Goal: Task Accomplishment & Management: Use online tool/utility

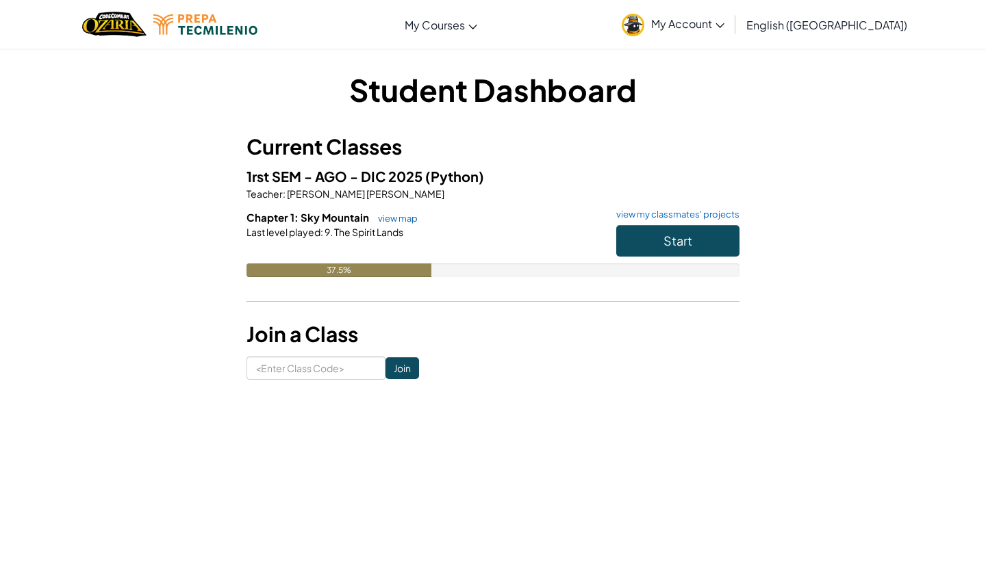
click at [677, 240] on span "Start" at bounding box center [677, 241] width 29 height 16
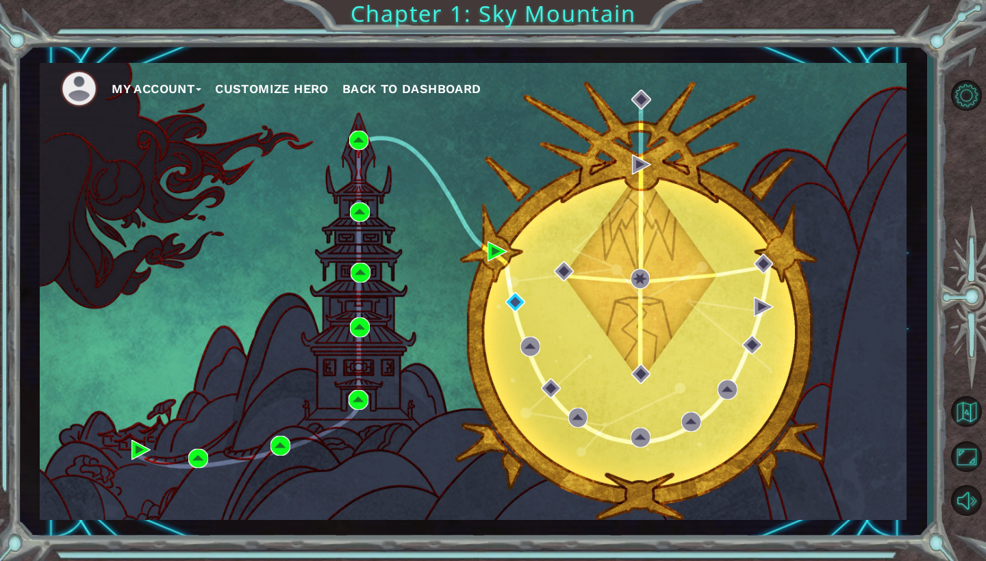
drag, startPoint x: 780, startPoint y: 21, endPoint x: 708, endPoint y: 21, distance: 71.9
click at [708, 21] on div "My Account Customize Hero Back to Dashboard Chapter 1: Sky Mountain" at bounding box center [493, 280] width 986 height 561
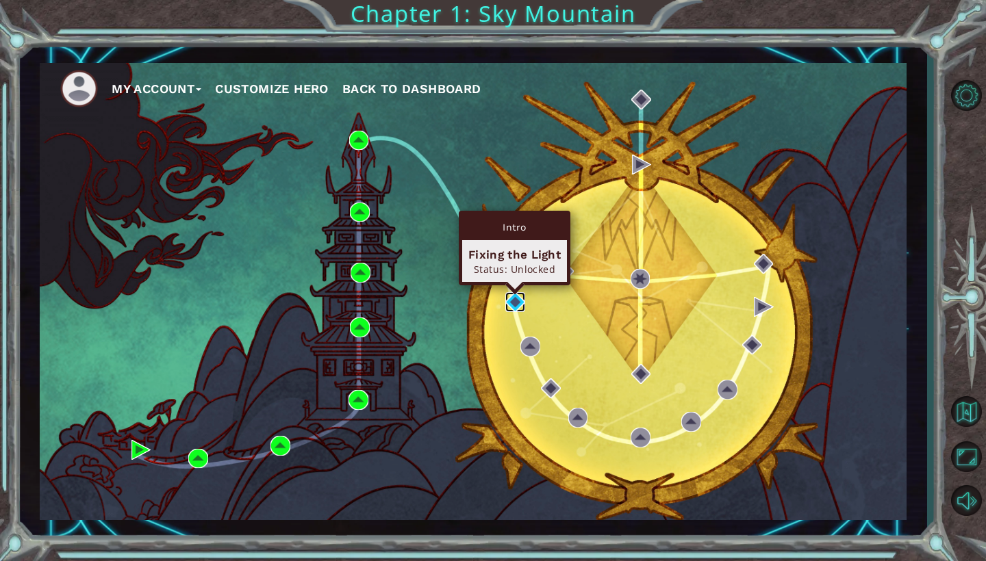
click at [514, 306] on img at bounding box center [515, 302] width 20 height 20
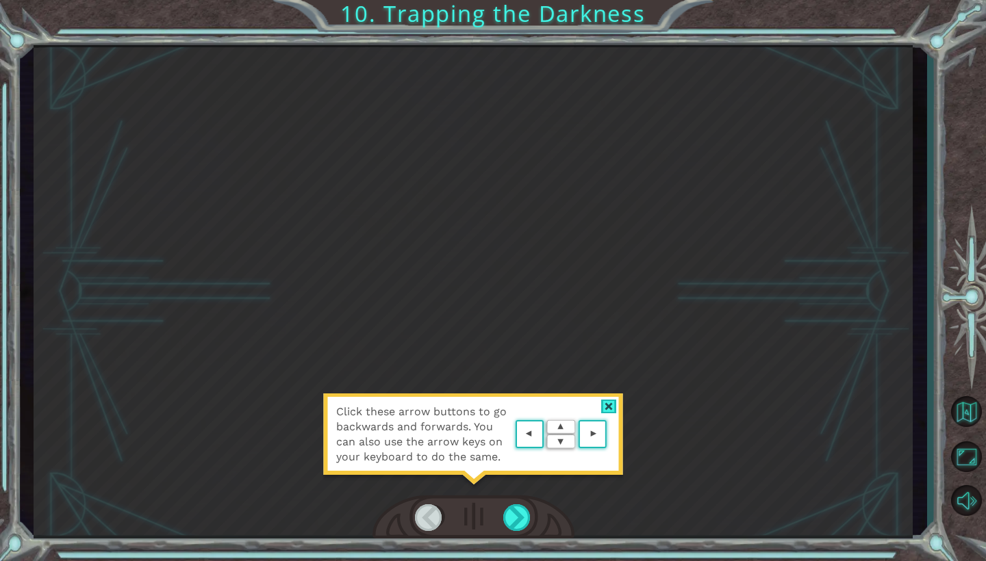
click at [610, 435] on area at bounding box center [610, 435] width 0 height 0
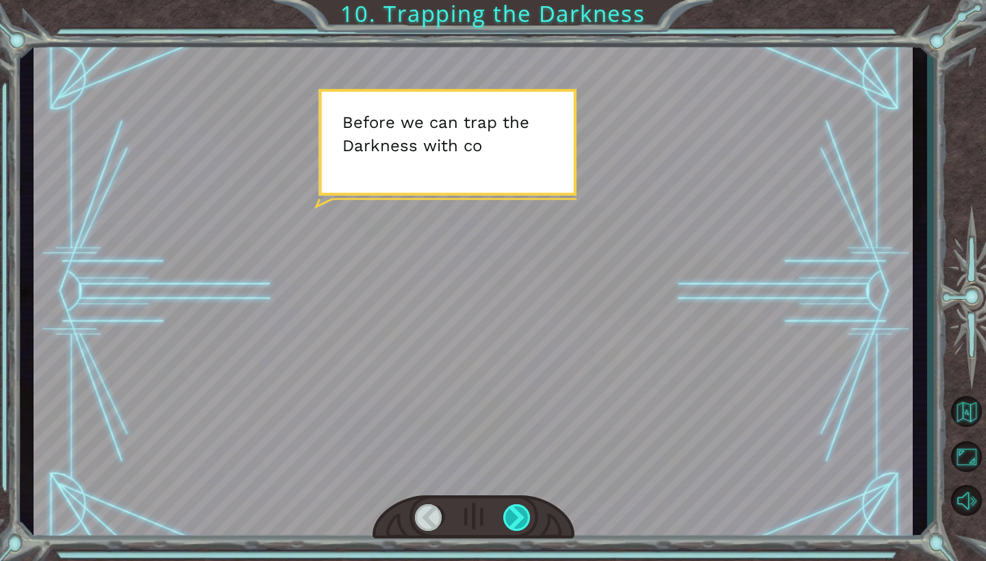
click at [528, 524] on div at bounding box center [517, 517] width 28 height 27
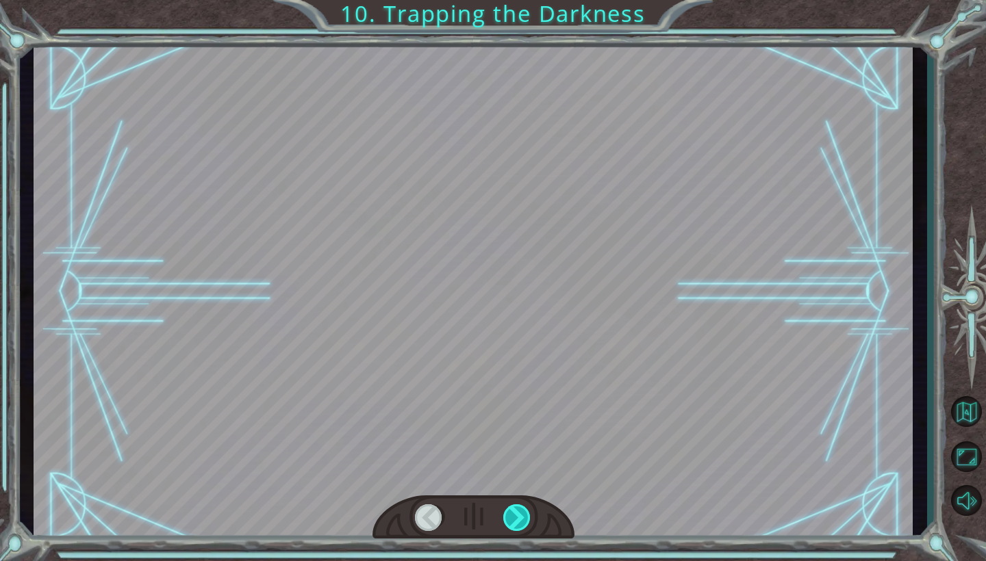
click at [528, 524] on div at bounding box center [517, 517] width 28 height 27
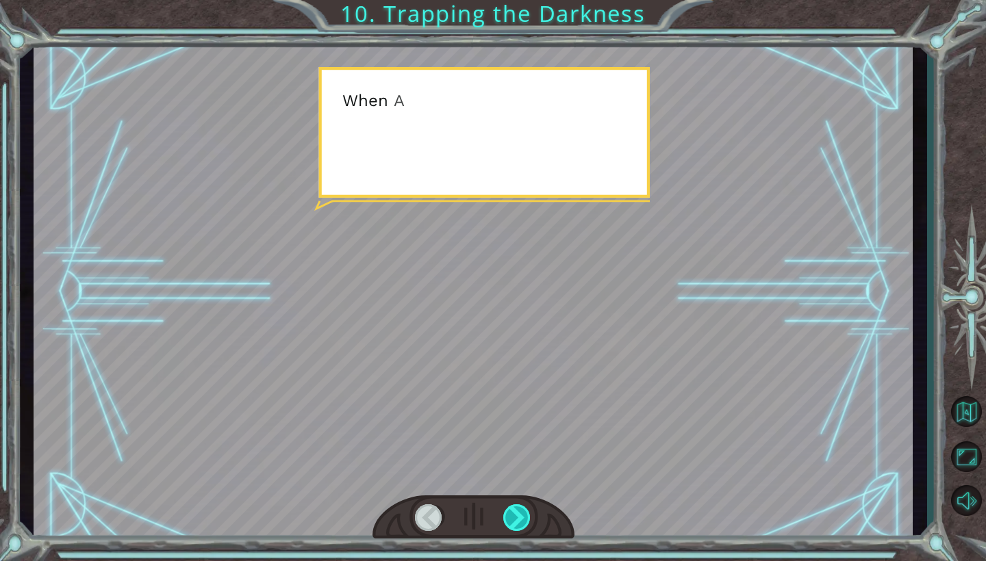
click at [528, 524] on div at bounding box center [517, 517] width 28 height 27
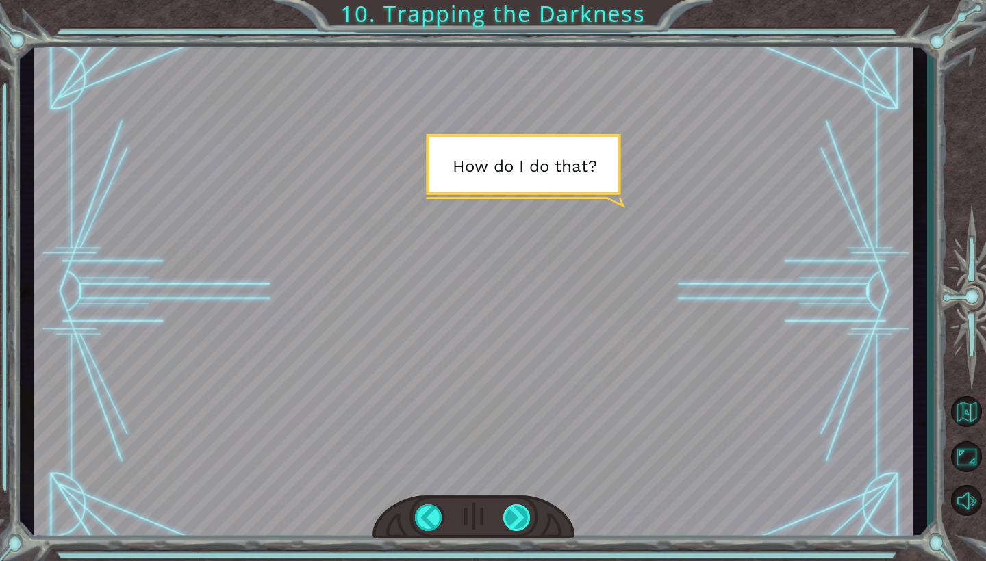
click at [528, 524] on div at bounding box center [517, 517] width 28 height 27
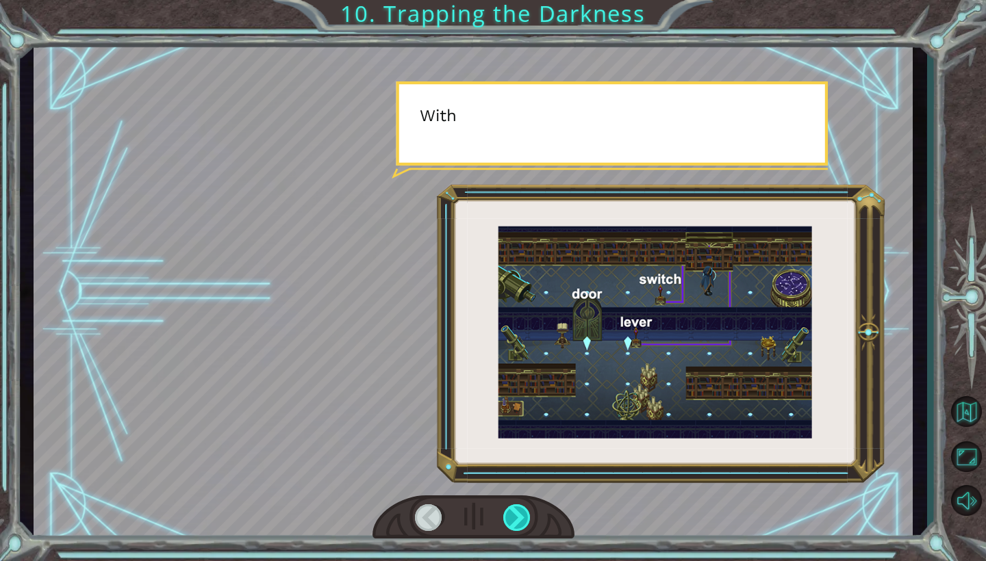
click at [528, 524] on div at bounding box center [517, 517] width 28 height 27
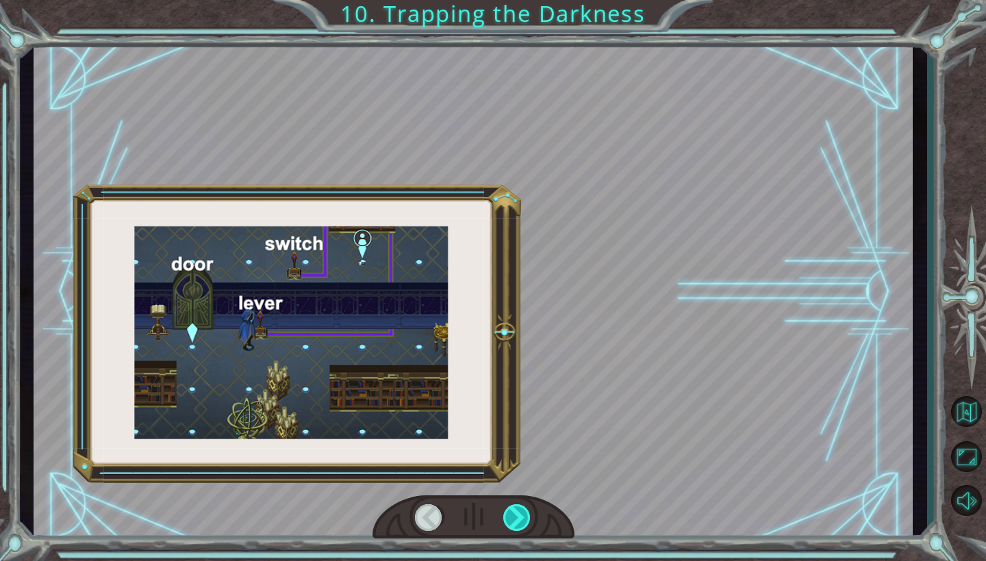
click at [528, 524] on div at bounding box center [517, 517] width 28 height 27
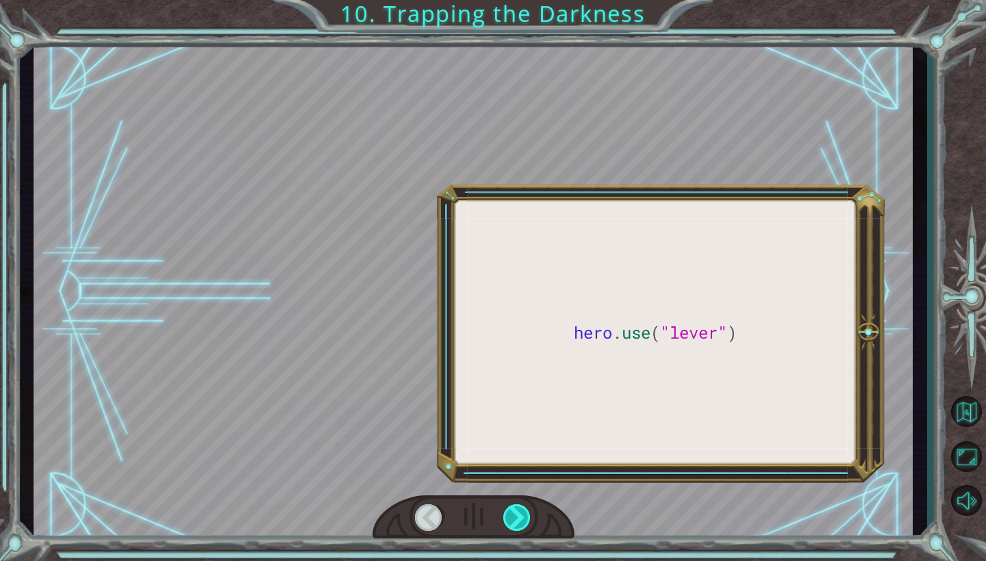
click at [528, 524] on div at bounding box center [517, 517] width 28 height 27
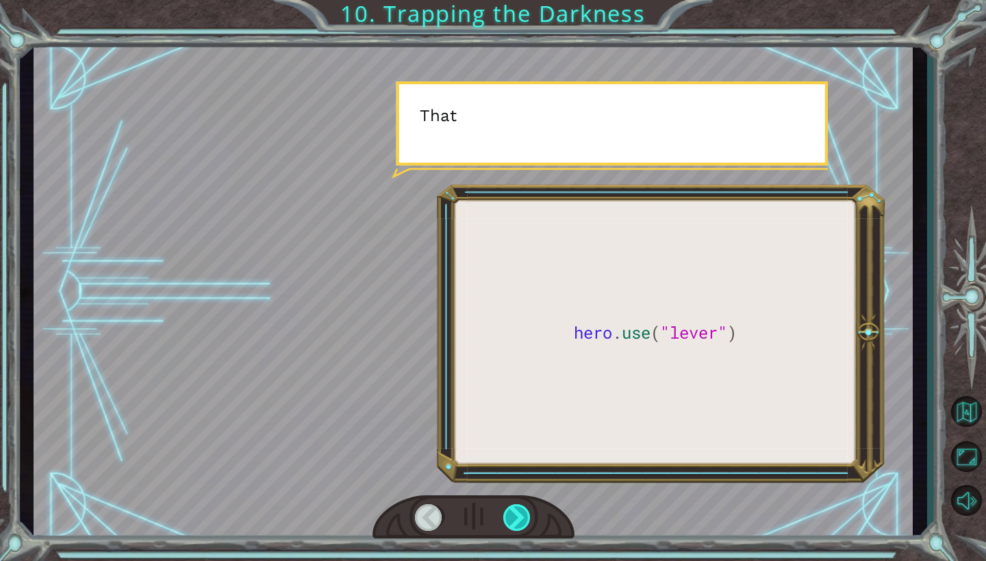
click at [528, 524] on div at bounding box center [517, 517] width 28 height 27
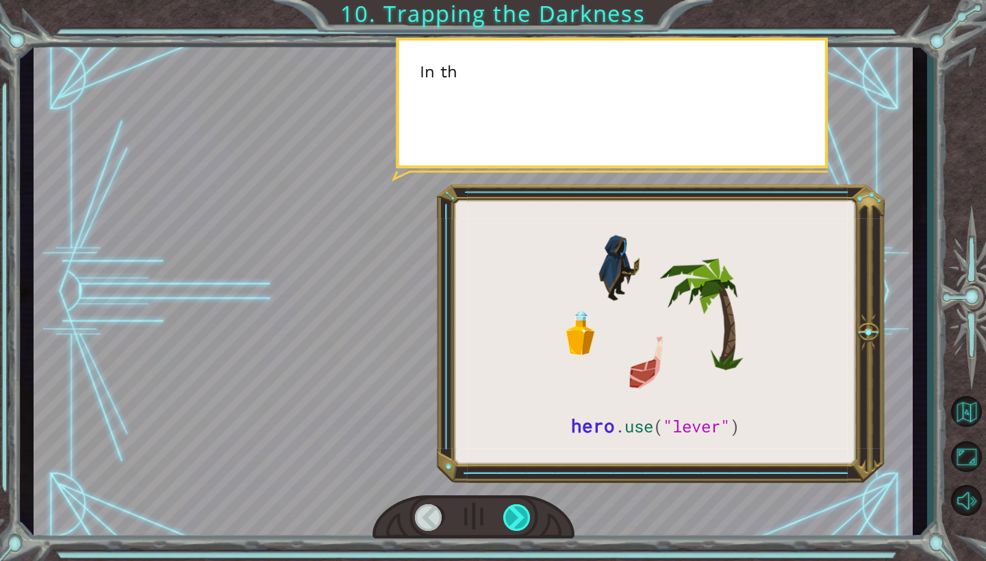
click at [522, 524] on div at bounding box center [517, 517] width 28 height 27
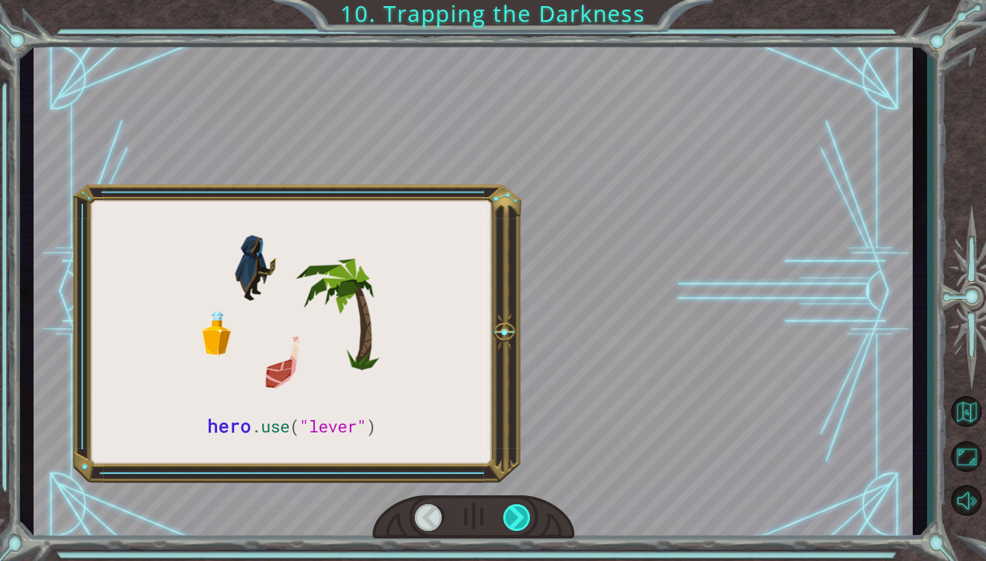
click at [522, 524] on div at bounding box center [517, 517] width 28 height 27
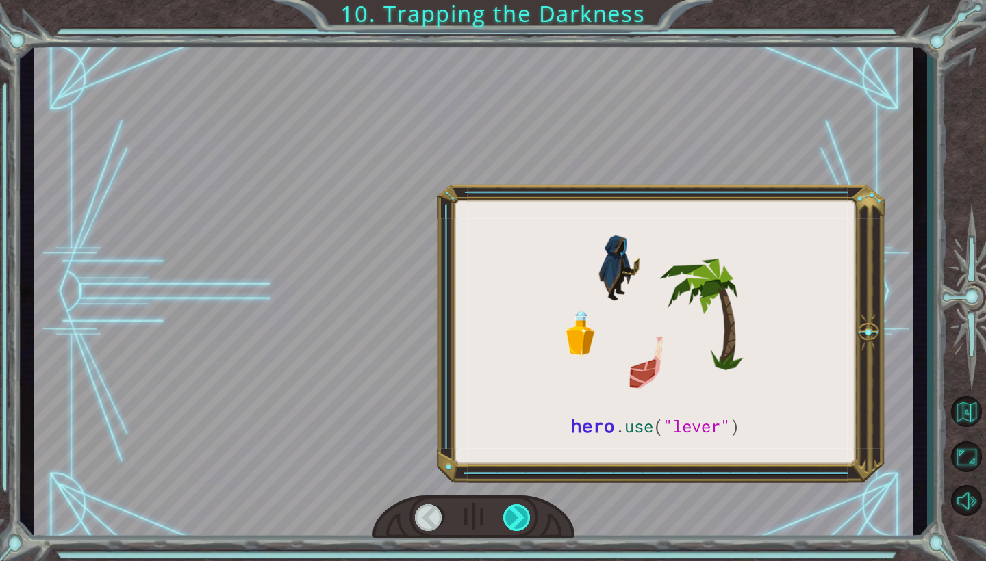
click at [522, 524] on div at bounding box center [517, 517] width 28 height 27
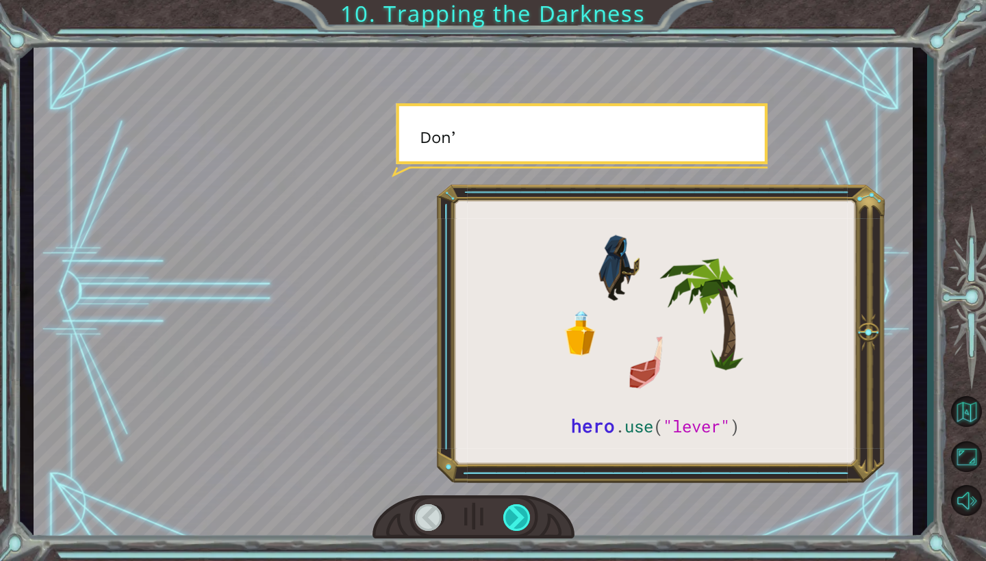
click at [522, 524] on div at bounding box center [517, 517] width 28 height 27
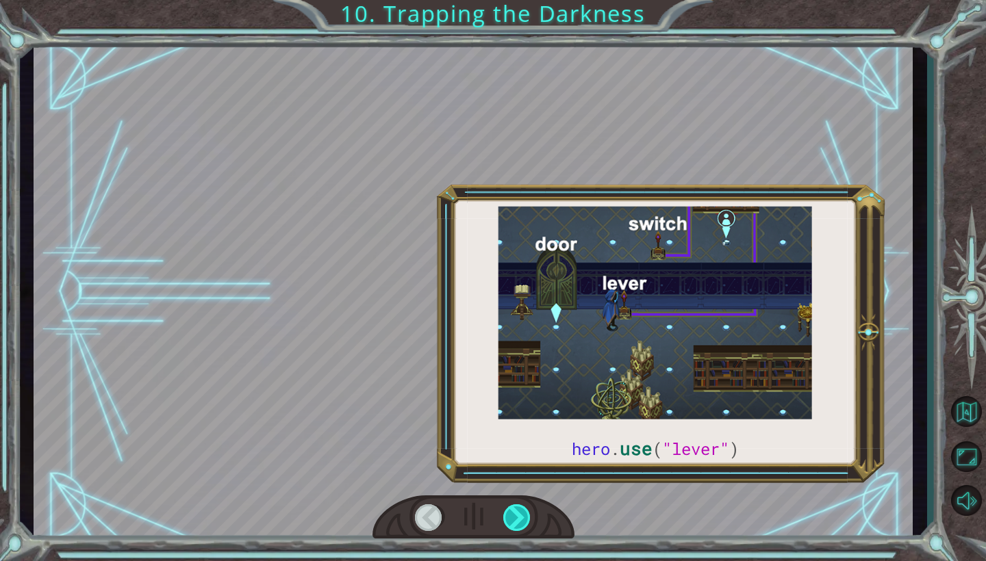
click at [522, 524] on div at bounding box center [517, 517] width 28 height 27
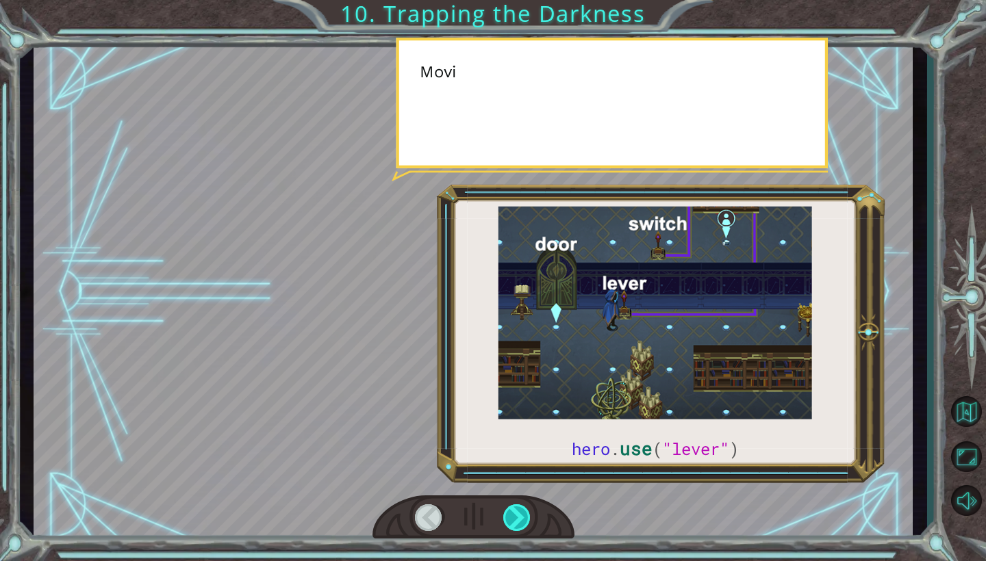
click at [522, 524] on div at bounding box center [517, 517] width 28 height 27
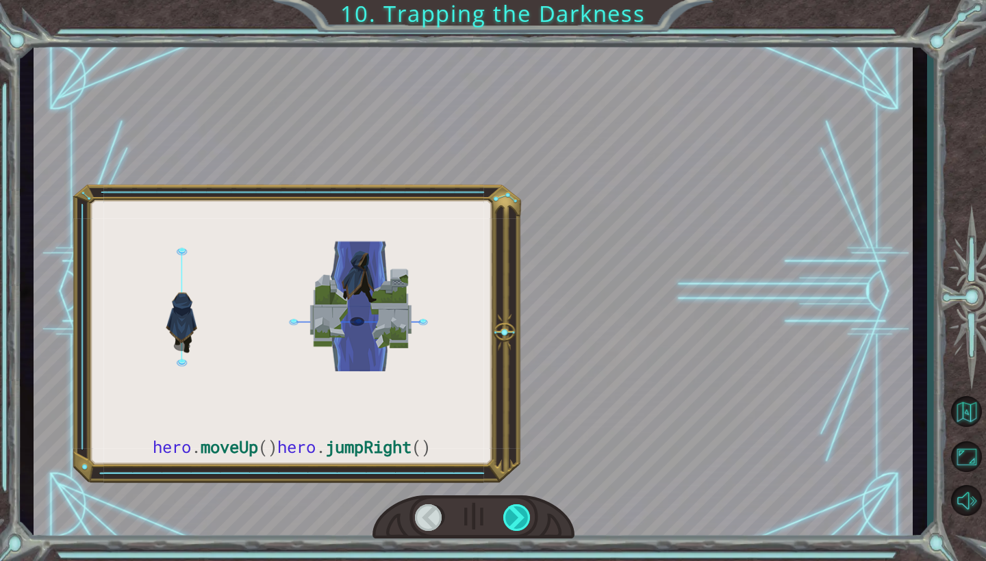
click at [522, 524] on div at bounding box center [517, 517] width 28 height 27
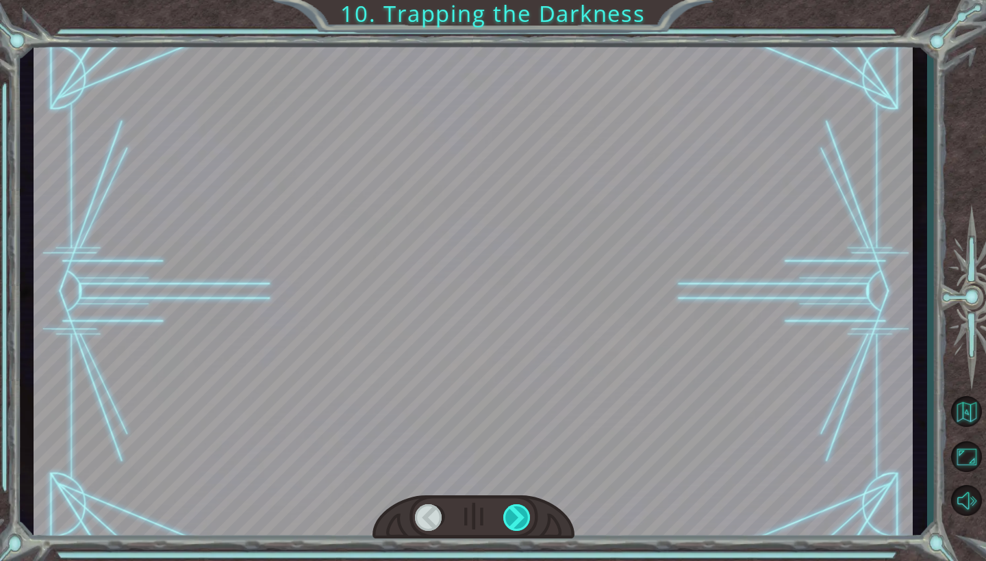
click at [522, 524] on div at bounding box center [517, 517] width 28 height 27
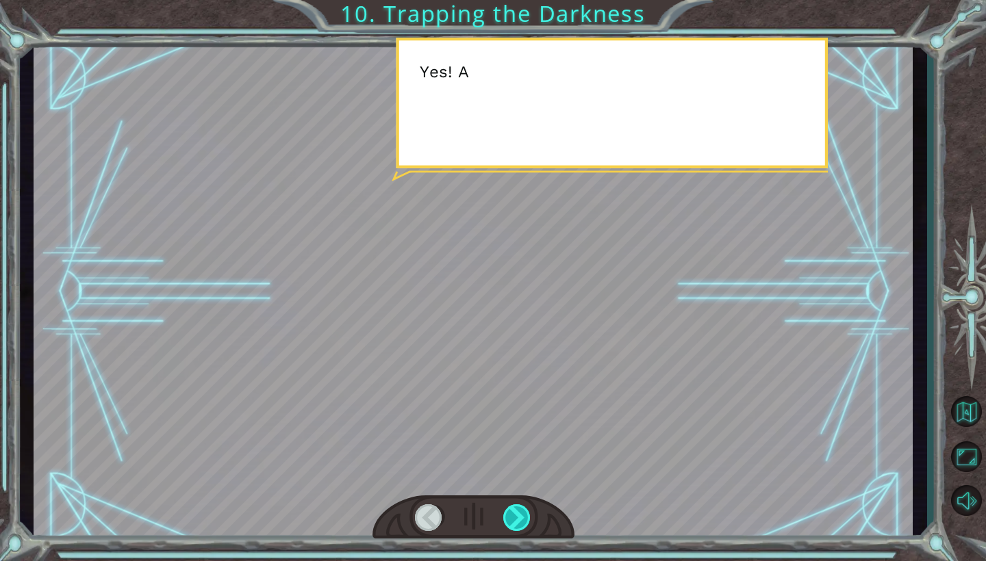
click at [522, 524] on div at bounding box center [517, 517] width 28 height 27
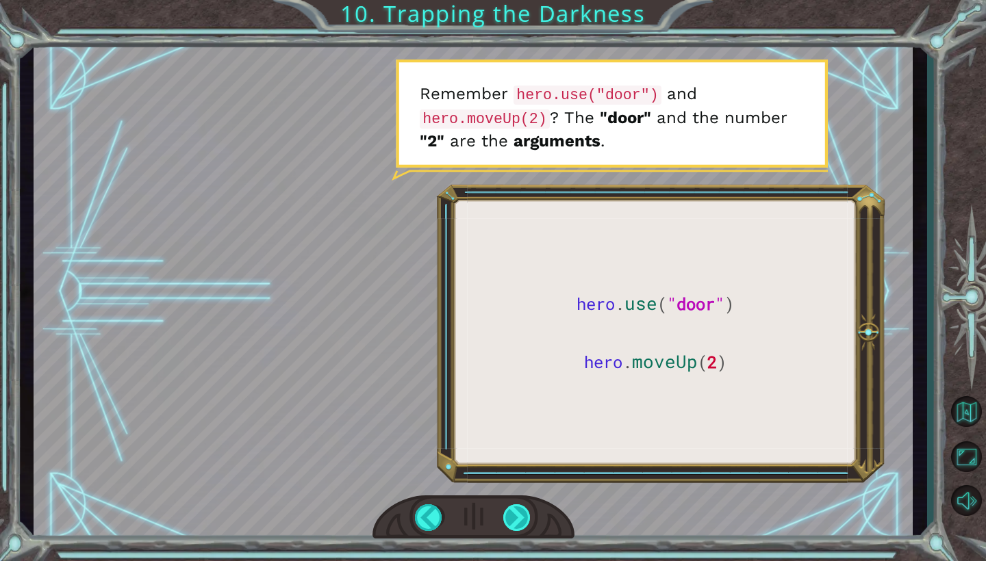
click at [522, 524] on div at bounding box center [517, 517] width 28 height 27
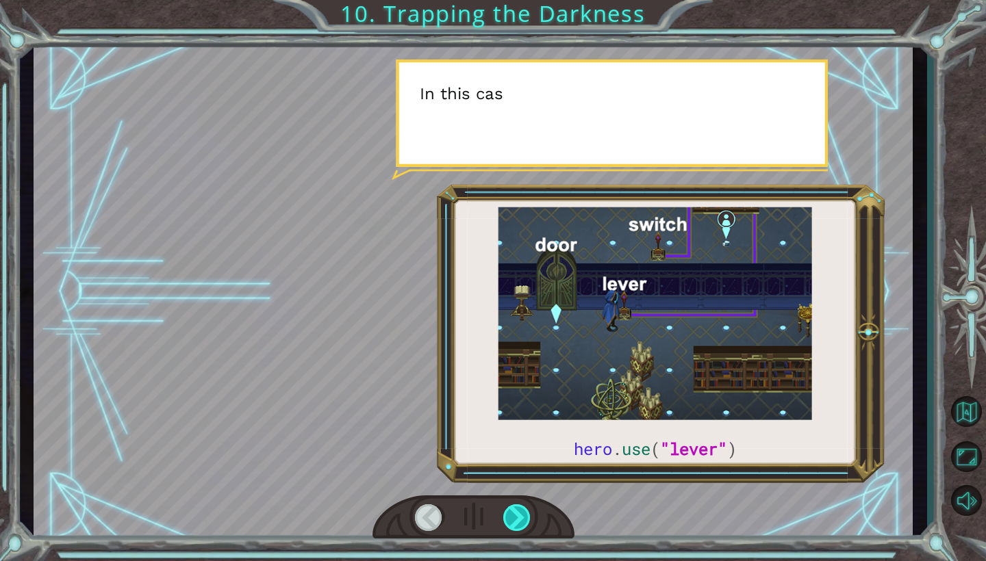
click at [522, 524] on div at bounding box center [517, 517] width 28 height 27
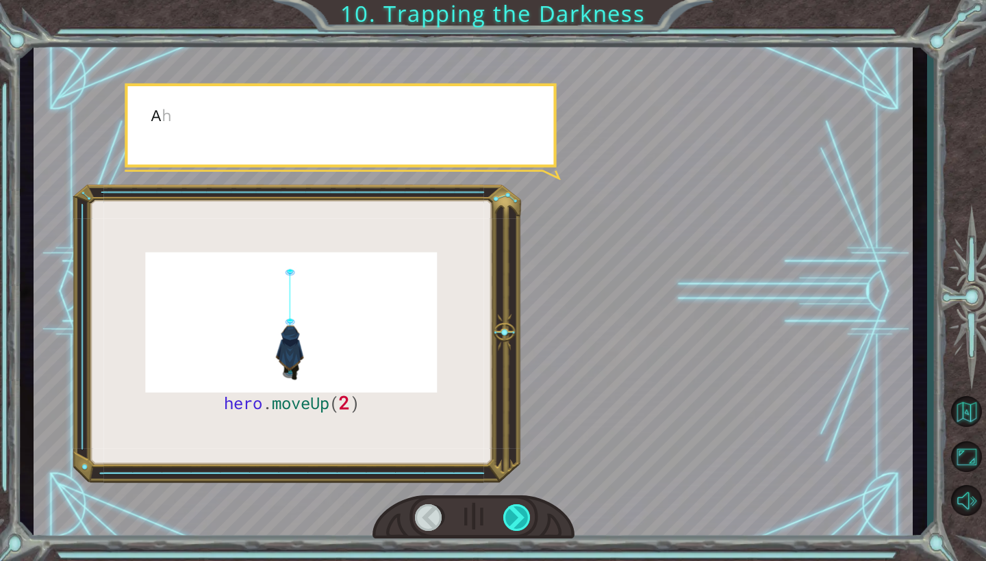
click at [522, 524] on div at bounding box center [517, 517] width 28 height 27
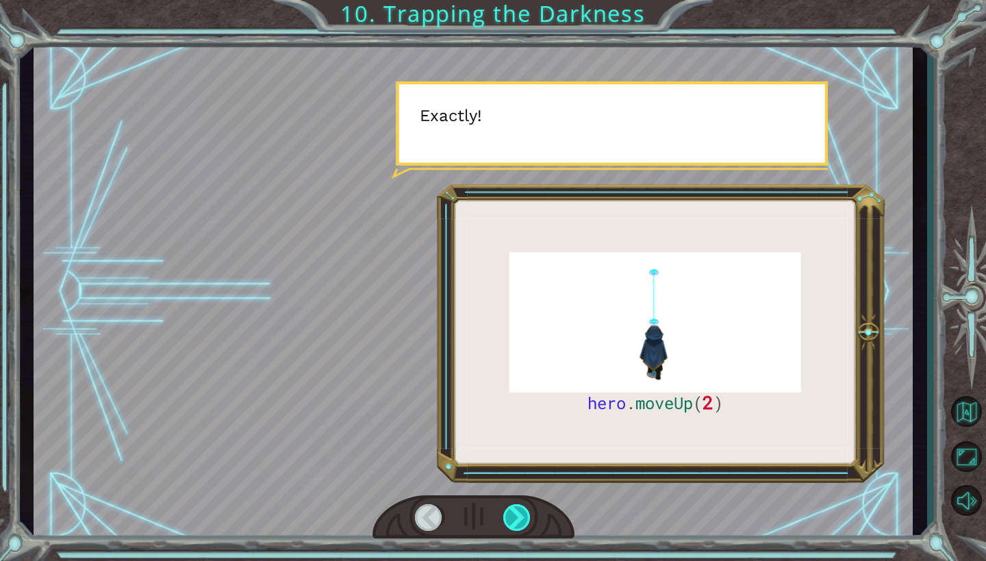
click at [522, 524] on div at bounding box center [517, 517] width 28 height 27
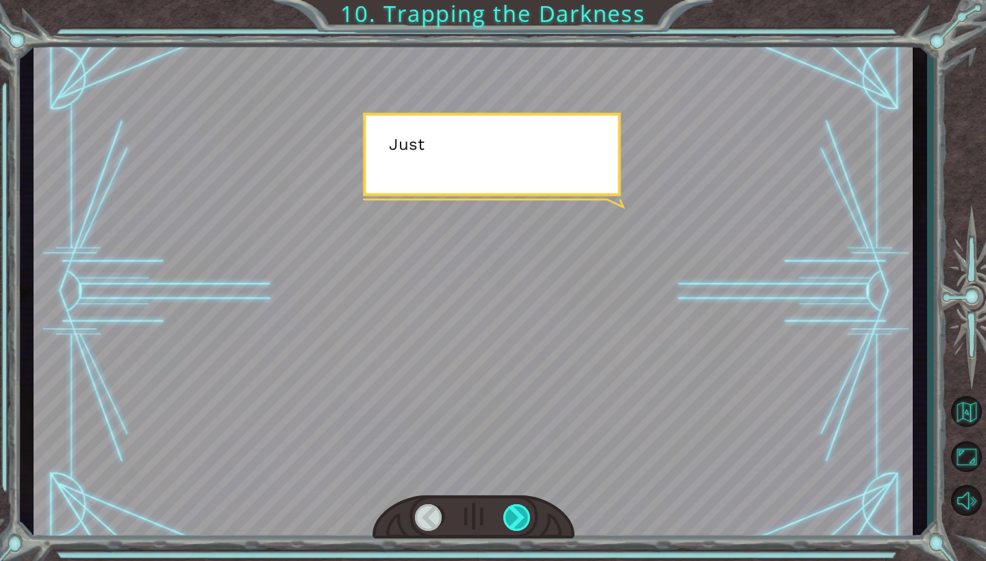
click at [522, 524] on div at bounding box center [517, 517] width 28 height 27
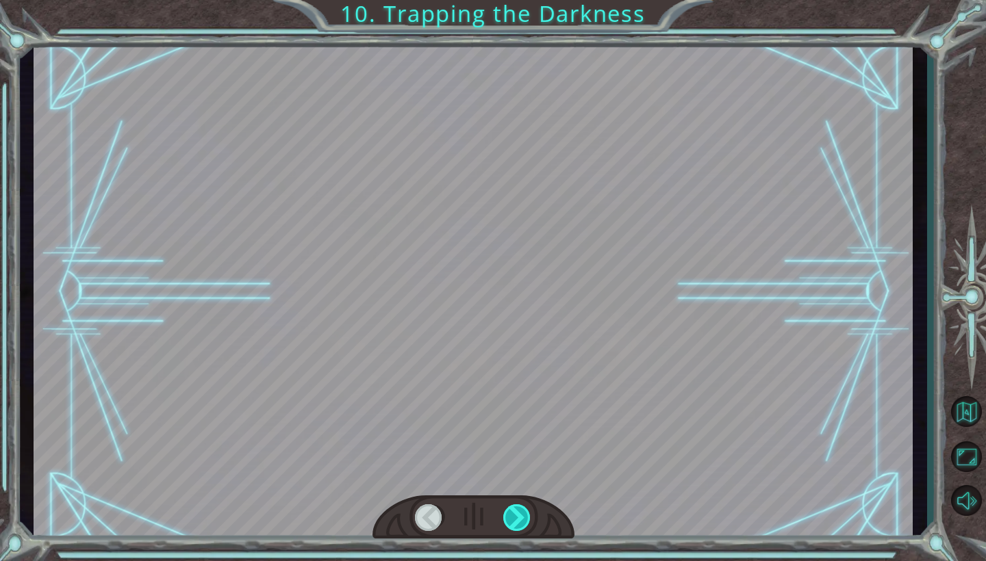
click at [522, 524] on div at bounding box center [517, 517] width 28 height 27
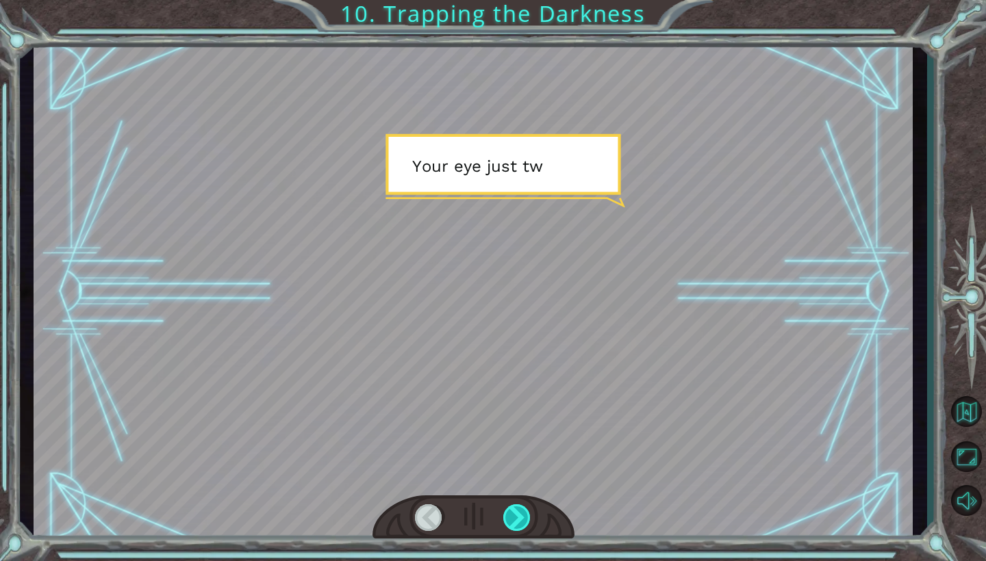
click at [522, 524] on div at bounding box center [517, 517] width 28 height 27
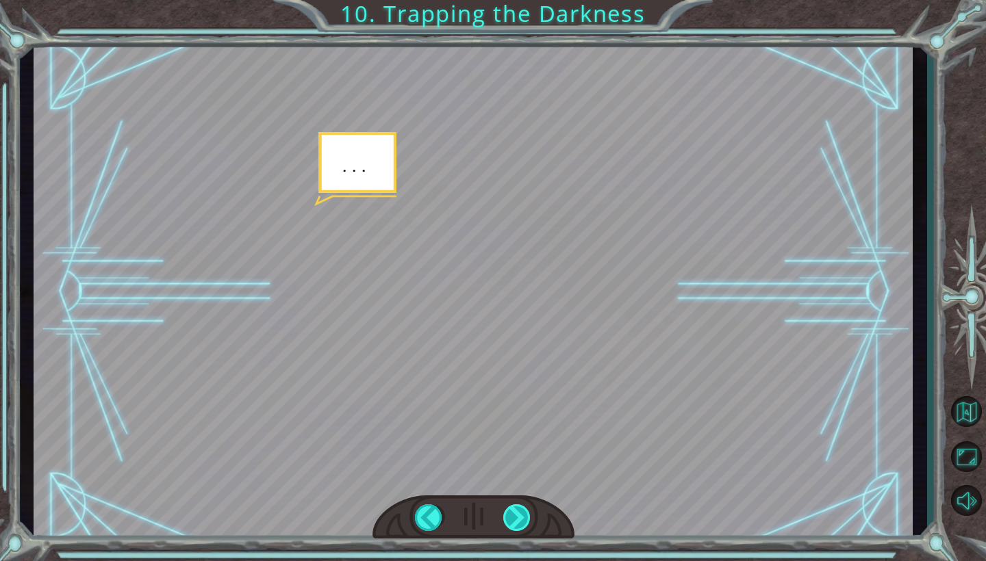
click at [522, 524] on div at bounding box center [517, 517] width 28 height 27
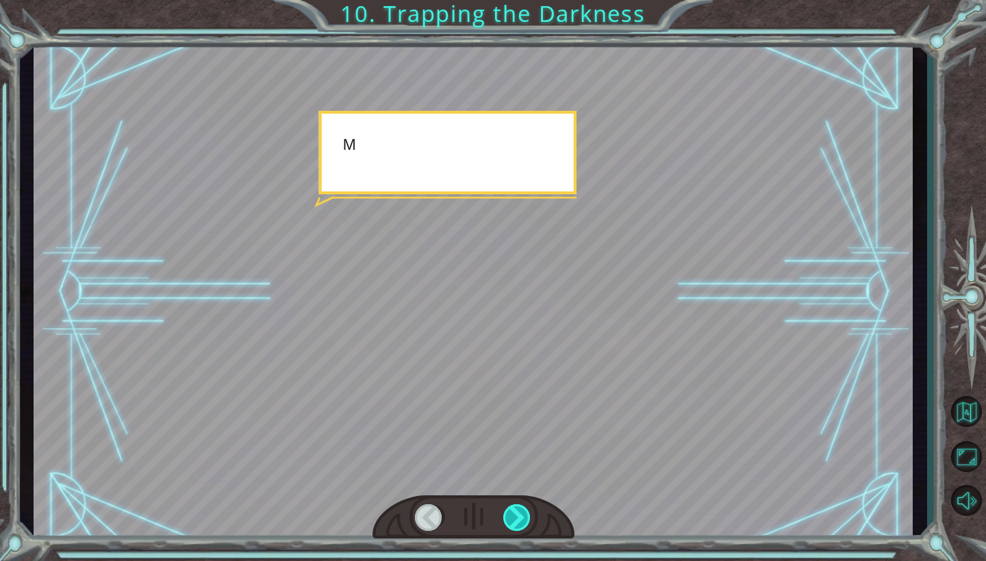
click at [522, 524] on div at bounding box center [517, 517] width 28 height 27
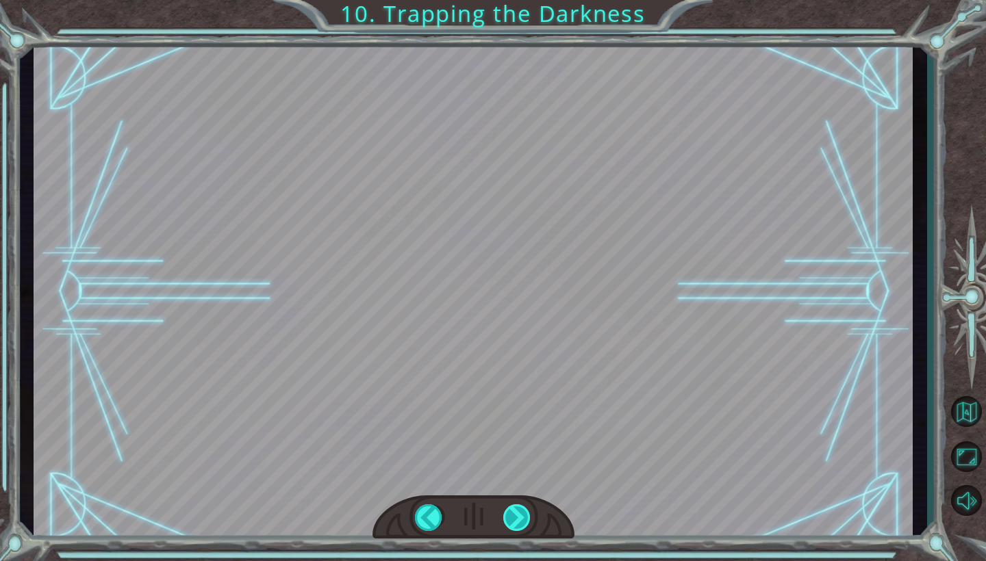
click at [522, 0] on div "hero . moveUp ( 2 ) B e f o r e w e c a n t r a p t h e D a r k n e s s w i t h…" at bounding box center [493, 0] width 986 height 0
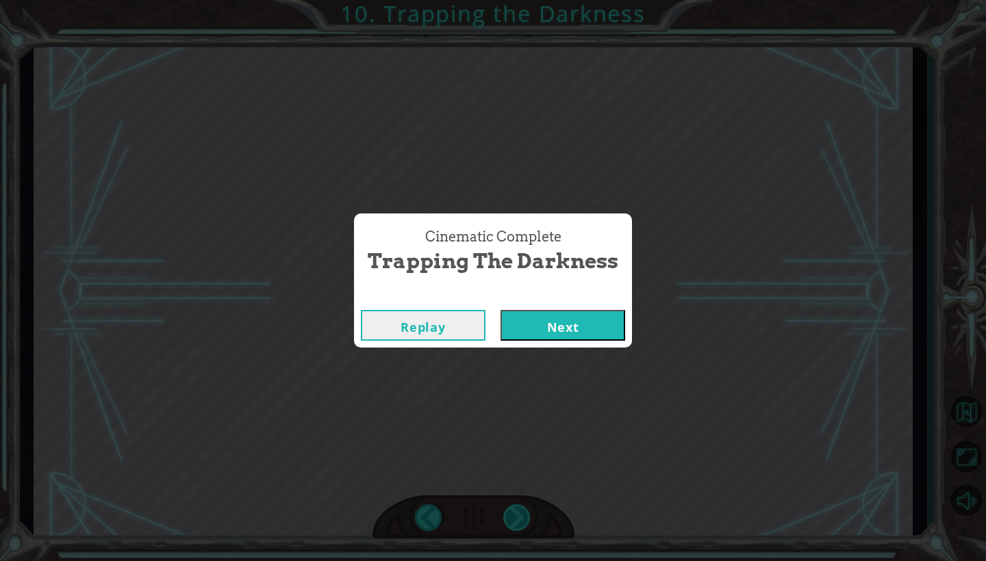
click at [522, 524] on div "Cinematic Complete Trapping the Darkness Replay Next" at bounding box center [493, 280] width 986 height 561
click at [578, 338] on button "Next" at bounding box center [562, 325] width 125 height 31
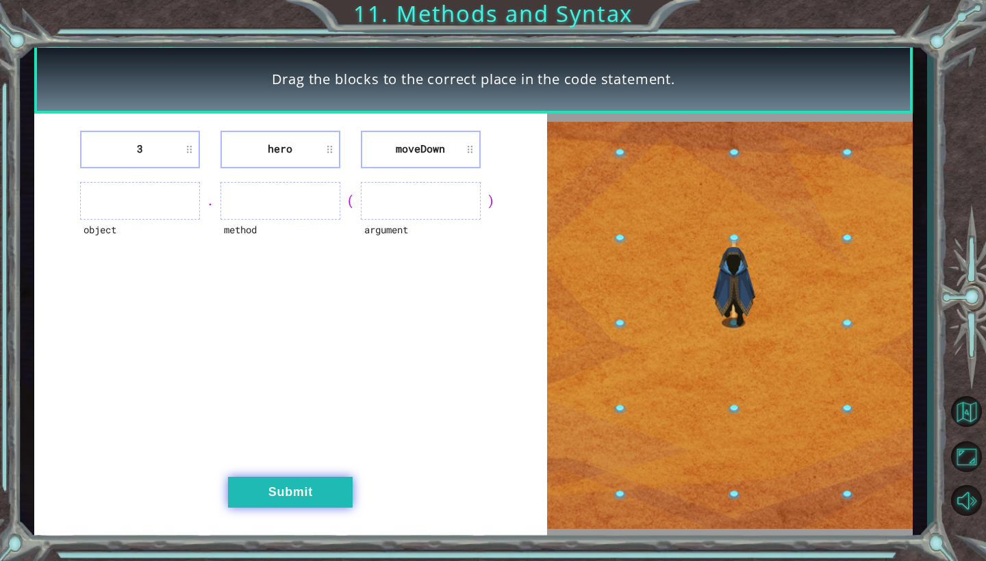
click at [311, 483] on button "Submit" at bounding box center [290, 492] width 125 height 31
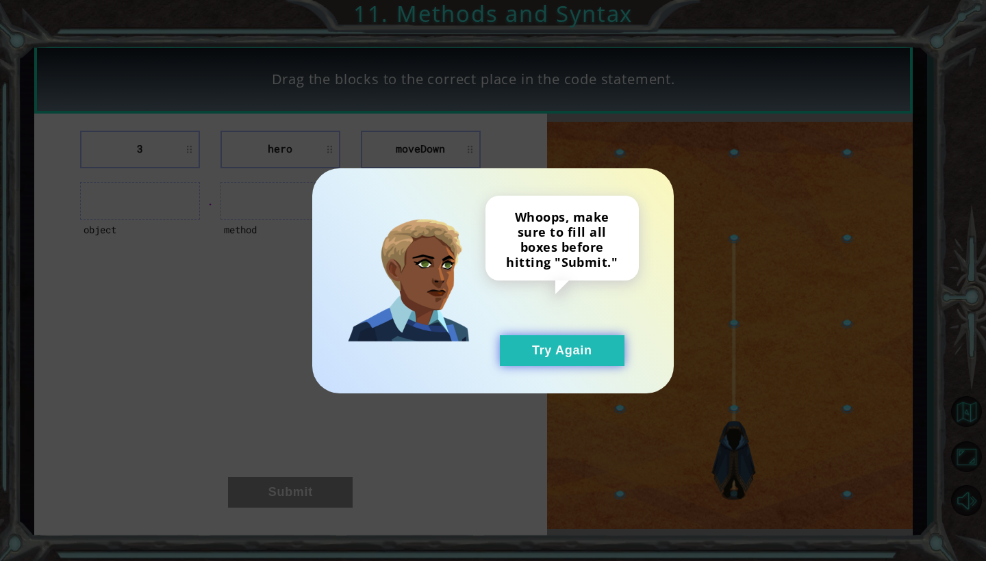
click at [559, 339] on button "Try Again" at bounding box center [562, 350] width 125 height 31
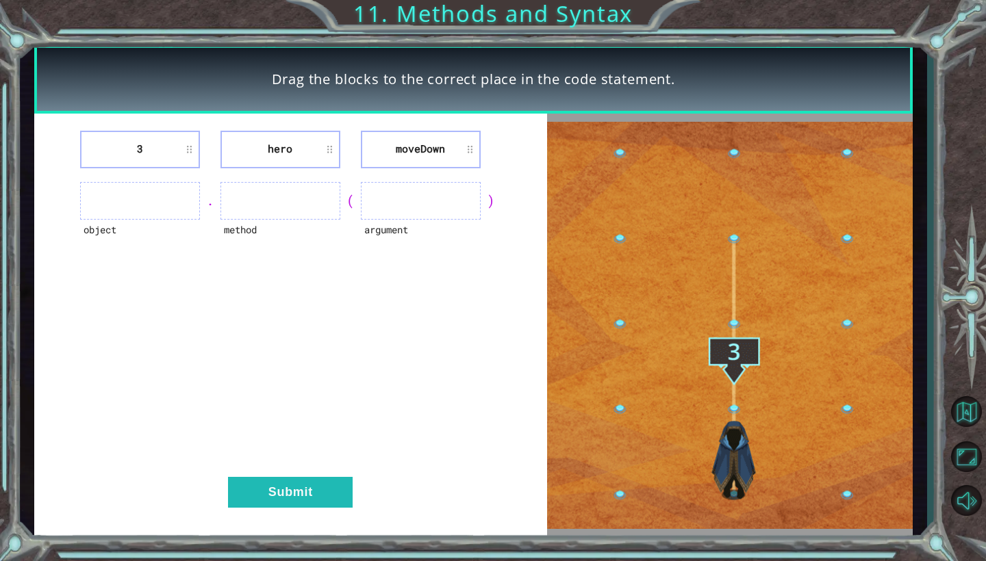
click at [300, 210] on ul at bounding box center [280, 201] width 120 height 38
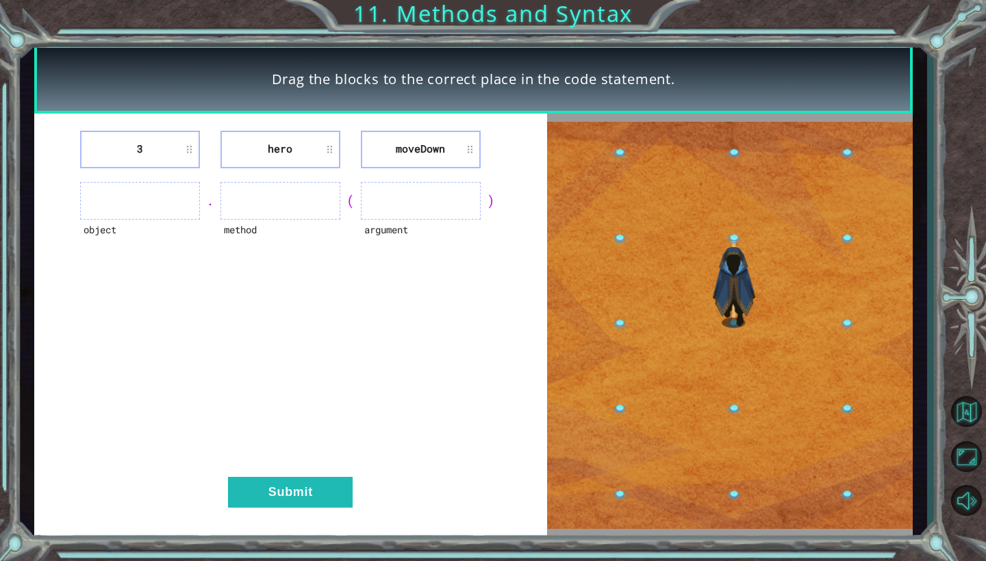
click at [162, 199] on ul at bounding box center [140, 201] width 120 height 38
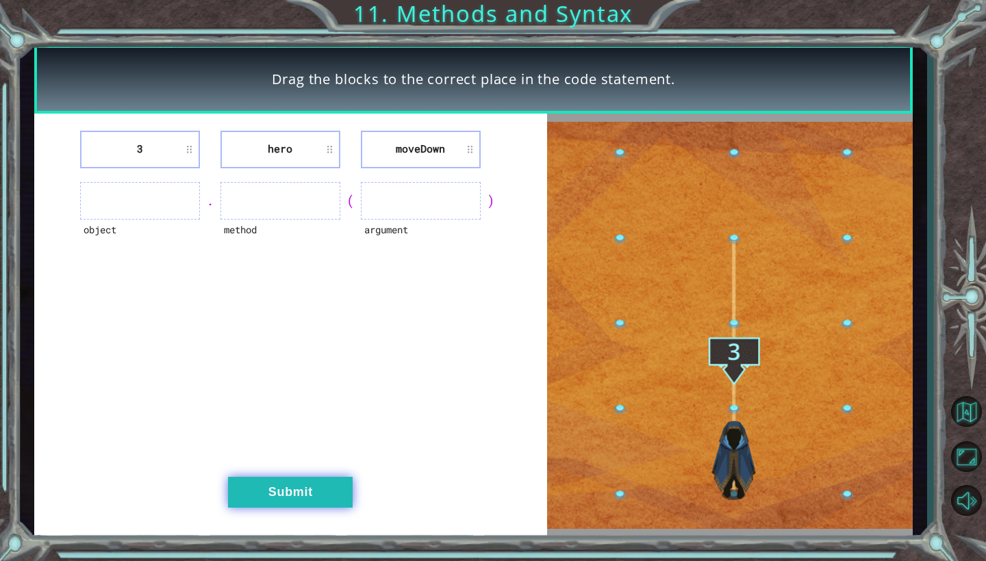
click at [302, 487] on button "Submit" at bounding box center [290, 492] width 125 height 31
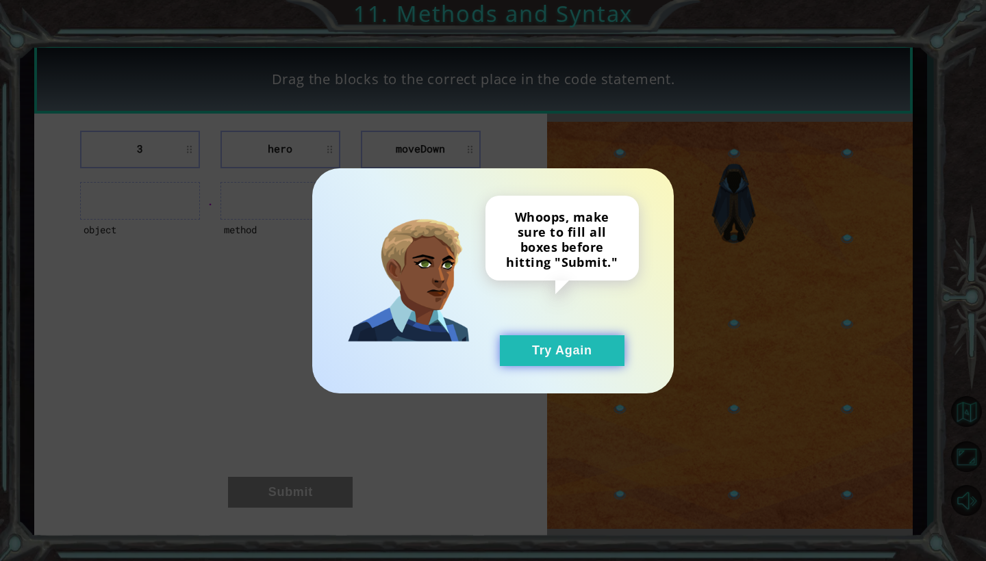
click at [558, 360] on button "Try Again" at bounding box center [562, 350] width 125 height 31
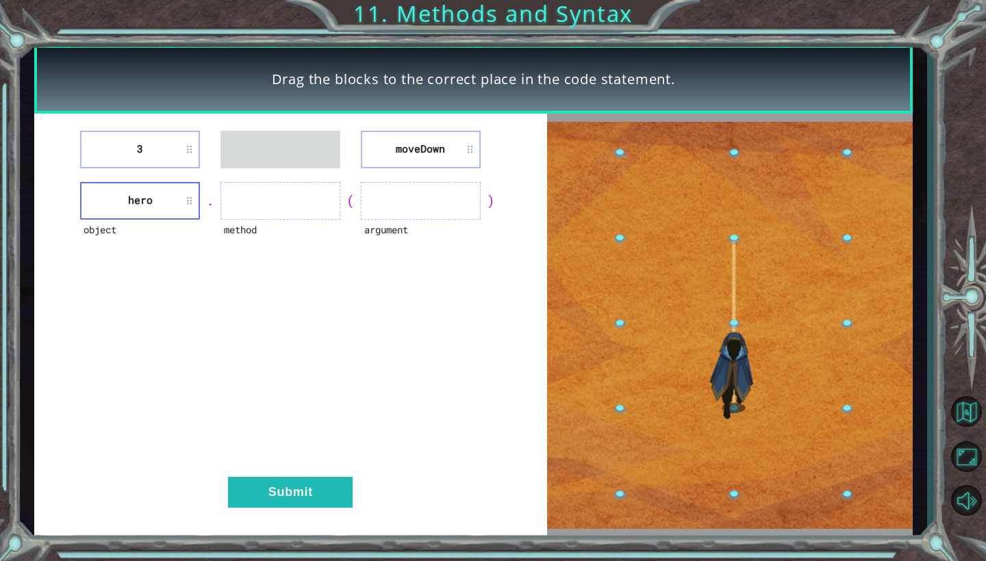
drag, startPoint x: 159, startPoint y: 150, endPoint x: 197, endPoint y: 145, distance: 38.6
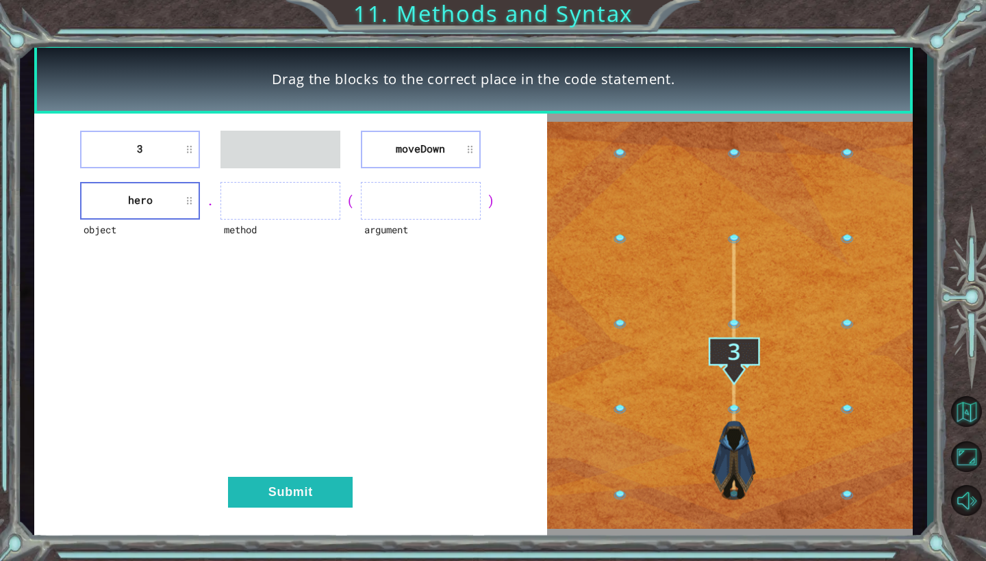
click at [197, 145] on li "3" at bounding box center [140, 150] width 120 height 38
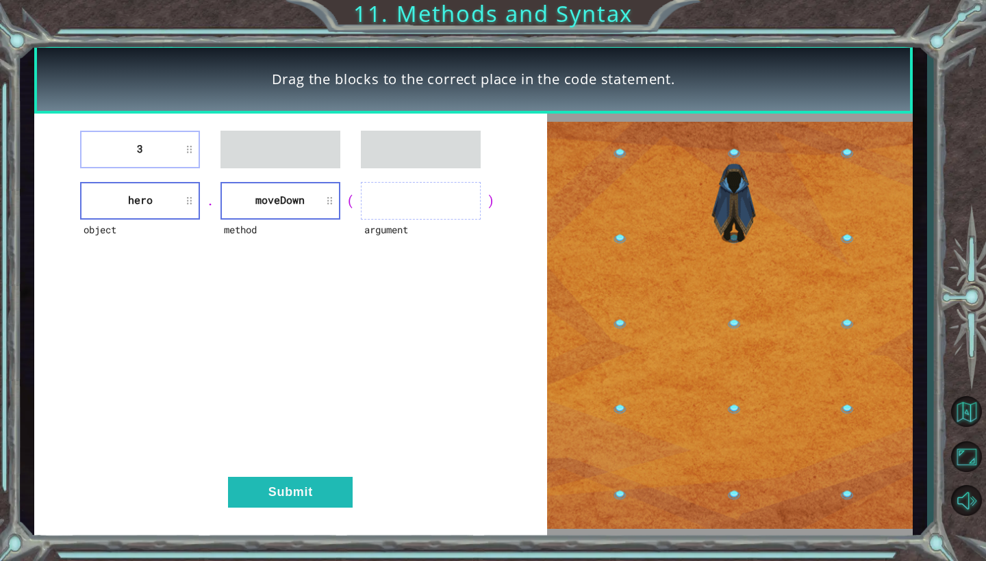
drag, startPoint x: 170, startPoint y: 149, endPoint x: 381, endPoint y: 202, distance: 217.5
click at [381, 202] on div "3 object hero . method [GEOGRAPHIC_DATA] ( argument ) Submit" at bounding box center [290, 326] width 513 height 424
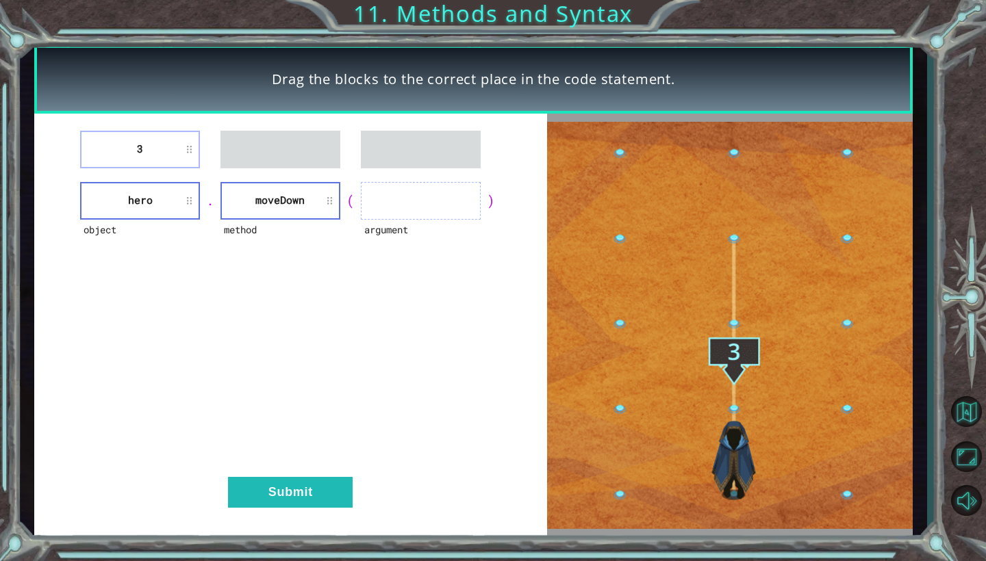
click at [381, 202] on ul at bounding box center [421, 201] width 120 height 38
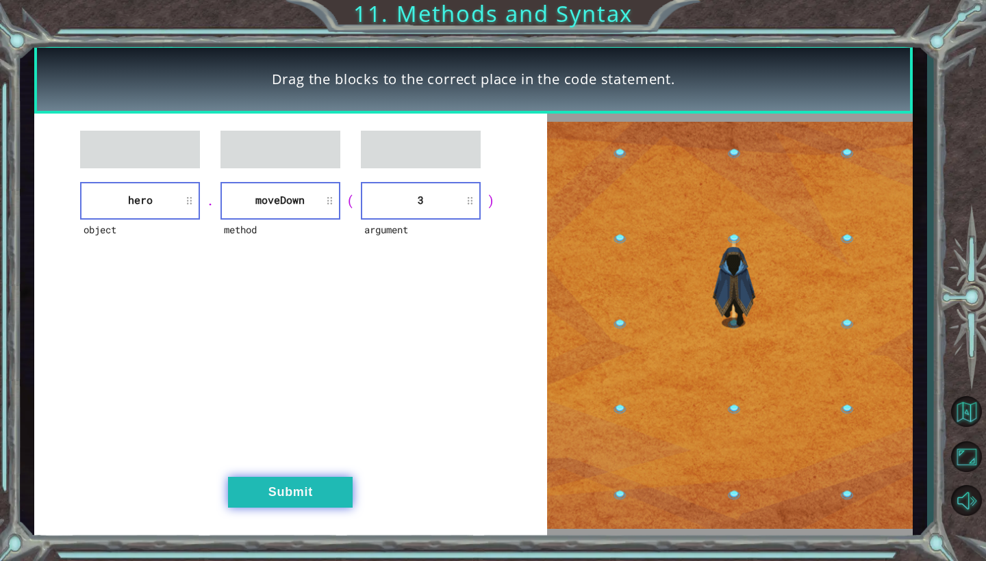
click at [312, 494] on button "Submit" at bounding box center [290, 492] width 125 height 31
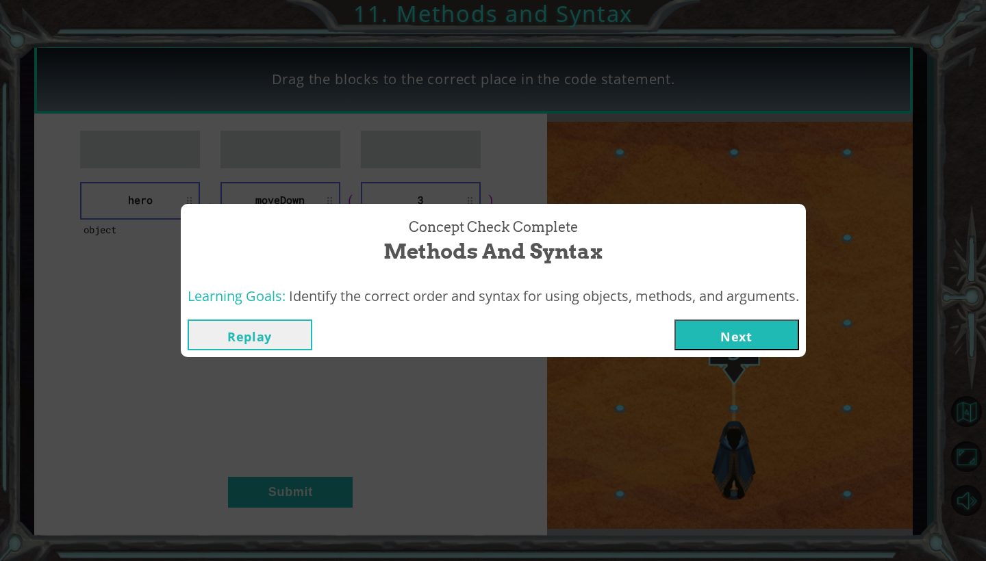
click at [786, 327] on button "Next" at bounding box center [736, 335] width 125 height 31
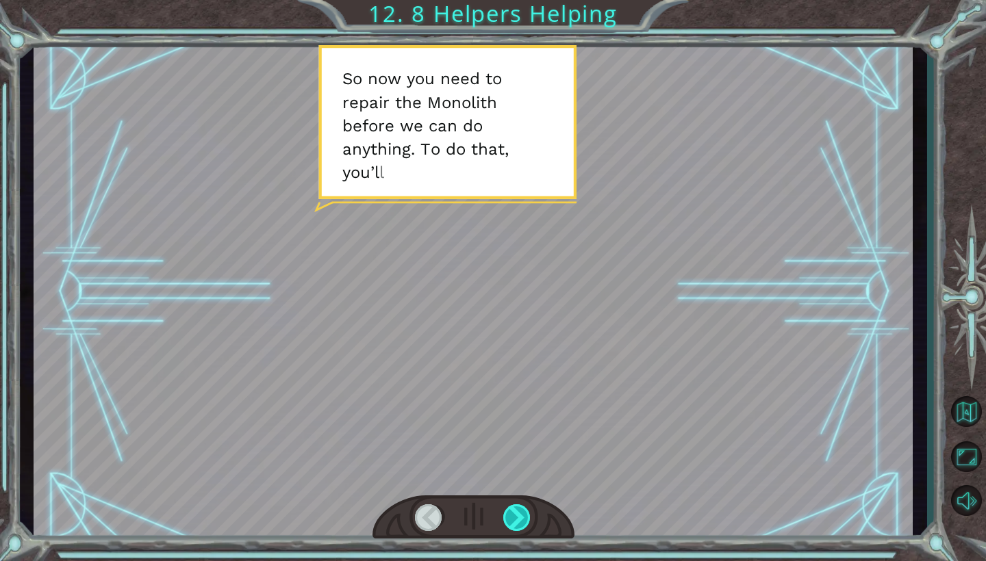
click at [522, 517] on div at bounding box center [517, 517] width 28 height 27
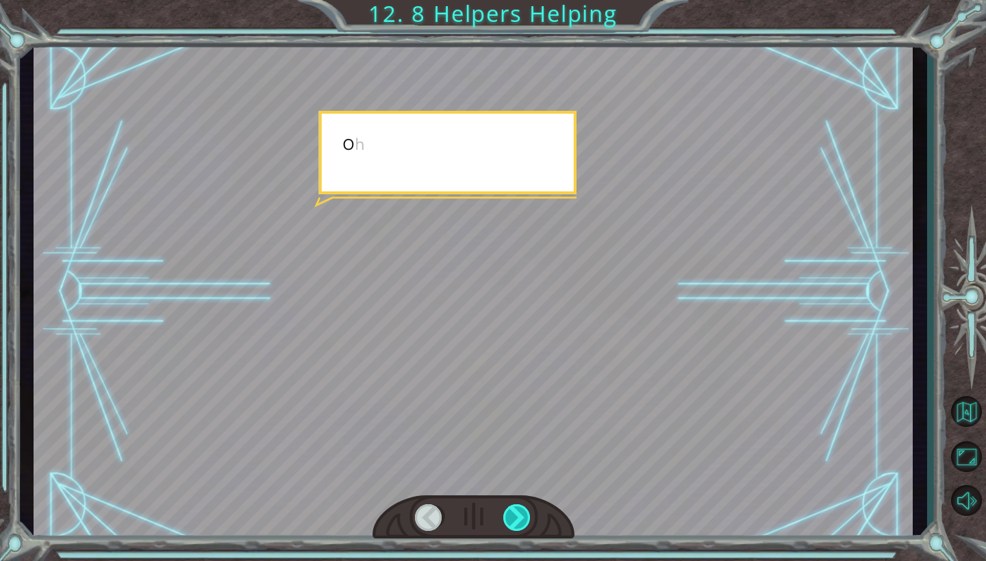
click at [522, 517] on div at bounding box center [517, 517] width 28 height 27
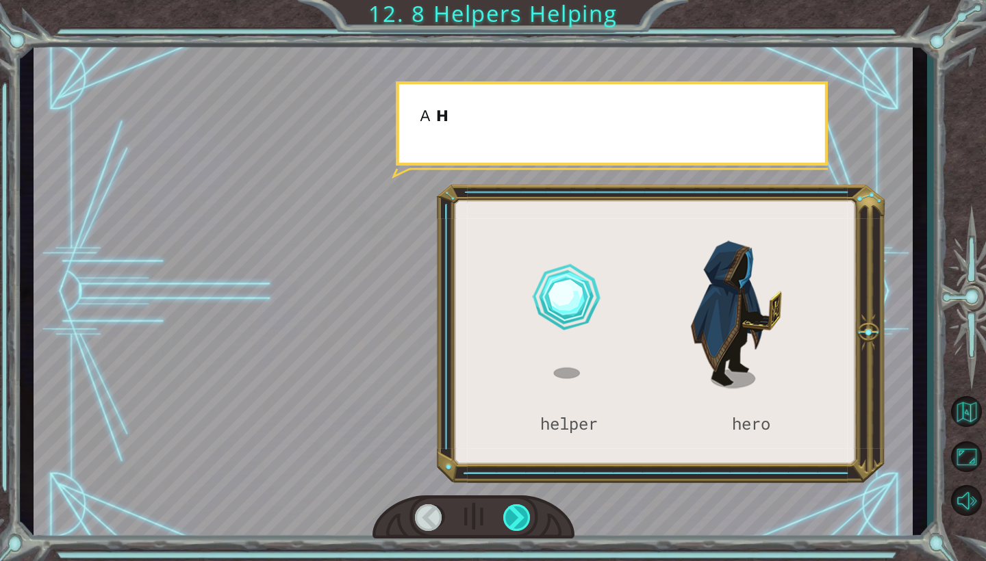
click at [522, 517] on div at bounding box center [517, 517] width 28 height 27
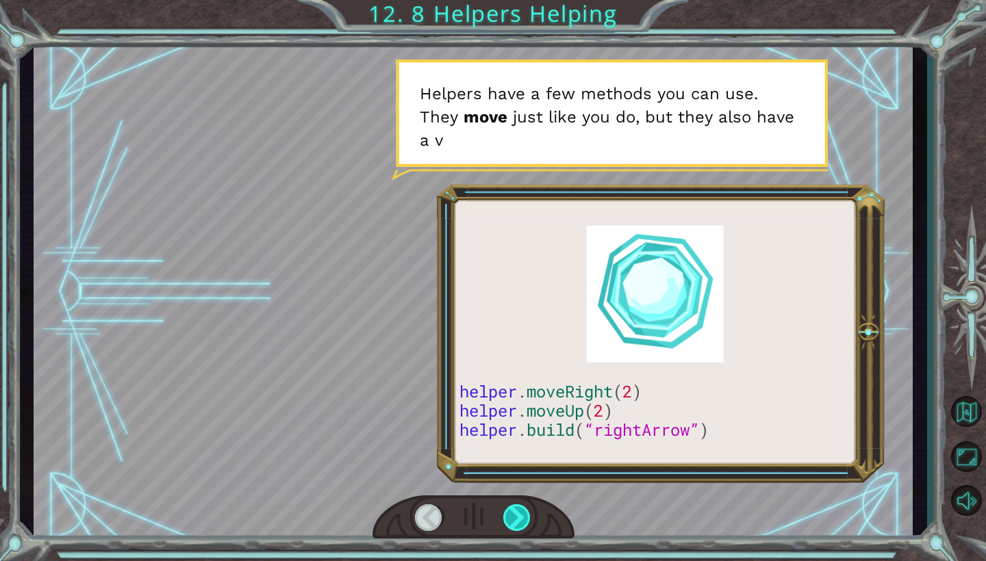
click at [522, 517] on div at bounding box center [517, 517] width 28 height 27
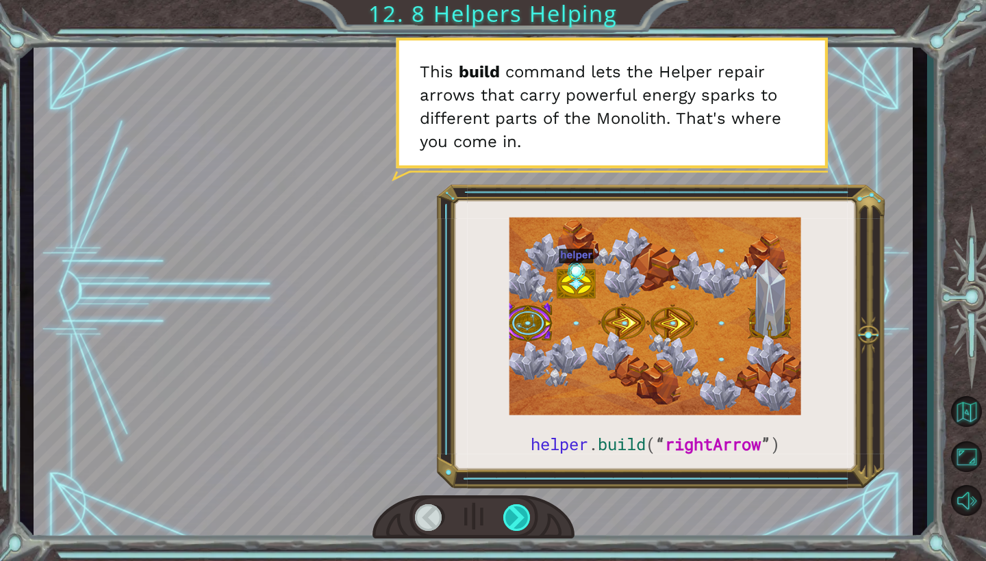
click at [522, 517] on div at bounding box center [517, 517] width 28 height 27
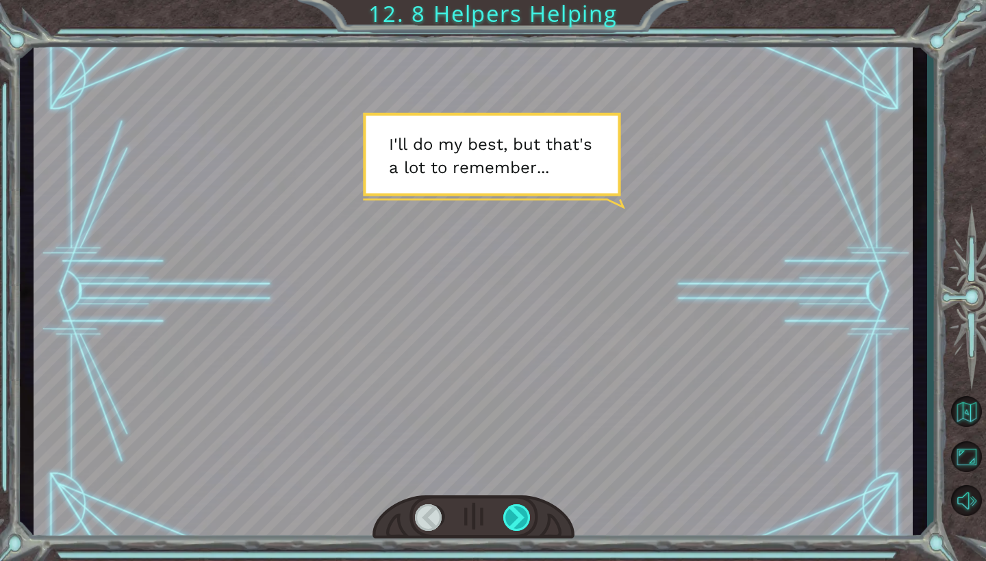
click at [522, 517] on div at bounding box center [517, 517] width 28 height 27
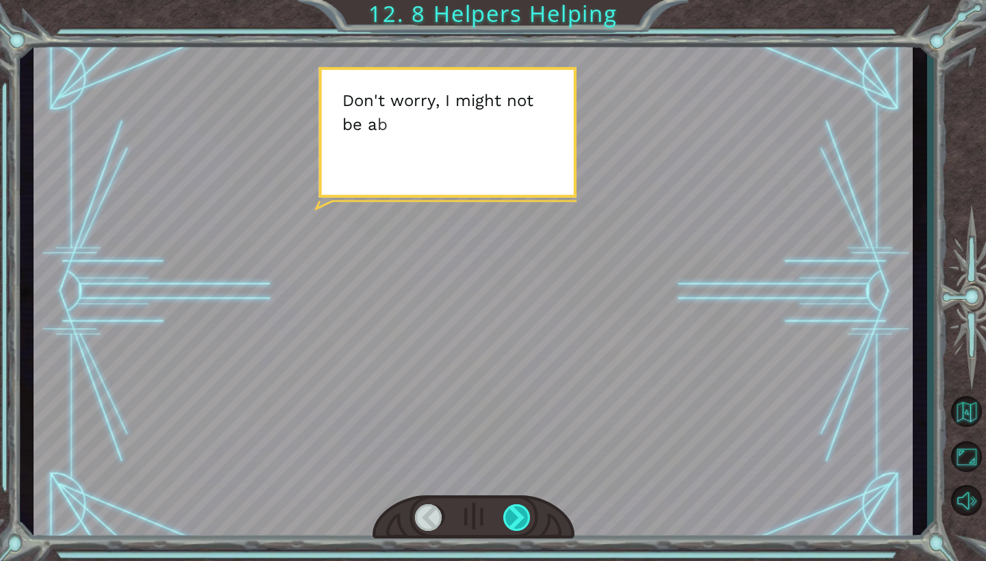
click at [522, 517] on div at bounding box center [517, 517] width 28 height 27
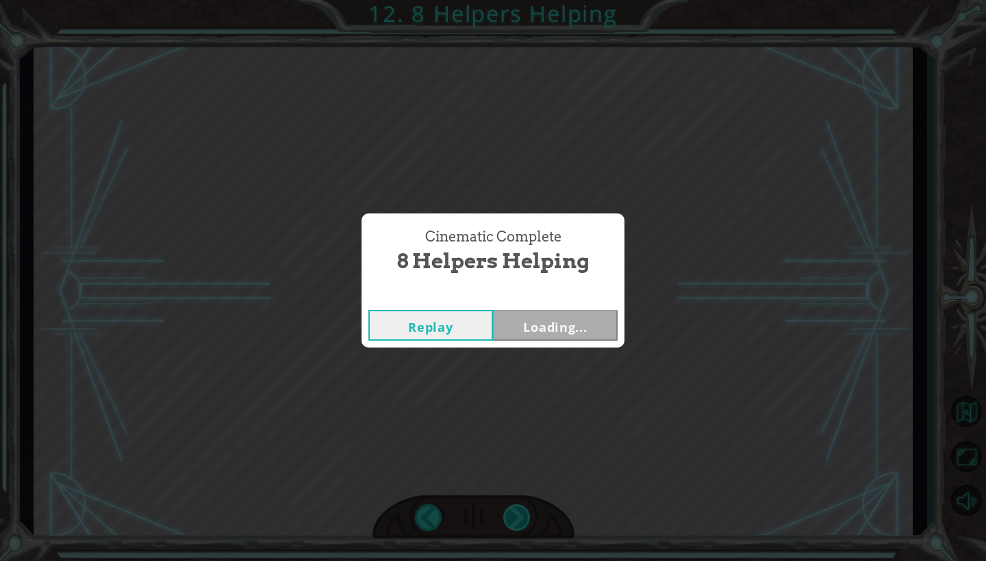
click at [522, 517] on div "Cinematic Complete 8 Helpers Helping Replay Loading..." at bounding box center [493, 280] width 986 height 561
click at [541, 332] on button "Next" at bounding box center [555, 325] width 125 height 31
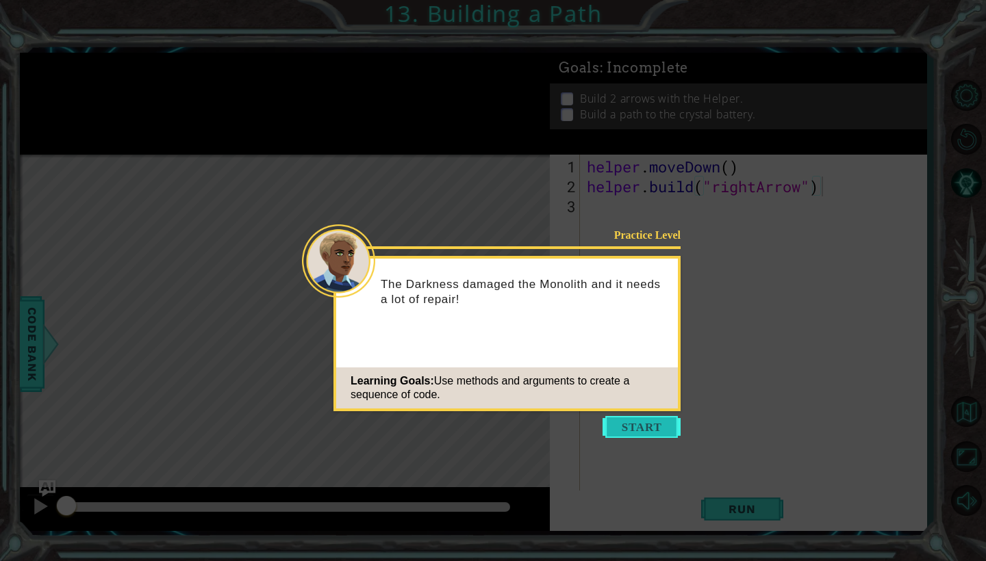
click at [661, 437] on button "Start" at bounding box center [641, 427] width 78 height 22
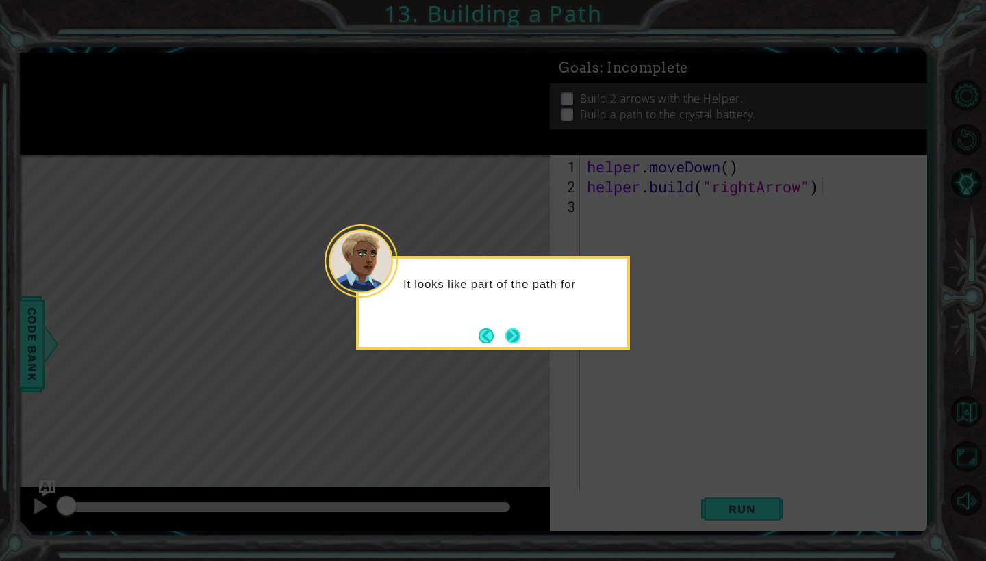
click at [505, 329] on button "Next" at bounding box center [512, 336] width 15 height 15
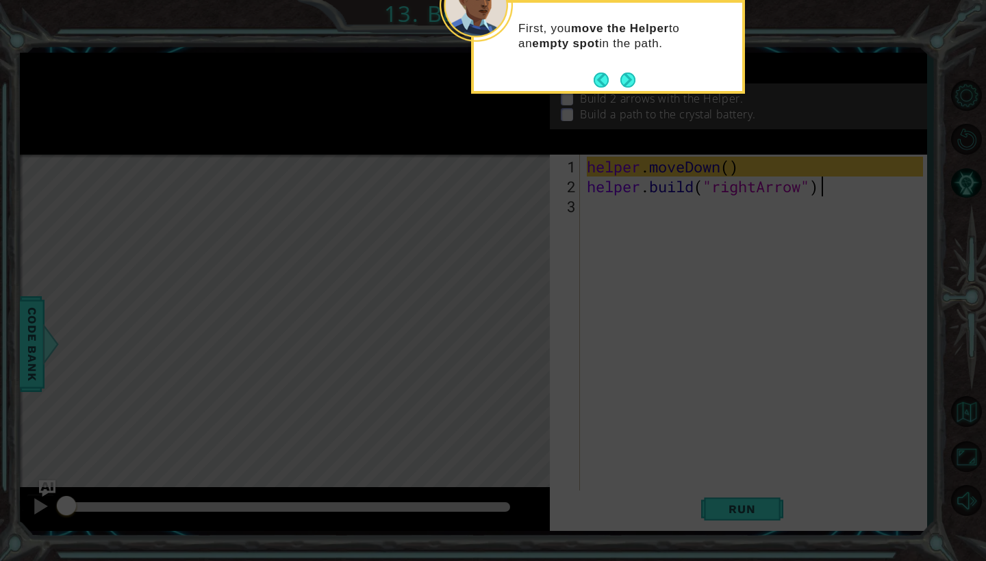
click at [624, 79] on button "Next" at bounding box center [627, 80] width 15 height 15
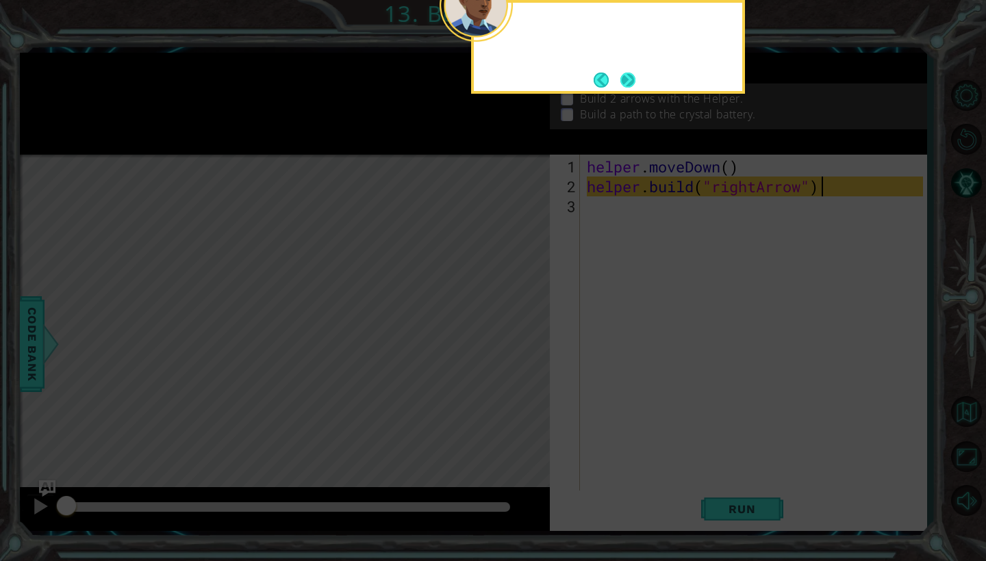
click at [624, 79] on button "Next" at bounding box center [627, 80] width 15 height 15
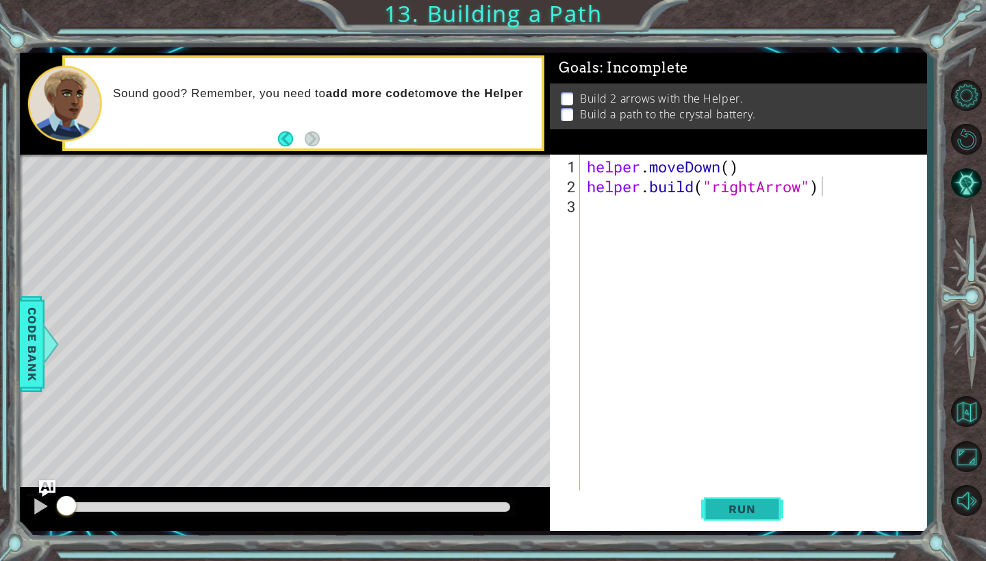
click at [719, 501] on button "Run" at bounding box center [742, 510] width 82 height 38
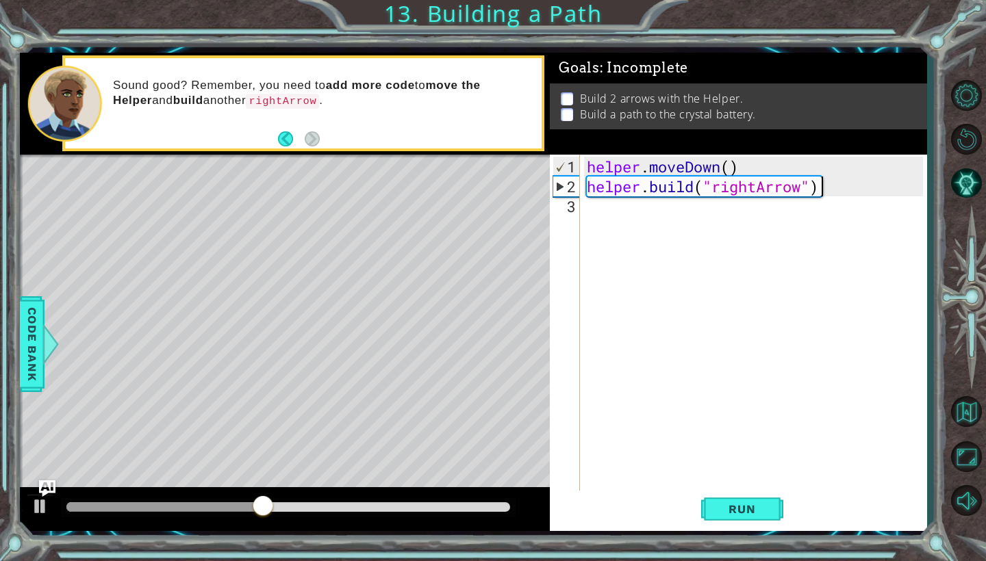
click at [604, 224] on div "helper . moveDown ( ) helper . build ( "rightArrow" )" at bounding box center [757, 345] width 346 height 377
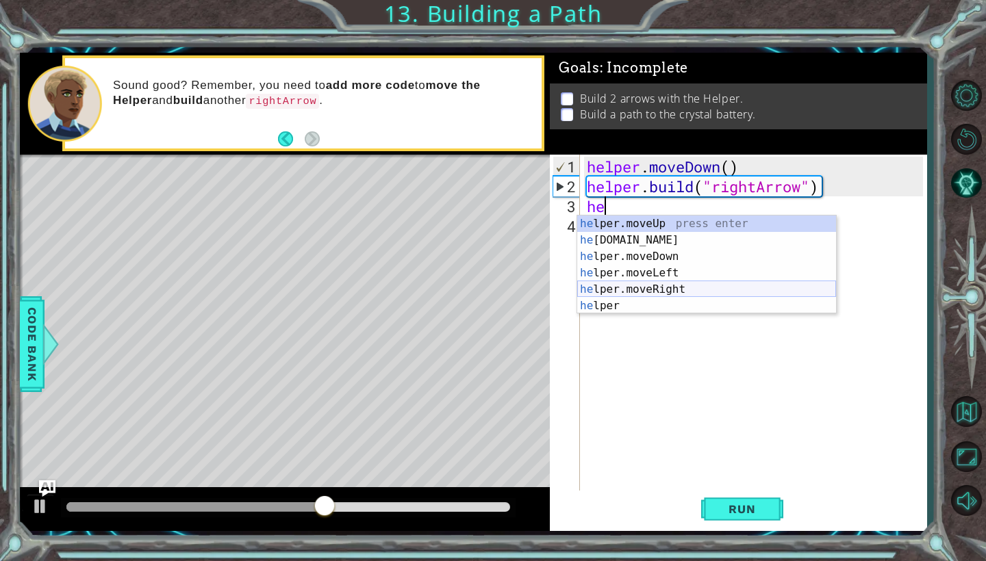
click at [647, 292] on div "he lper.moveUp press enter he [DOMAIN_NAME] press enter he lper.moveDown press …" at bounding box center [706, 281] width 259 height 131
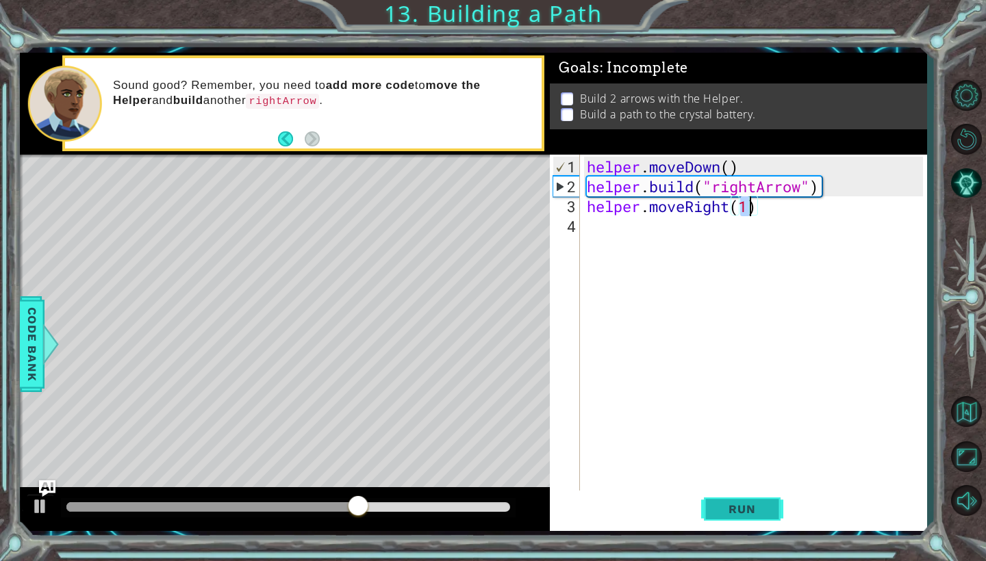
click at [717, 506] on span "Run" at bounding box center [742, 509] width 54 height 14
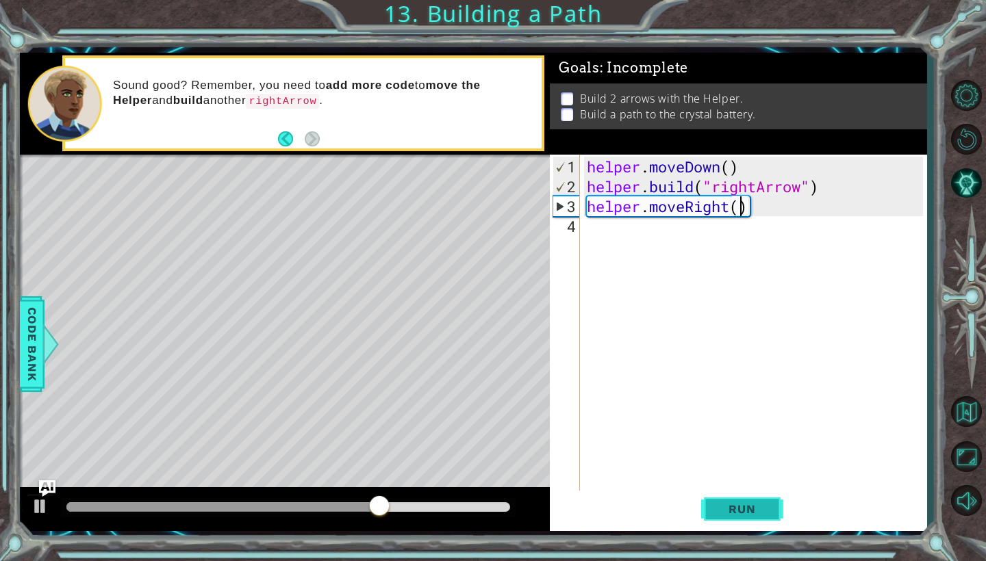
scroll to position [0, 7]
click at [757, 510] on span "Run" at bounding box center [742, 509] width 54 height 14
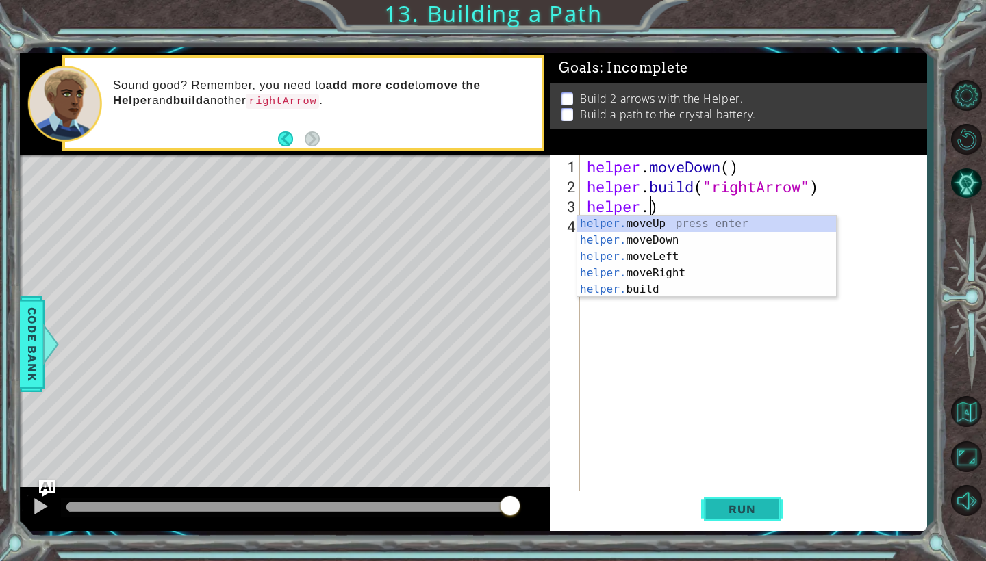
scroll to position [0, 2]
click at [669, 306] on div "helper press enter helper .moveUp press enter helper .moveDown press enter help…" at bounding box center [706, 281] width 259 height 131
type textarea "[DOMAIN_NAME]("rightArrow")"
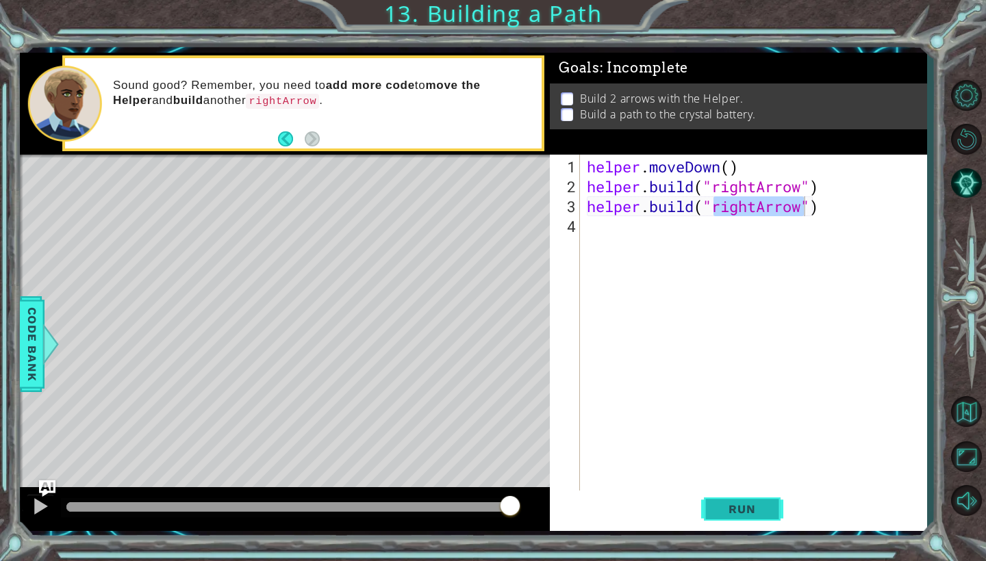
click at [754, 504] on span "Run" at bounding box center [742, 509] width 54 height 14
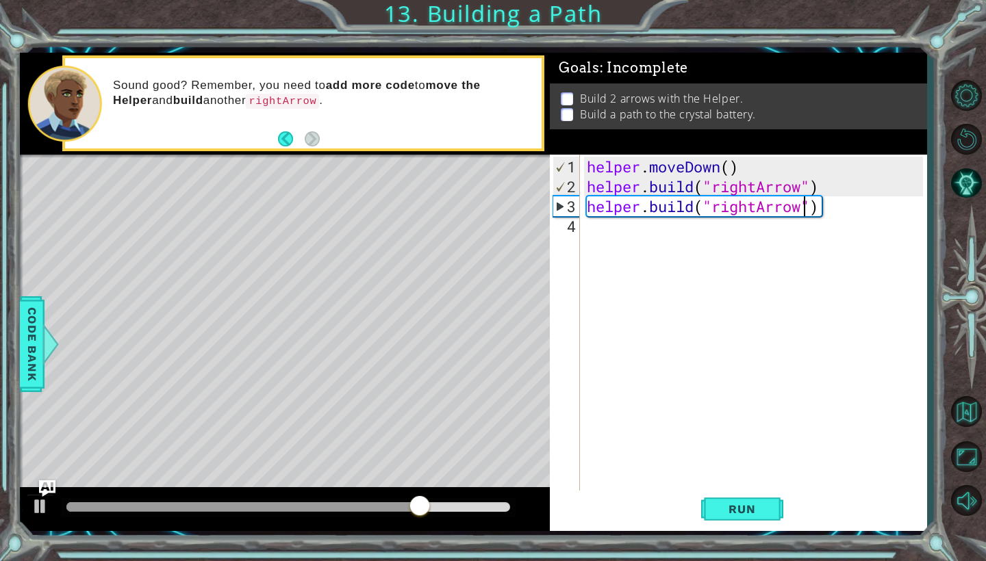
click at [647, 227] on div "helper . moveDown ( ) helper . build ( "rightArrow" ) helper . build ( "rightAr…" at bounding box center [757, 345] width 346 height 377
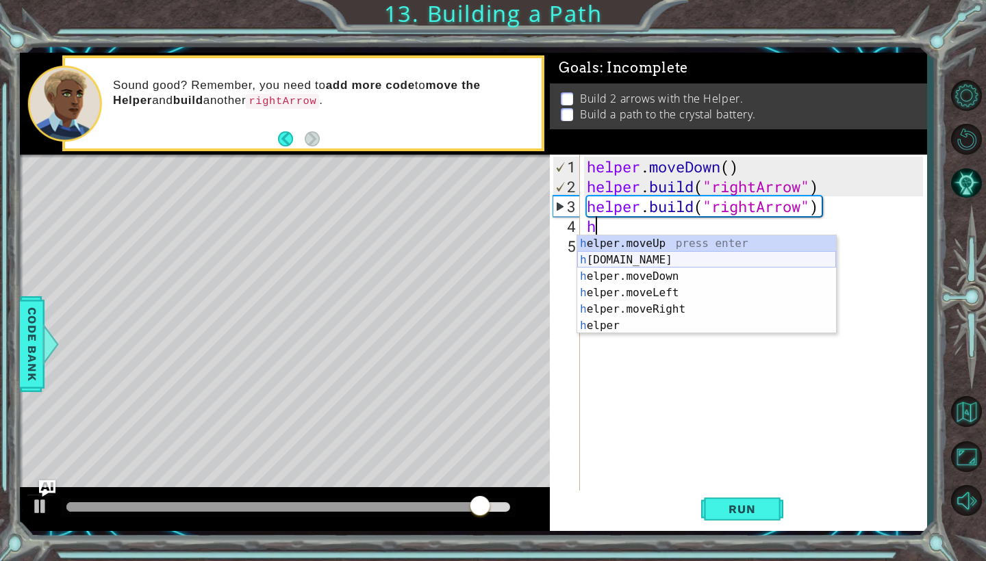
click at [657, 256] on div "h elper.moveUp press enter h [DOMAIN_NAME] press enter h elper.moveDown press e…" at bounding box center [706, 300] width 259 height 131
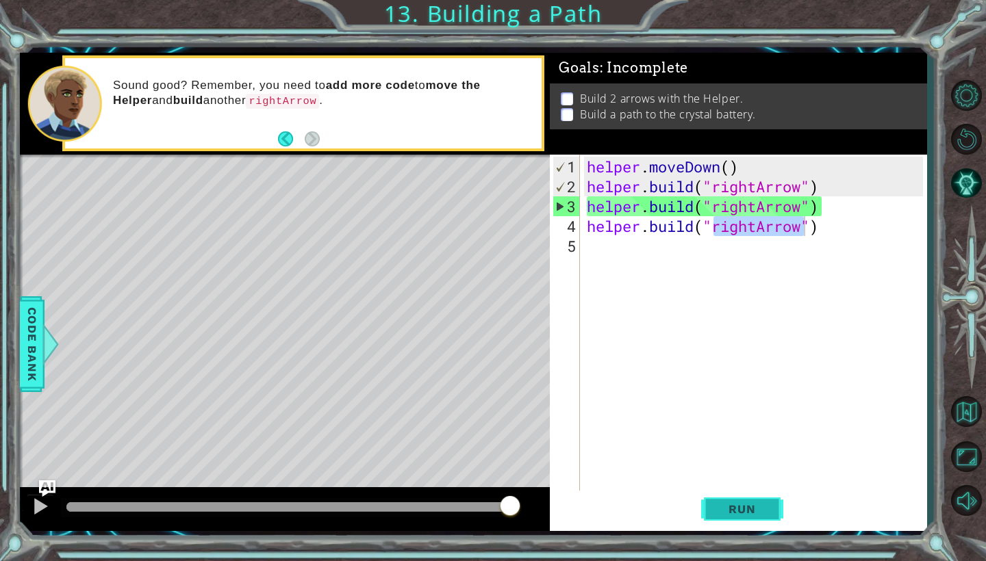
click at [745, 507] on span "Run" at bounding box center [742, 509] width 54 height 14
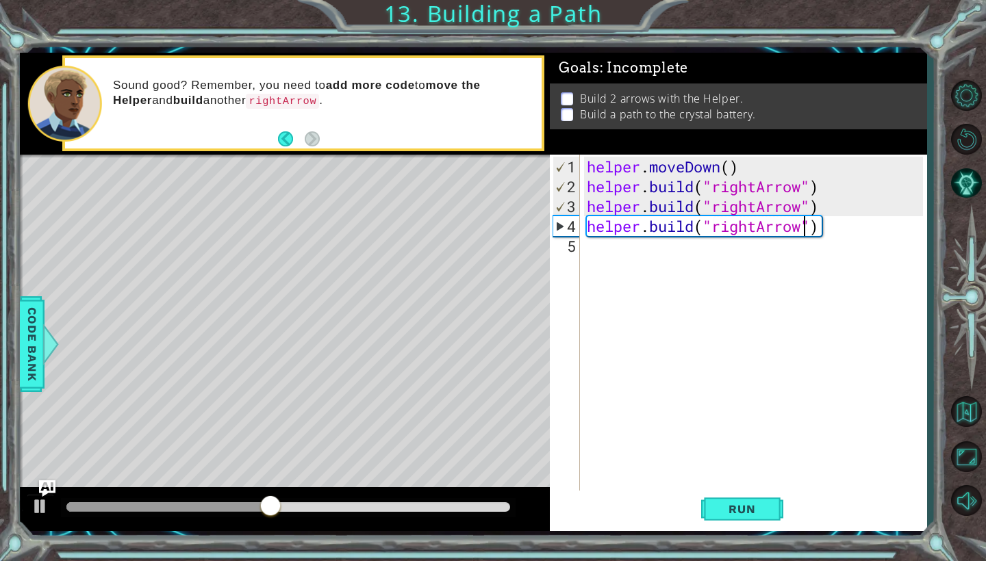
click at [733, 165] on div "helper . moveDown ( ) helper . build ( "rightArrow" ) helper . build ( "rightAr…" at bounding box center [757, 345] width 346 height 377
click at [762, 531] on div "1 ההההההההההההההההההההההההההההההההההההההההההההההההההההההההההההההההההההההההההההה…" at bounding box center [473, 292] width 907 height 494
click at [758, 526] on button "Run" at bounding box center [742, 510] width 82 height 38
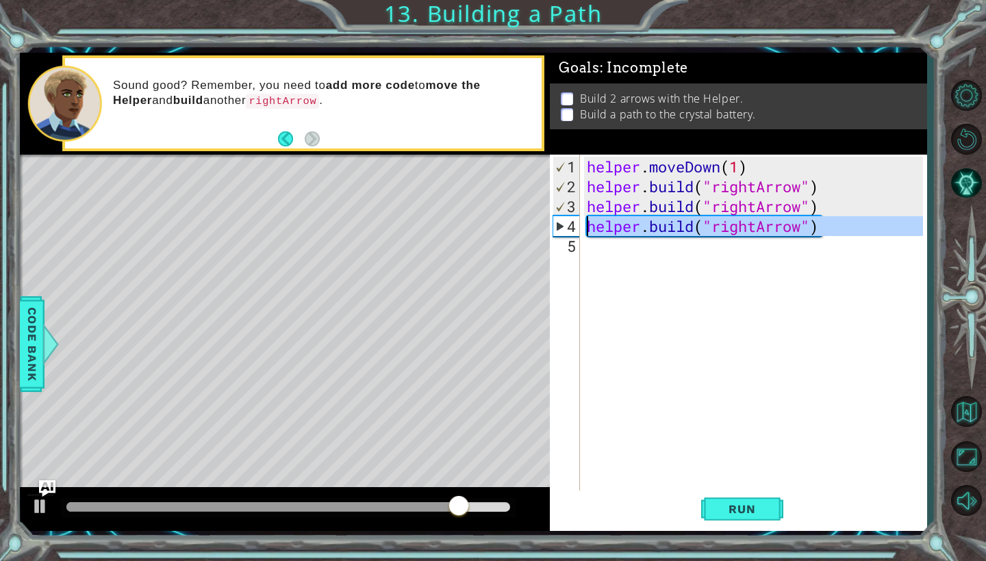
drag, startPoint x: 825, startPoint y: 235, endPoint x: 589, endPoint y: 225, distance: 235.7
click at [589, 225] on div "helper . moveDown ( 1 ) helper . build ( "rightArrow" ) helper . build ( "right…" at bounding box center [757, 345] width 346 height 377
type textarea "[DOMAIN_NAME]("rightArrow")"
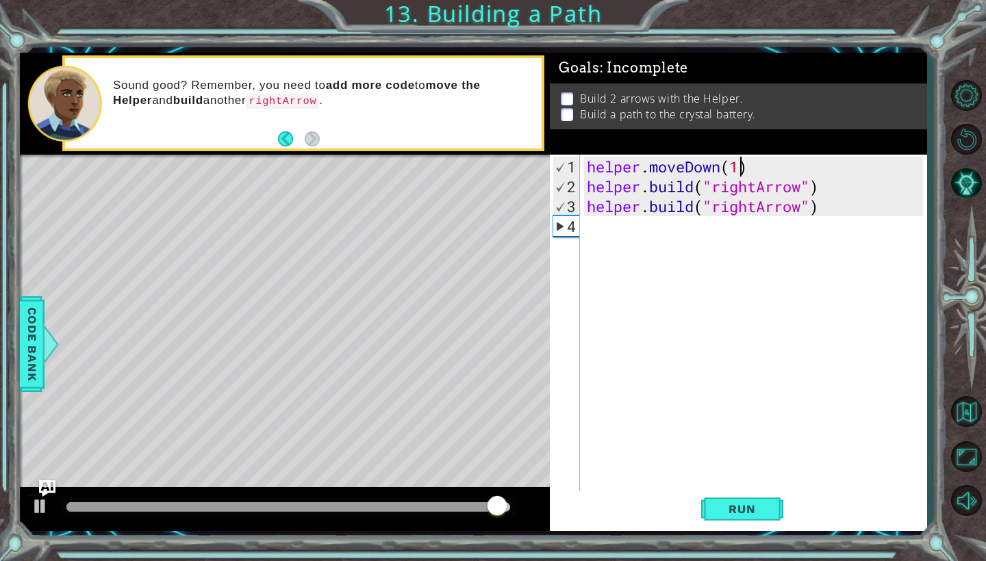
click at [740, 169] on div "helper . moveDown ( 1 ) helper . build ( "rightArrow" ) helper . build ( "right…" at bounding box center [757, 345] width 346 height 377
type textarea "helper.moveDown()"
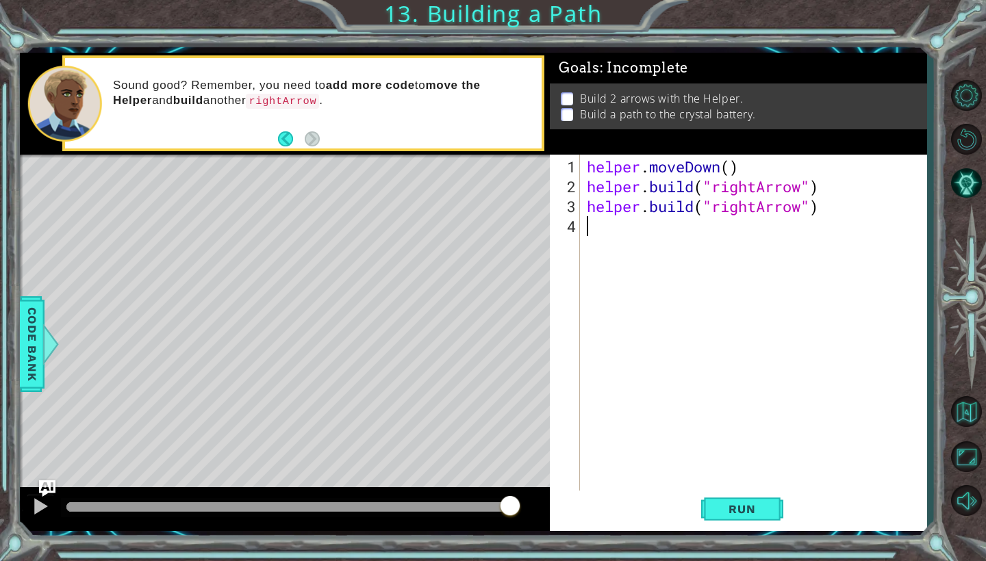
click at [638, 237] on div "helper . moveDown ( ) helper . build ( "rightArrow" ) helper . build ( "rightAr…" at bounding box center [757, 345] width 346 height 377
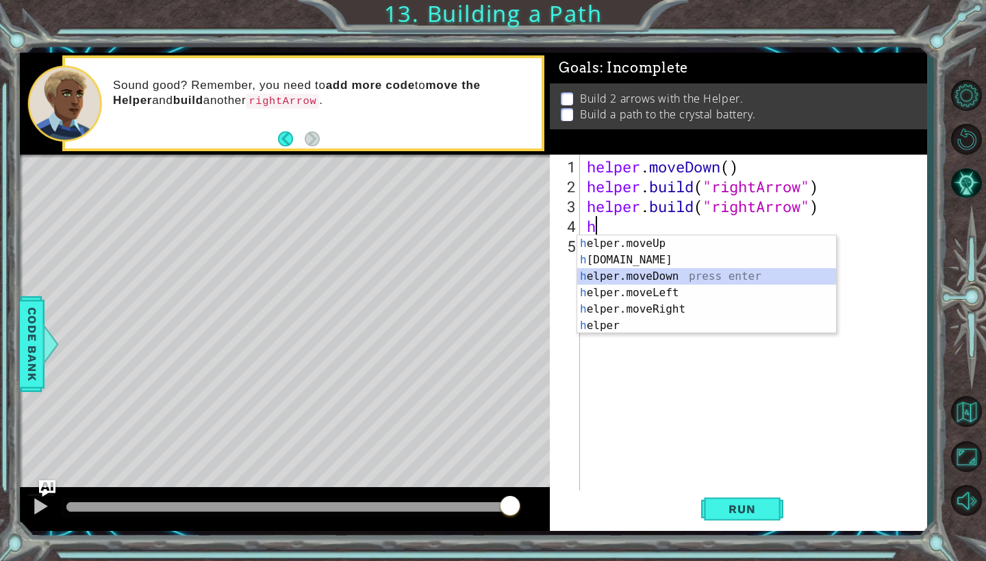
click at [649, 276] on div "h elper.moveUp press enter h [DOMAIN_NAME] press enter h elper.moveDown press e…" at bounding box center [706, 300] width 259 height 131
type textarea "helper.moveDown(1)"
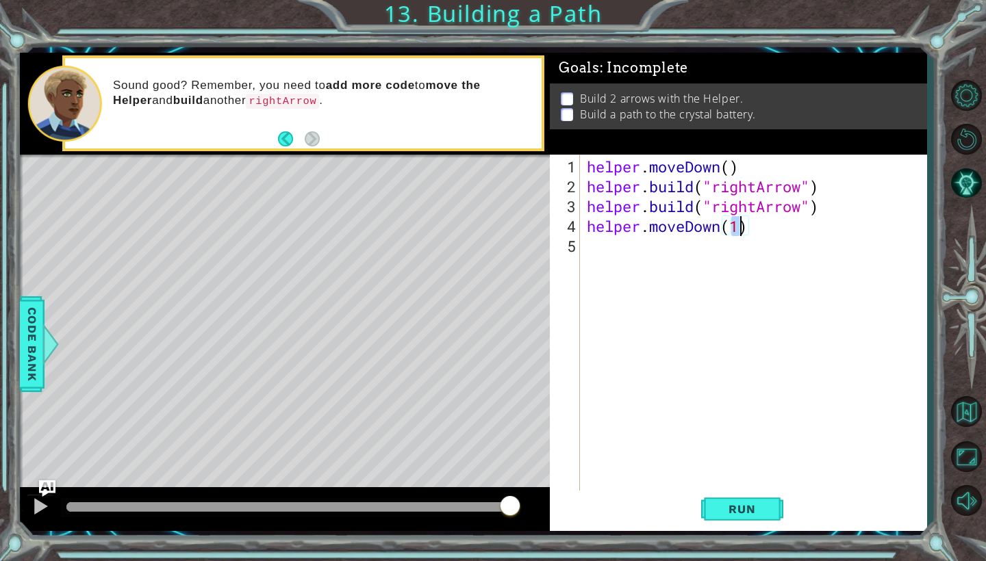
click at [715, 268] on div "helper . moveDown ( ) helper . build ( "rightArrow" ) helper . build ( "rightAr…" at bounding box center [757, 345] width 346 height 377
click at [733, 517] on button "Run" at bounding box center [742, 510] width 82 height 38
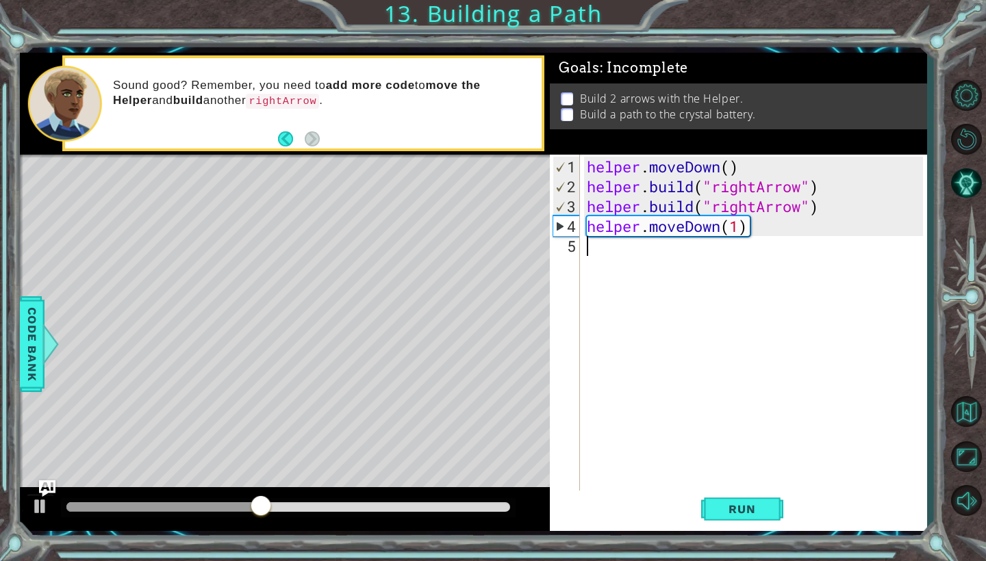
click at [743, 229] on div "helper . moveDown ( ) helper . build ( "rightArrow" ) helper . build ( "rightAr…" at bounding box center [757, 345] width 346 height 377
click at [749, 228] on div "helper . moveDown ( ) helper . build ( "rightArrow" ) helper . build ( "rightAr…" at bounding box center [757, 345] width 346 height 377
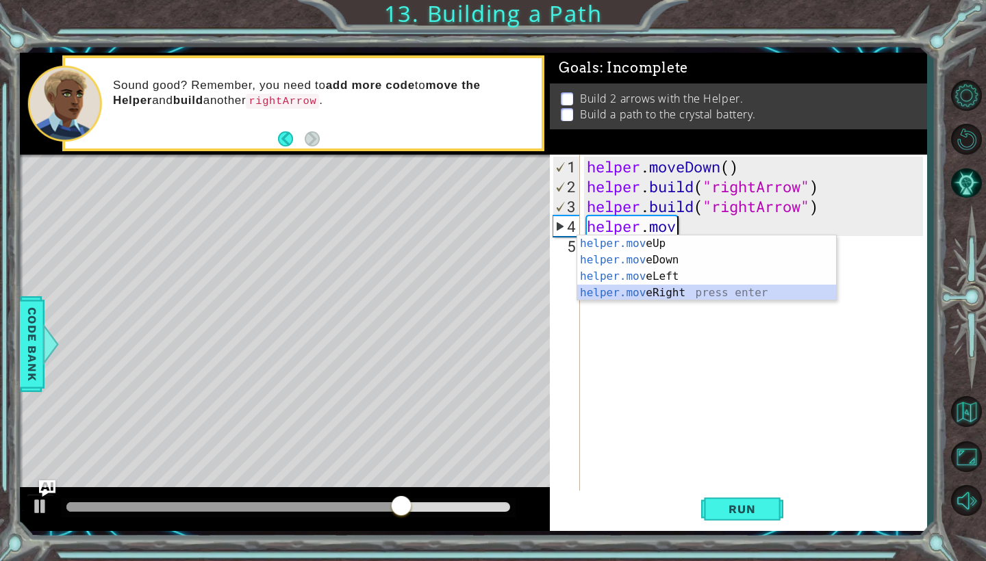
click at [686, 298] on div "helper.mov eUp press enter helper.mov eDown press enter helper.mov eLeft press …" at bounding box center [706, 284] width 259 height 99
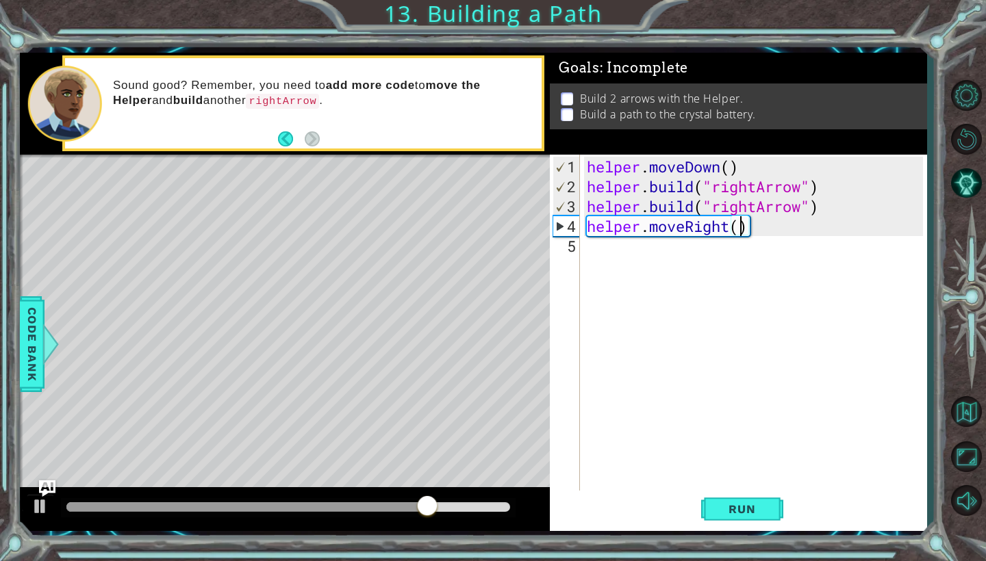
type textarea "helper.moveRight(3)"
click at [594, 241] on div "helper . moveDown ( ) helper . build ( "rightArrow" ) helper . build ( "rightAr…" at bounding box center [757, 345] width 346 height 377
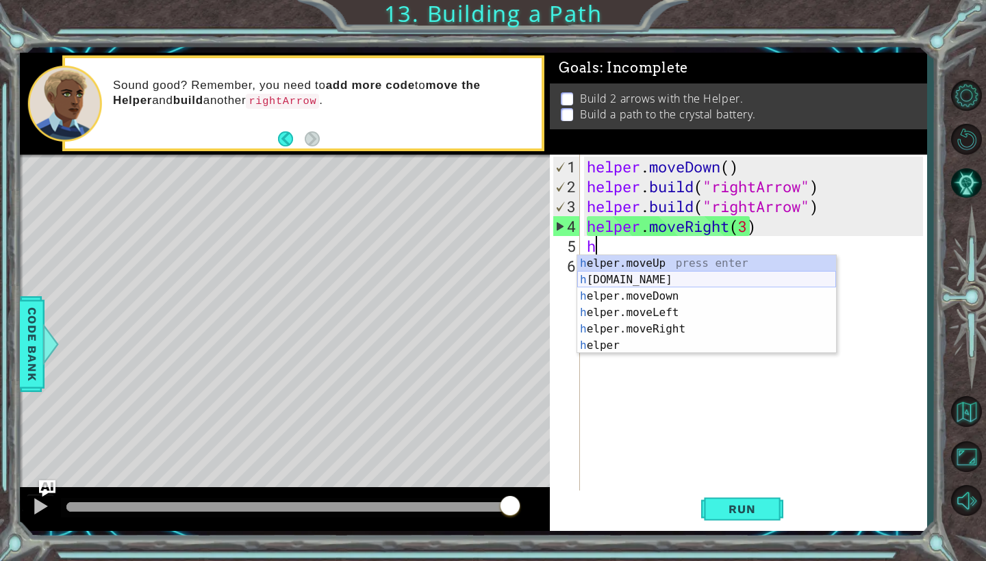
click at [652, 277] on div "h elper.moveUp press enter h [DOMAIN_NAME] press enter h elper.moveDown press e…" at bounding box center [706, 320] width 259 height 131
type textarea "[DOMAIN_NAME]("rightArrow")"
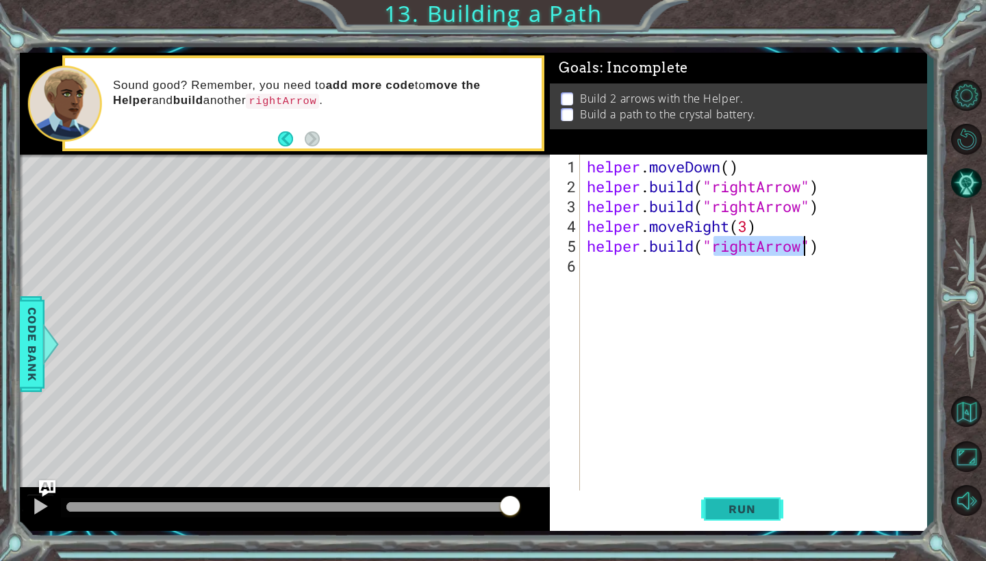
click at [767, 514] on span "Run" at bounding box center [742, 509] width 54 height 14
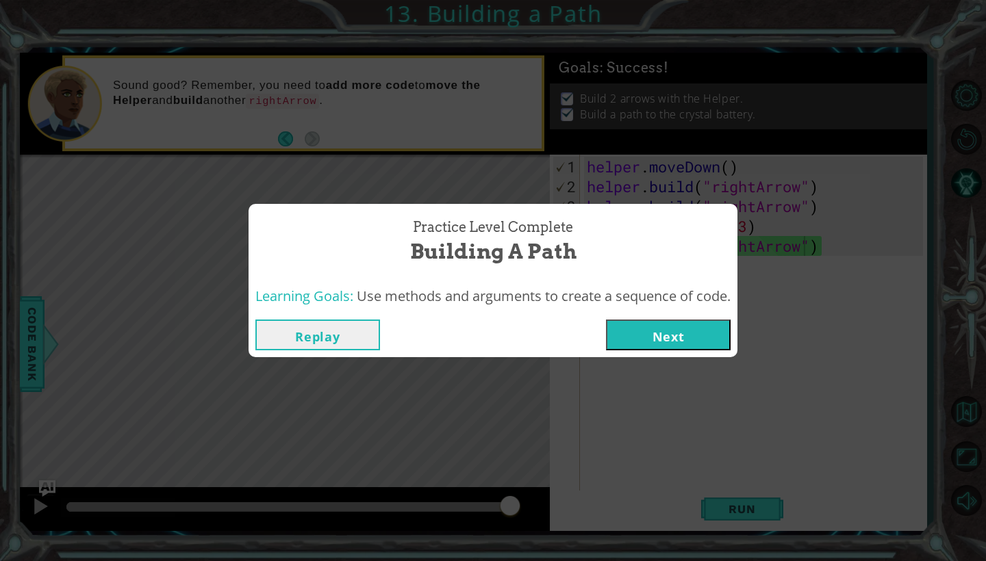
click at [685, 340] on button "Next" at bounding box center [668, 335] width 125 height 31
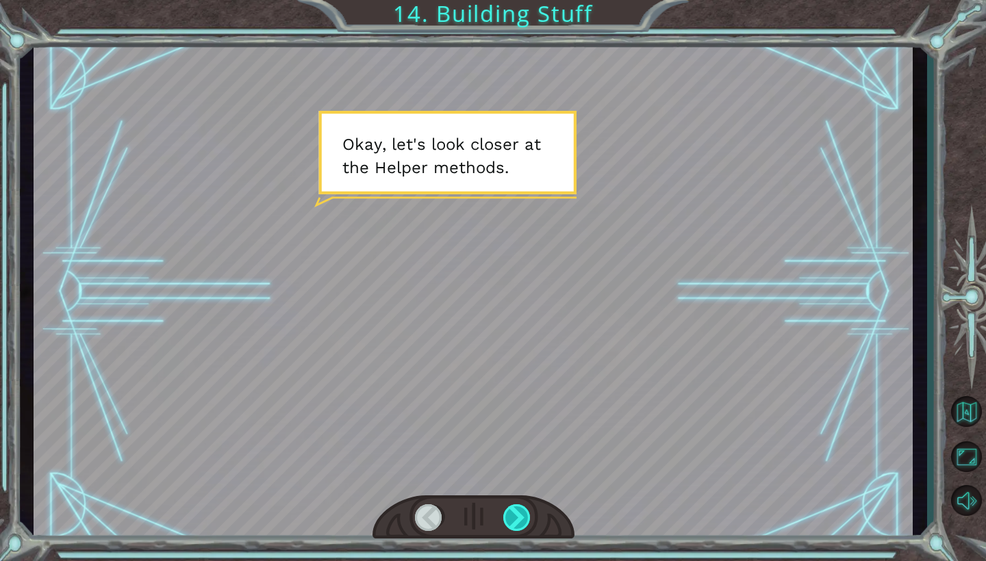
click at [519, 515] on div at bounding box center [517, 517] width 28 height 27
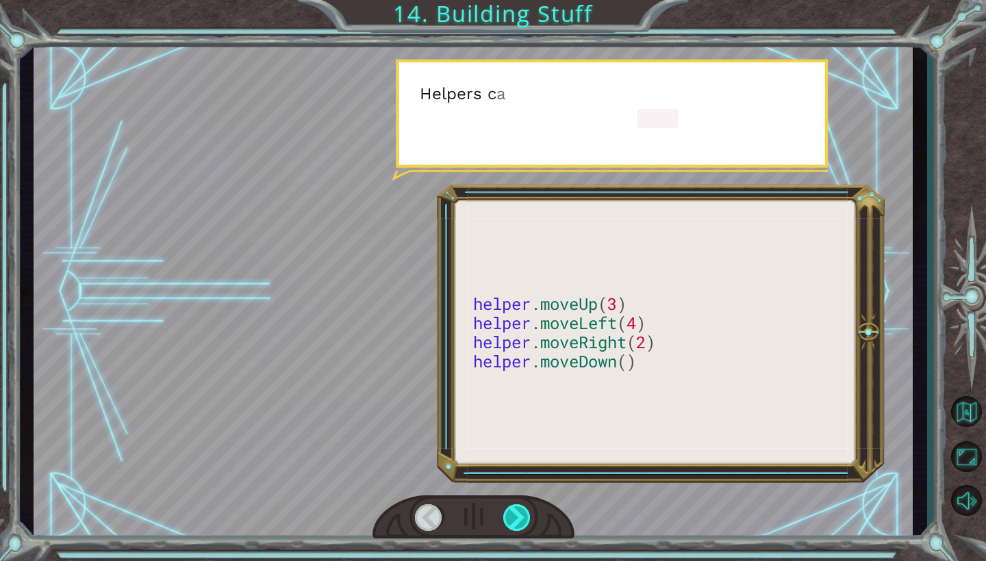
click at [519, 515] on div at bounding box center [517, 517] width 28 height 27
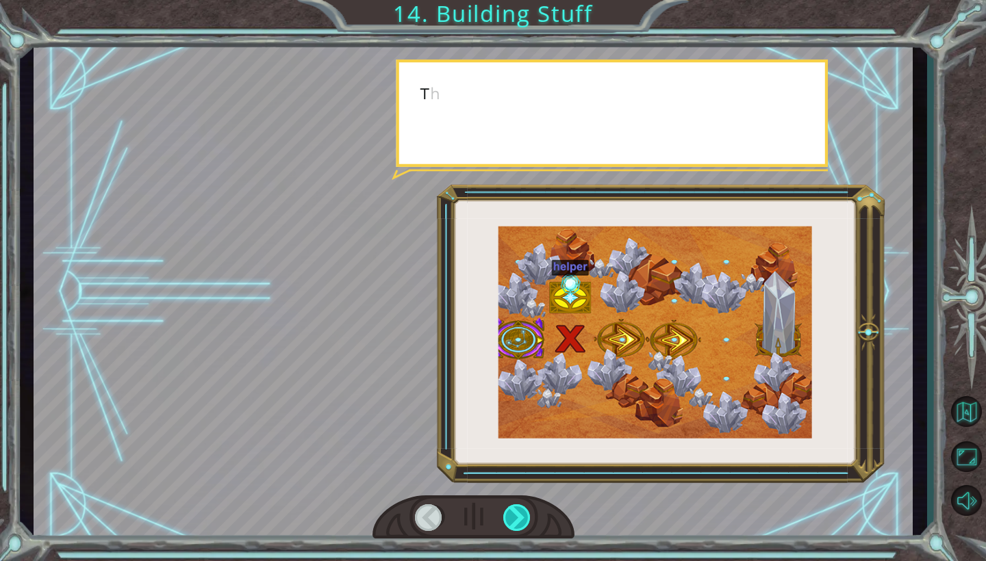
click at [519, 515] on div at bounding box center [517, 517] width 28 height 27
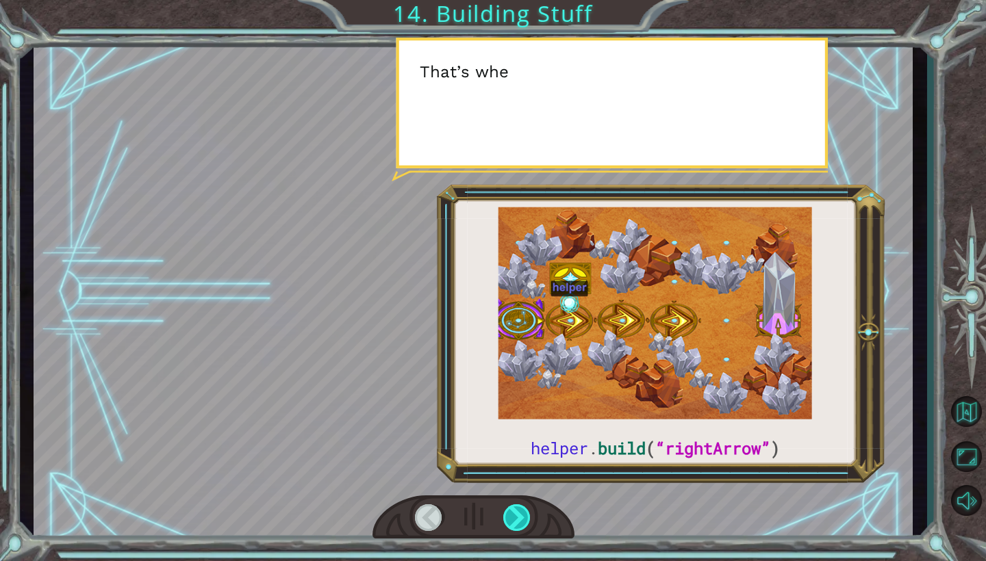
click at [519, 515] on div at bounding box center [517, 517] width 28 height 27
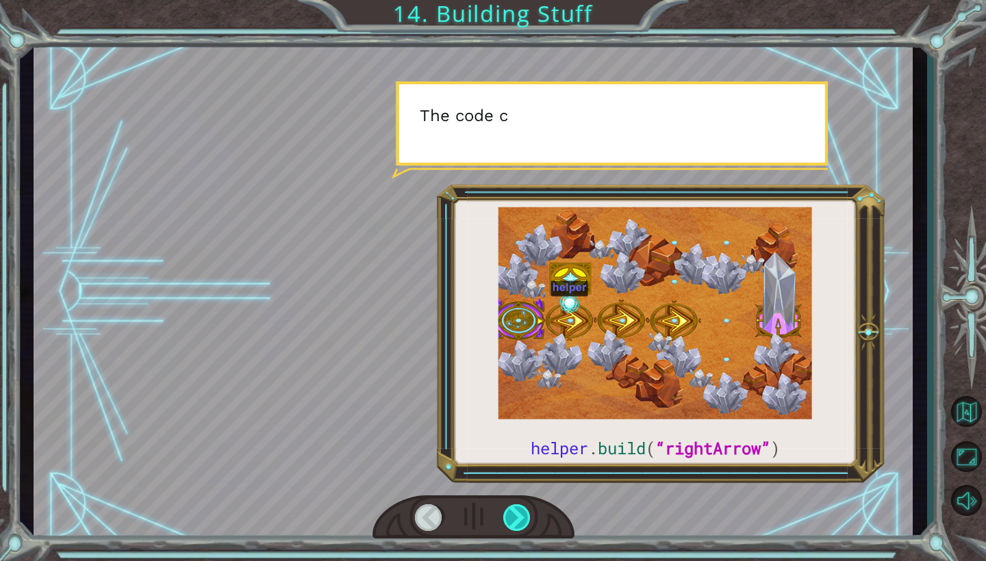
click at [519, 515] on div at bounding box center [517, 517] width 28 height 27
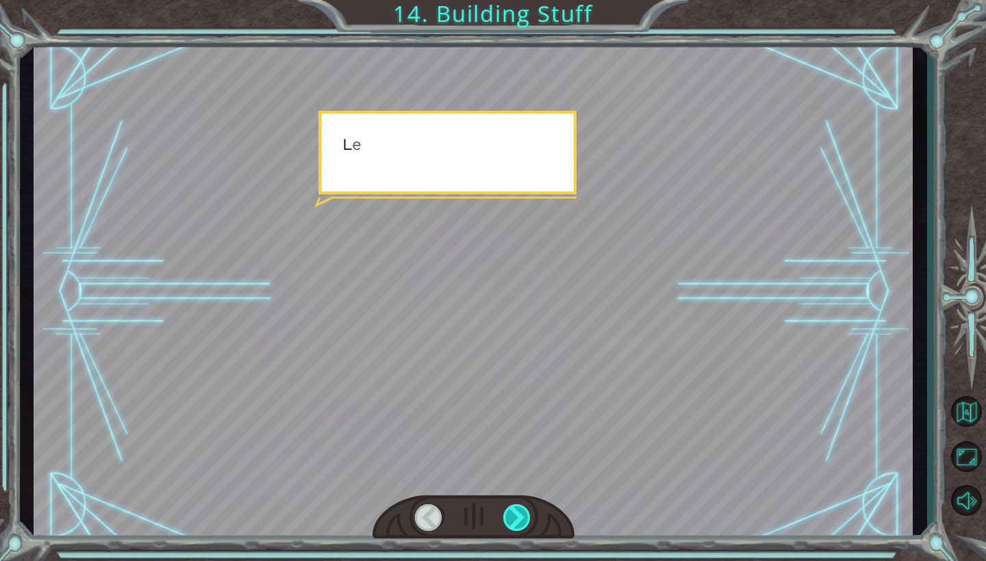
click at [519, 515] on div at bounding box center [517, 517] width 28 height 27
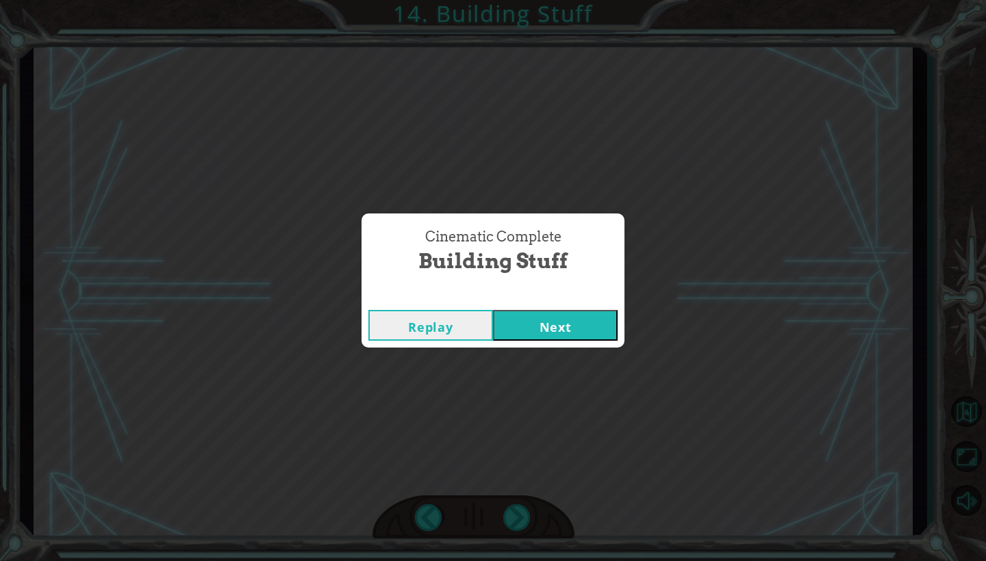
click at [550, 326] on button "Next" at bounding box center [555, 325] width 125 height 31
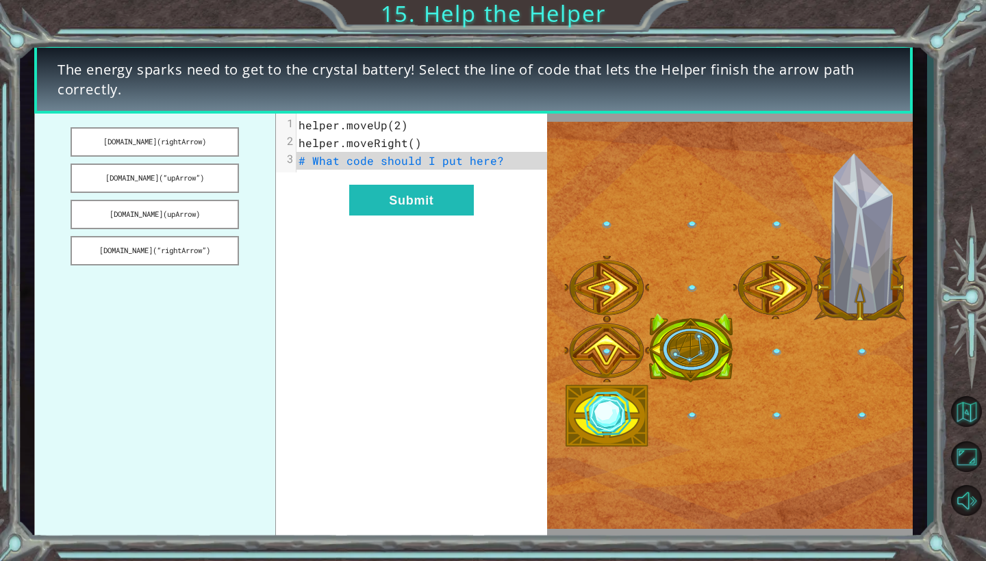
drag, startPoint x: 189, startPoint y: 137, endPoint x: 307, endPoint y: 138, distance: 118.4
click at [307, 138] on div "[DOMAIN_NAME](rightArrow) [DOMAIN_NAME](“upArrow”) [DOMAIN_NAME](upArrow) [DOMA…" at bounding box center [290, 326] width 513 height 424
click at [207, 179] on button "[DOMAIN_NAME](“upArrow”)" at bounding box center [154, 178] width 168 height 29
click at [340, 145] on span "helper.moveRight()" at bounding box center [359, 143] width 123 height 14
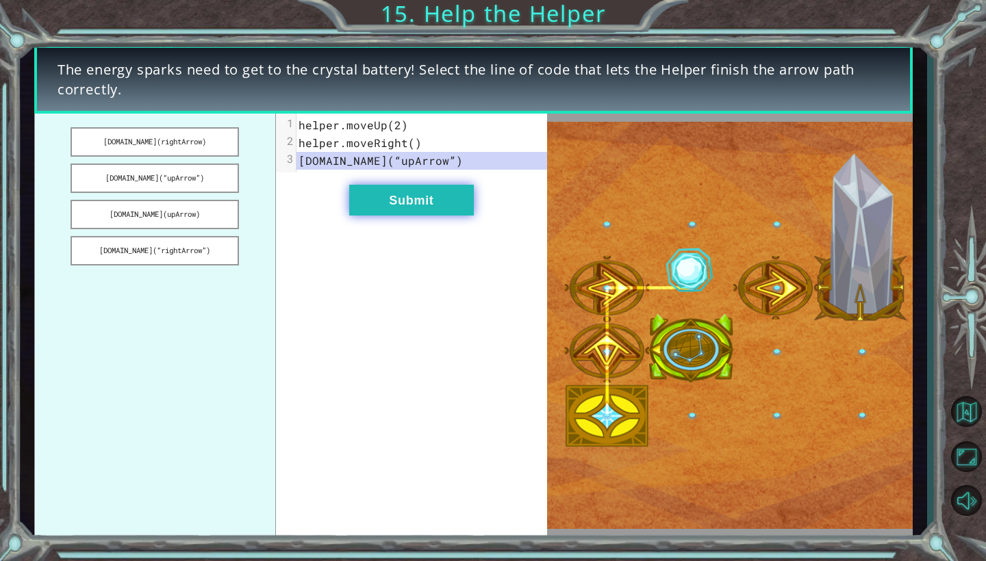
click at [439, 203] on button "Submit" at bounding box center [411, 200] width 125 height 31
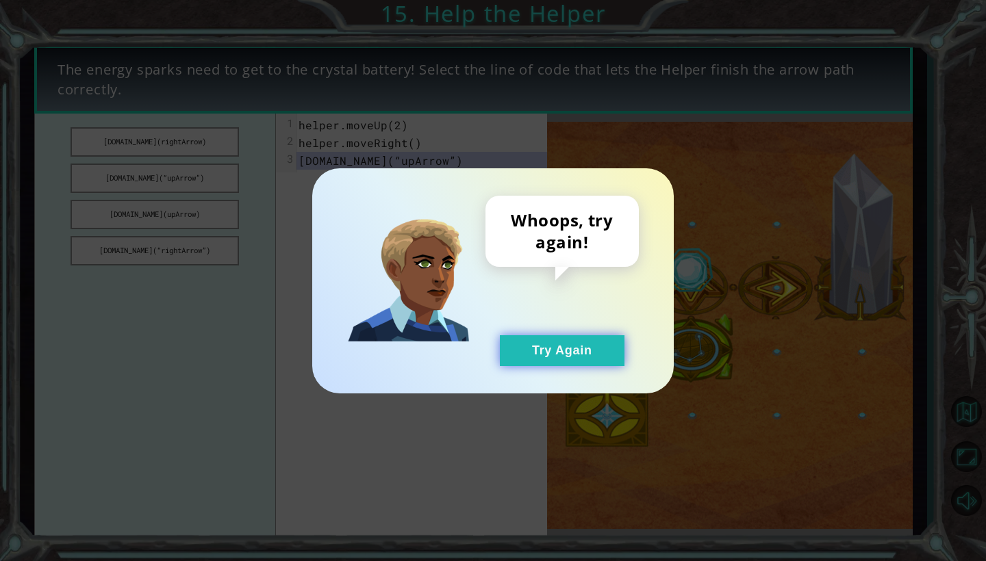
click at [541, 363] on button "Try Again" at bounding box center [562, 350] width 125 height 31
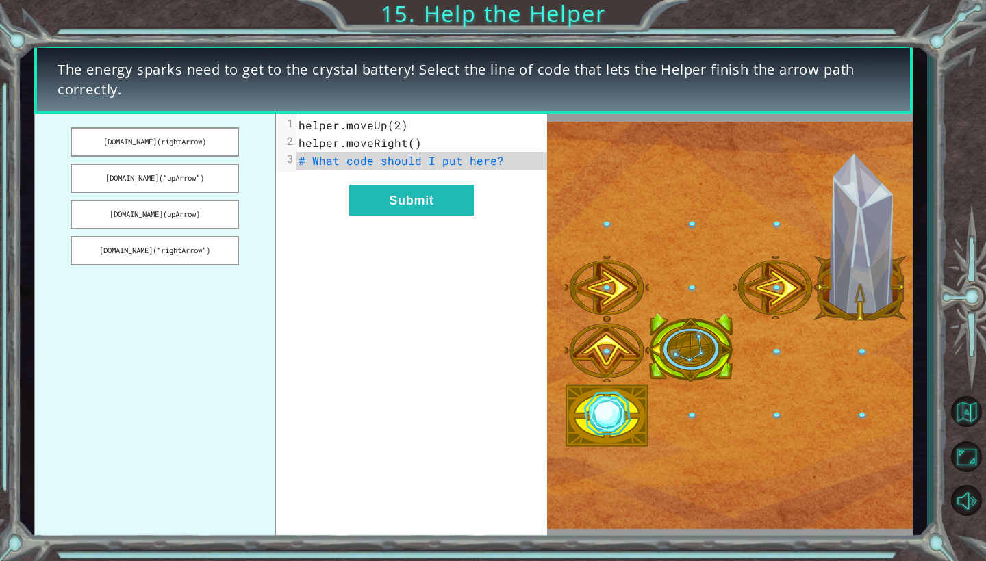
click at [445, 159] on span "# What code should I put here?" at bounding box center [400, 160] width 205 height 14
click at [383, 142] on span "helper.moveRight()" at bounding box center [359, 143] width 123 height 14
click at [222, 216] on button "[DOMAIN_NAME](upArrow)" at bounding box center [154, 214] width 168 height 29
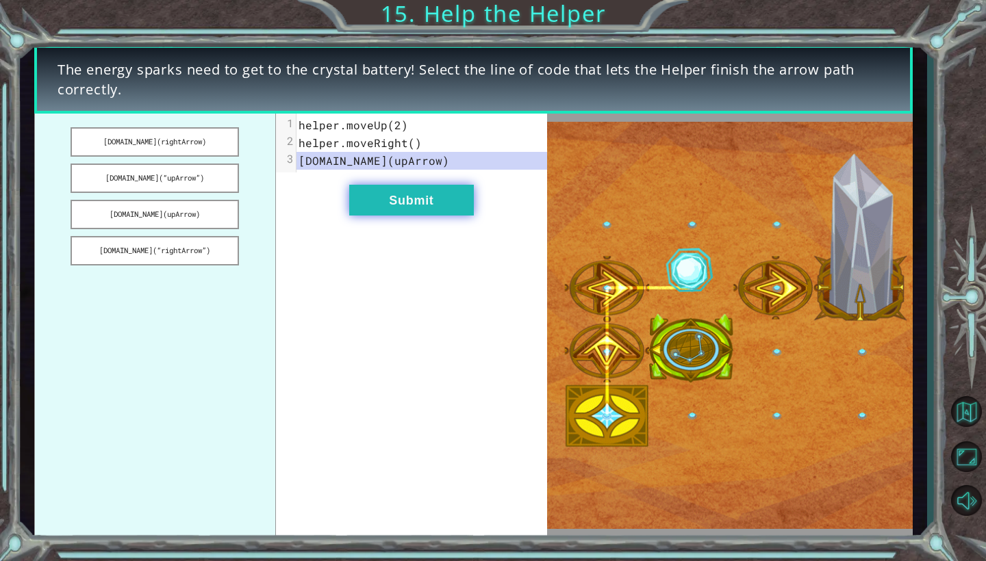
click at [383, 205] on button "Submit" at bounding box center [411, 200] width 125 height 31
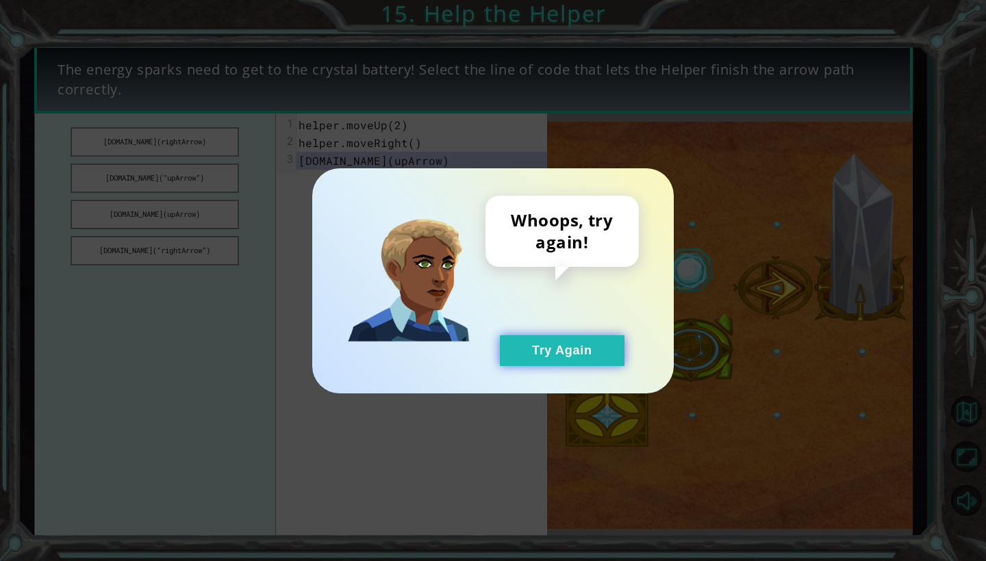
click at [526, 346] on button "Try Again" at bounding box center [562, 350] width 125 height 31
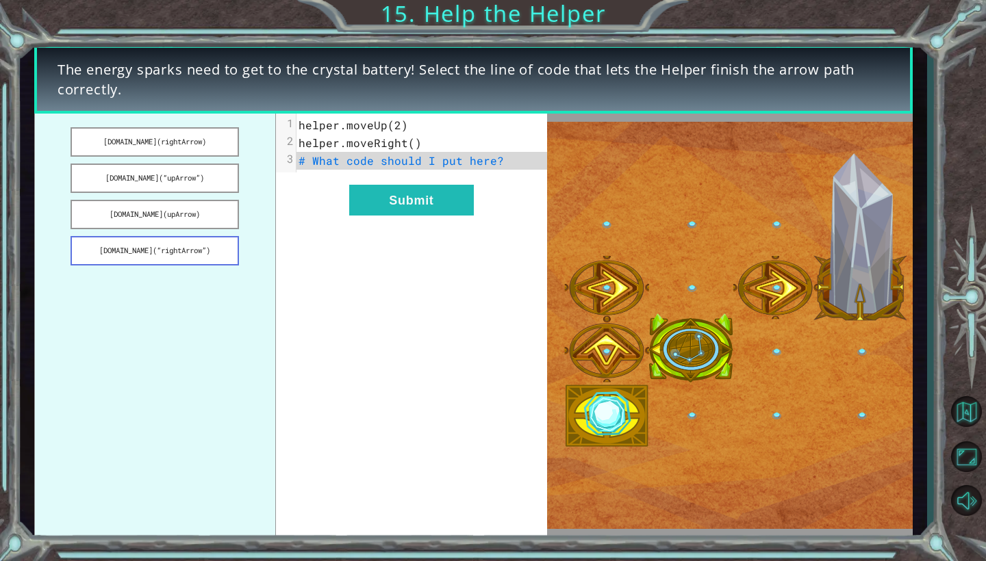
click at [175, 243] on button "[DOMAIN_NAME](“rightArrow”)" at bounding box center [154, 250] width 168 height 29
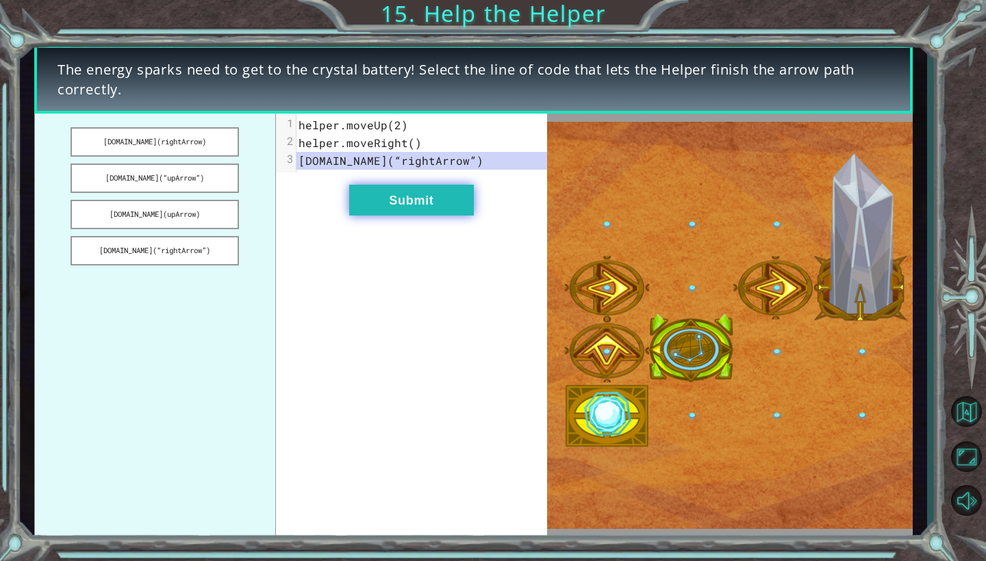
click at [399, 205] on button "Submit" at bounding box center [411, 200] width 125 height 31
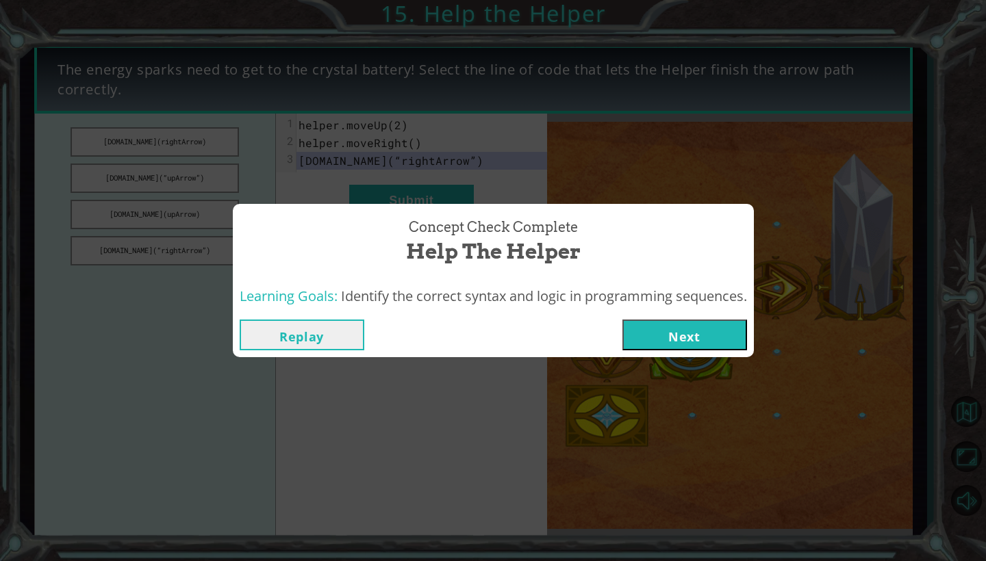
click at [727, 320] on button "Next" at bounding box center [684, 335] width 125 height 31
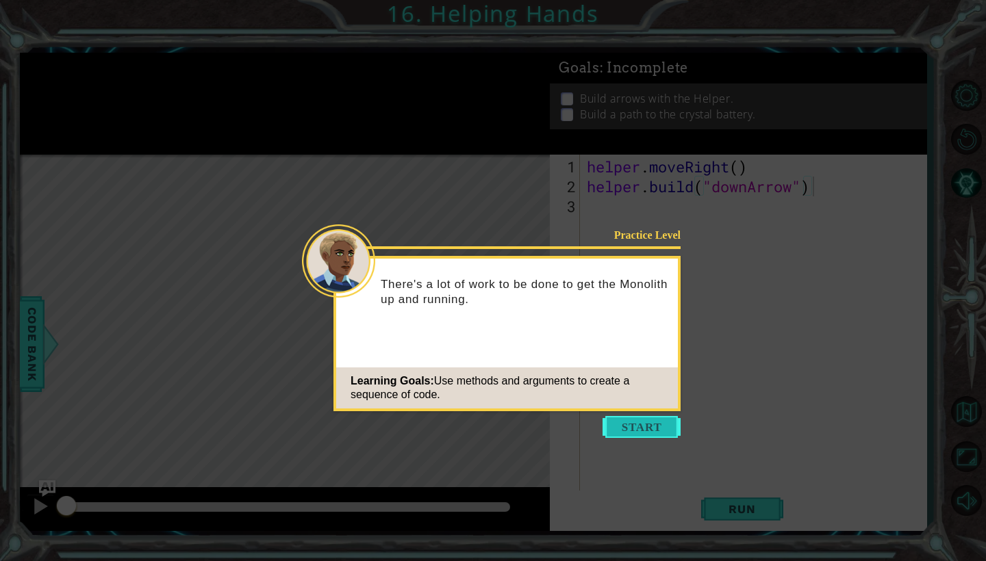
click at [658, 433] on button "Start" at bounding box center [641, 427] width 78 height 22
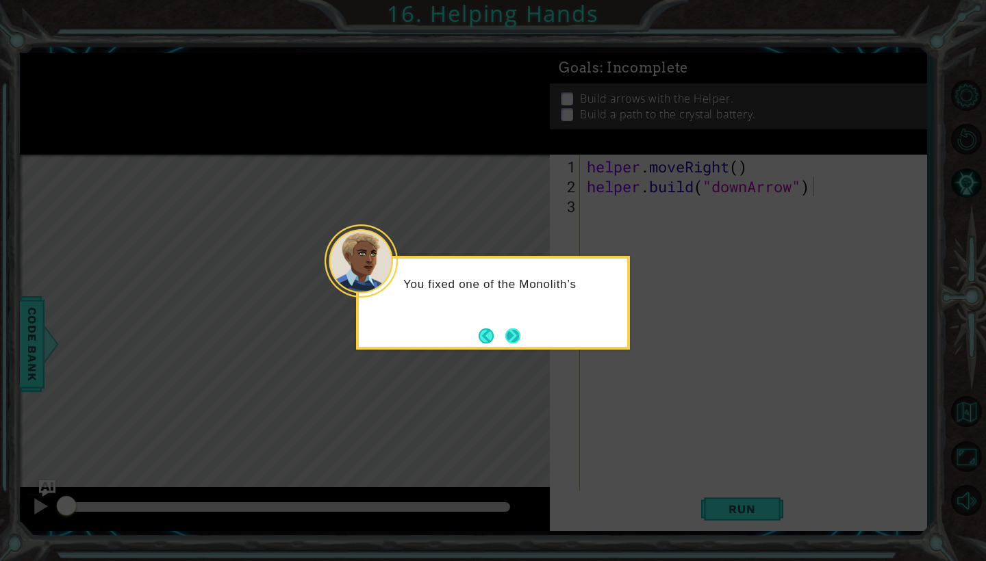
click at [516, 329] on button "Next" at bounding box center [512, 336] width 15 height 15
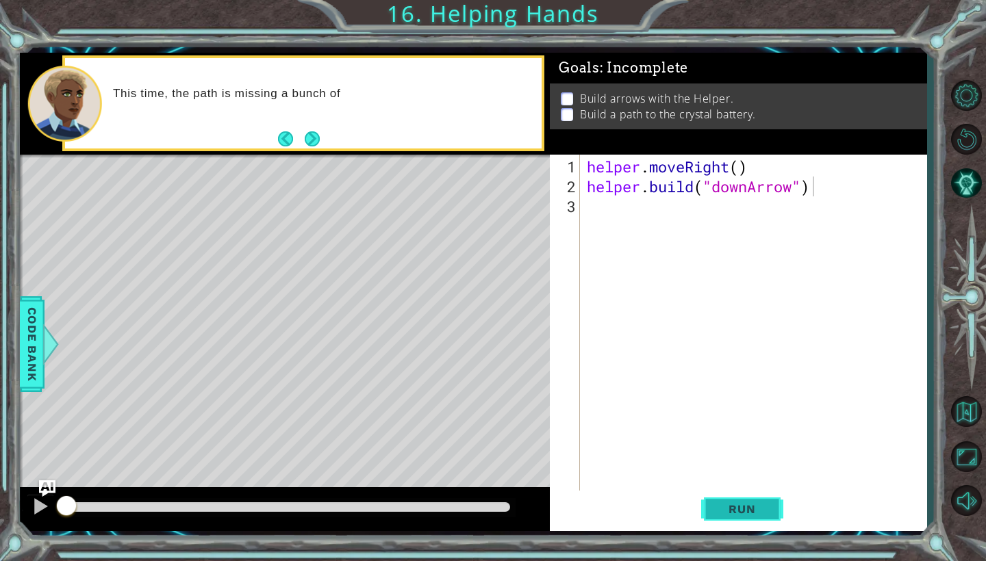
click at [752, 522] on button "Run" at bounding box center [742, 510] width 82 height 38
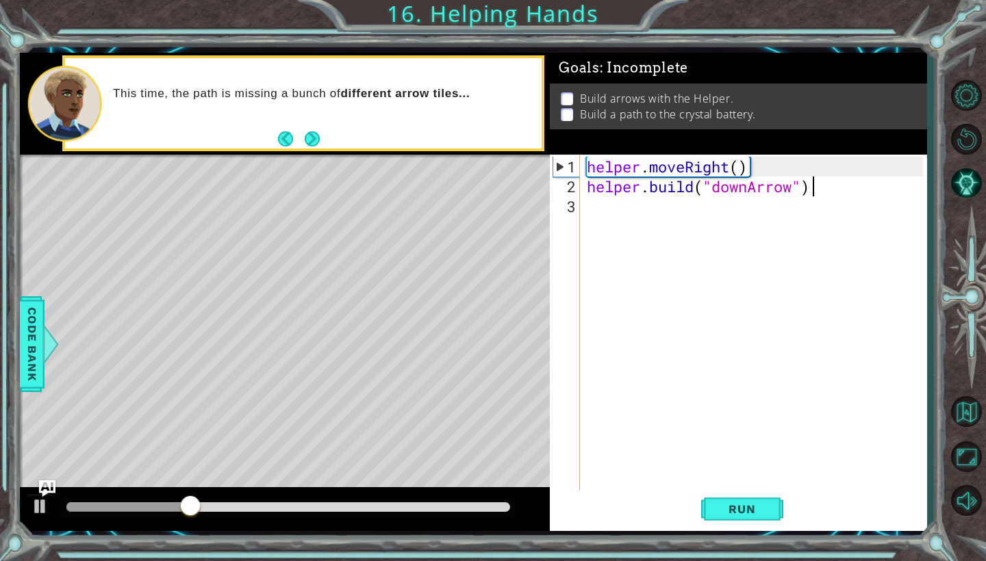
click at [628, 211] on div "helper . moveRight ( ) helper . build ( "downArrow" )" at bounding box center [757, 345] width 346 height 377
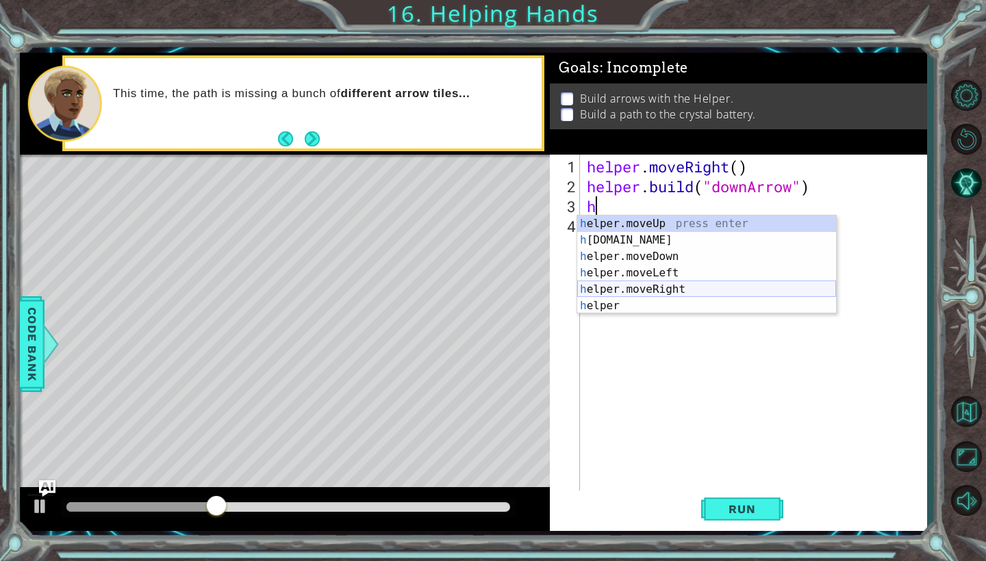
click at [674, 296] on div "h elper.moveUp press enter h [DOMAIN_NAME] press enter h elper.moveDown press e…" at bounding box center [706, 281] width 259 height 131
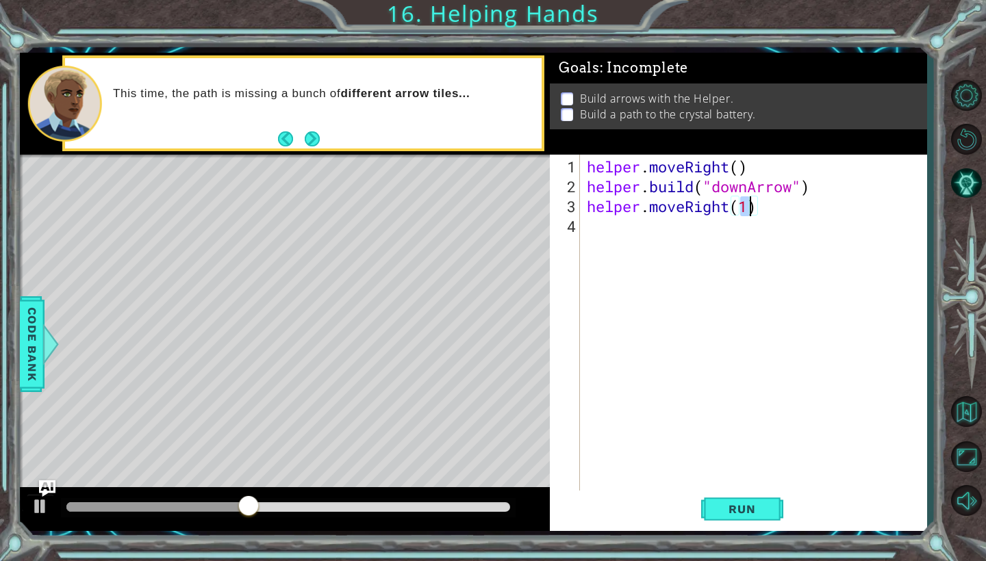
scroll to position [0, 7]
click at [742, 507] on span "Run" at bounding box center [742, 509] width 54 height 14
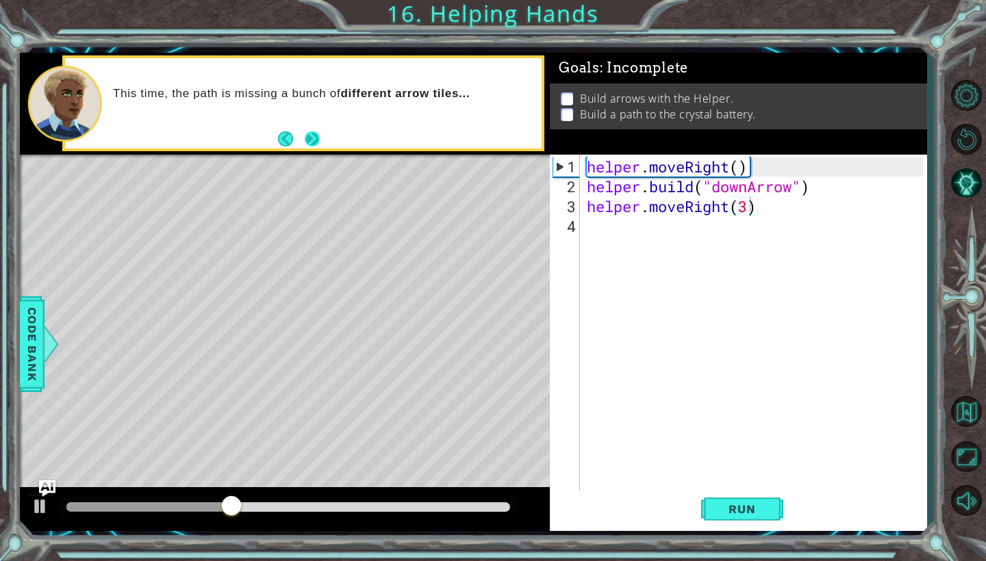
click at [317, 133] on button "Next" at bounding box center [312, 138] width 15 height 15
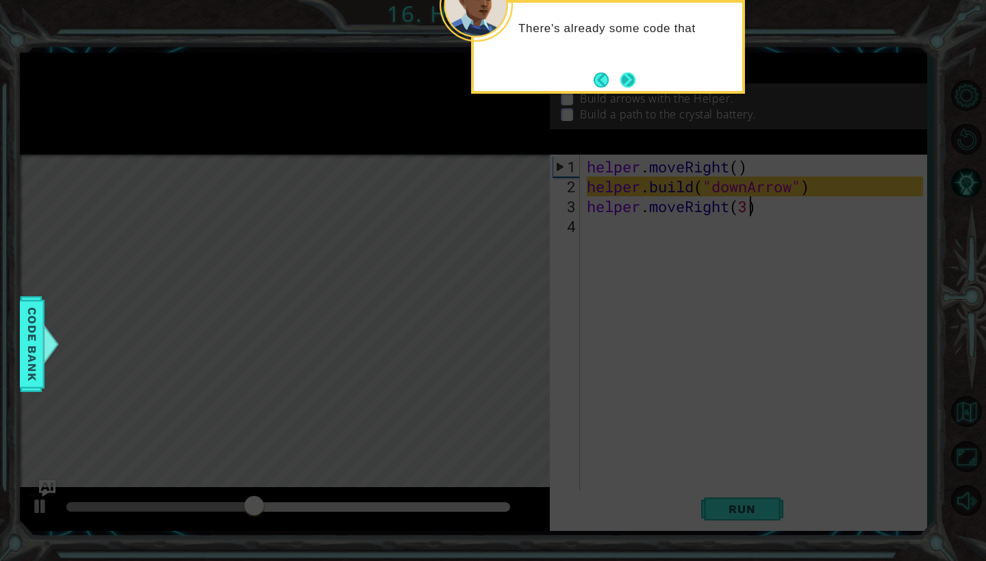
click at [630, 83] on button "Next" at bounding box center [627, 80] width 15 height 15
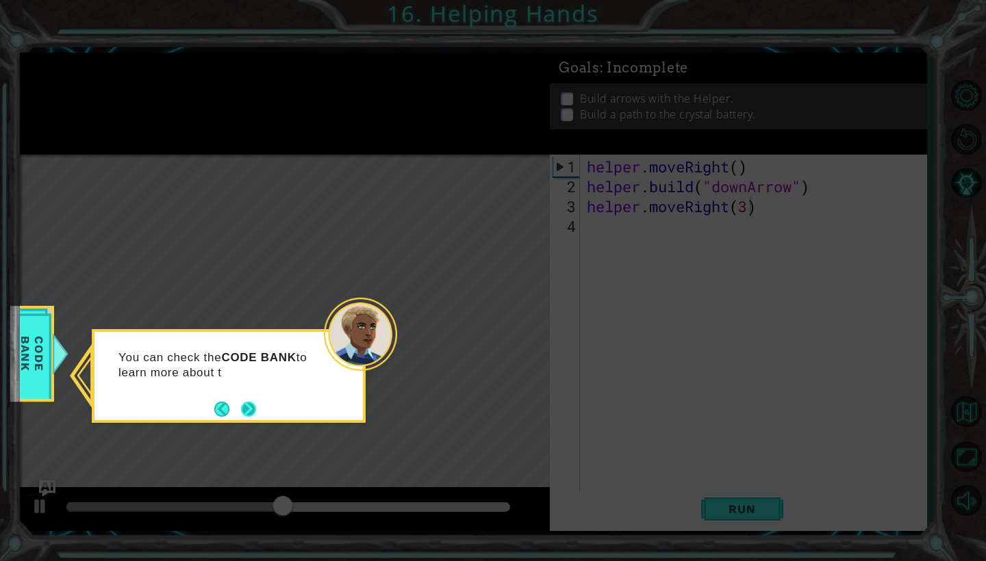
click at [250, 407] on button "Next" at bounding box center [248, 409] width 15 height 15
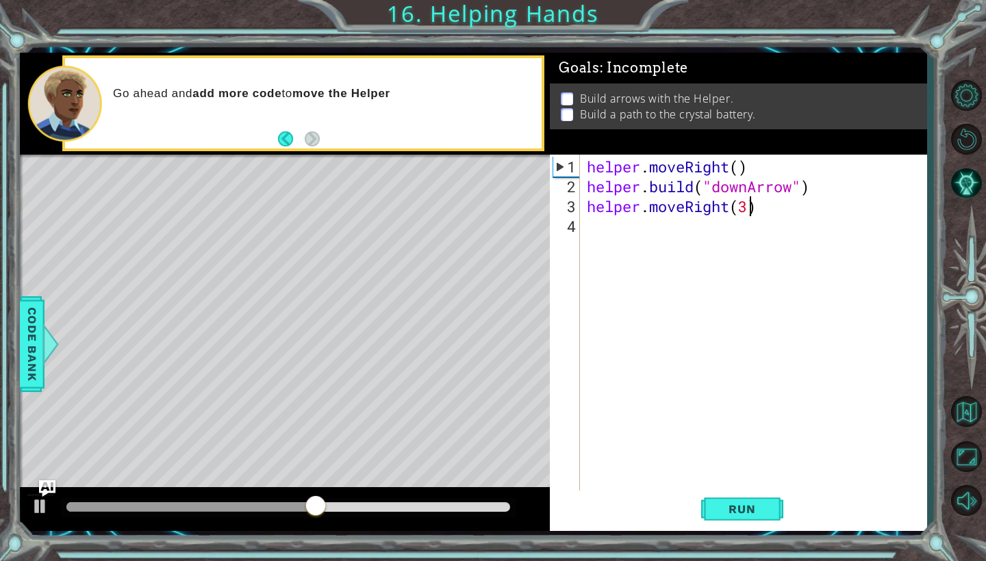
type textarea "helper.moveRight()"
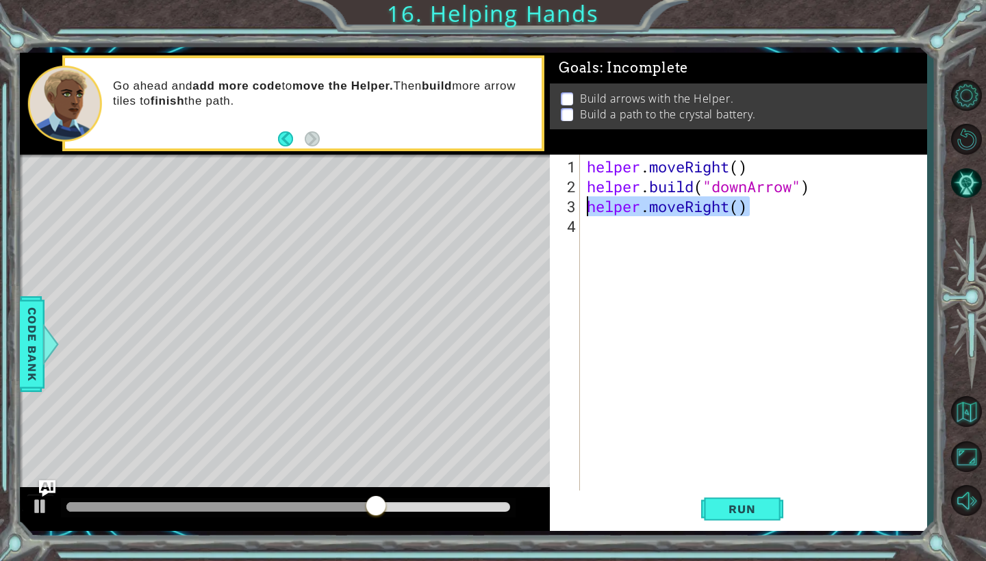
drag, startPoint x: 770, startPoint y: 196, endPoint x: 590, endPoint y: 209, distance: 180.4
click at [590, 209] on div "helper . moveRight ( ) helper . build ( "downArrow" ) helper . moveRight ( )" at bounding box center [757, 345] width 346 height 377
click at [798, 172] on div "helper . moveRight ( ) helper . build ( "downArrow" )" at bounding box center [757, 345] width 346 height 377
type textarea "helper.moveRight()"
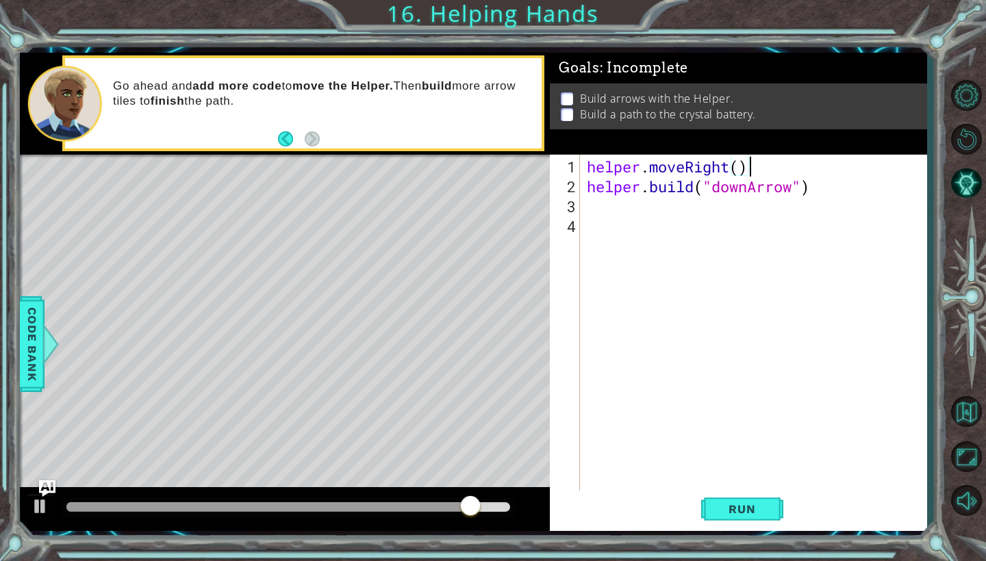
click at [615, 217] on div "helper . moveRight ( ) helper . build ( "downArrow" )" at bounding box center [757, 345] width 346 height 377
click at [596, 201] on div "helper . moveRight ( ) helper . build ( "downArrow" )" at bounding box center [757, 345] width 346 height 377
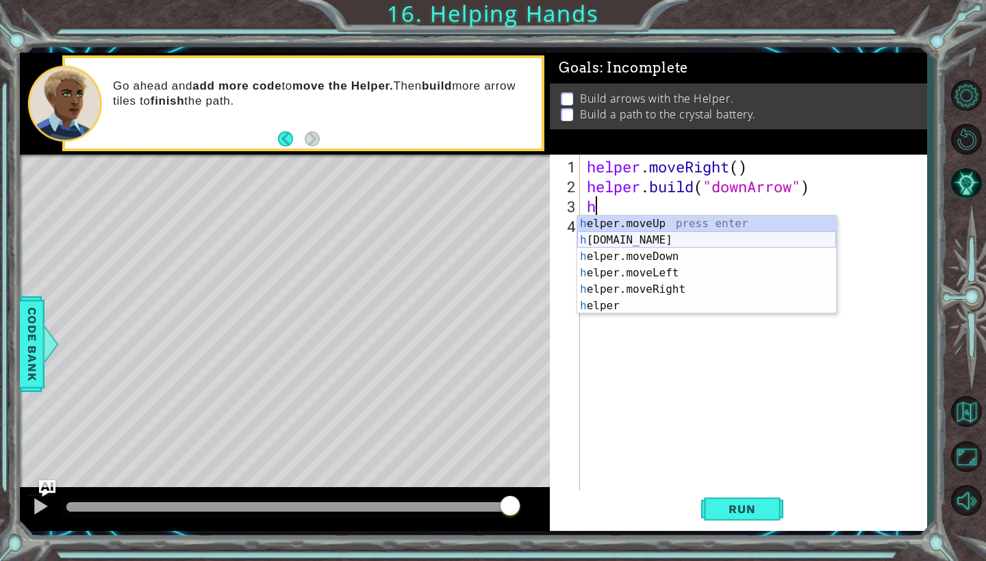
click at [630, 237] on div "h elper.moveUp press enter h [DOMAIN_NAME] press enter h elper.moveDown press e…" at bounding box center [706, 281] width 259 height 131
click at [630, 203] on div "helper . moveRight ( ) helper . build ( "downArrow" ) h ")" at bounding box center [757, 345] width 346 height 377
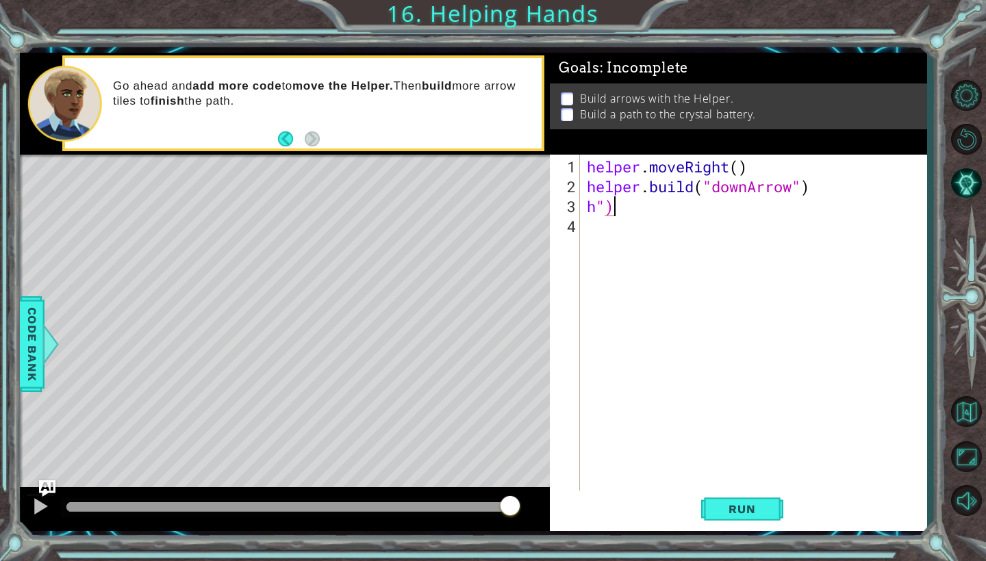
click at [630, 203] on div "helper . moveRight ( ) helper . build ( "downArrow" ) h ")" at bounding box center [757, 345] width 346 height 377
type textarea "h"
type textarea "[DOMAIN_NAME]("downArrow""
click at [730, 211] on body "1 ההההההההההההההההההההההההההההההההההההההההההההההההההההההההההההההההההההההההההההה…" at bounding box center [493, 280] width 986 height 561
click at [756, 519] on button "Run" at bounding box center [742, 510] width 82 height 38
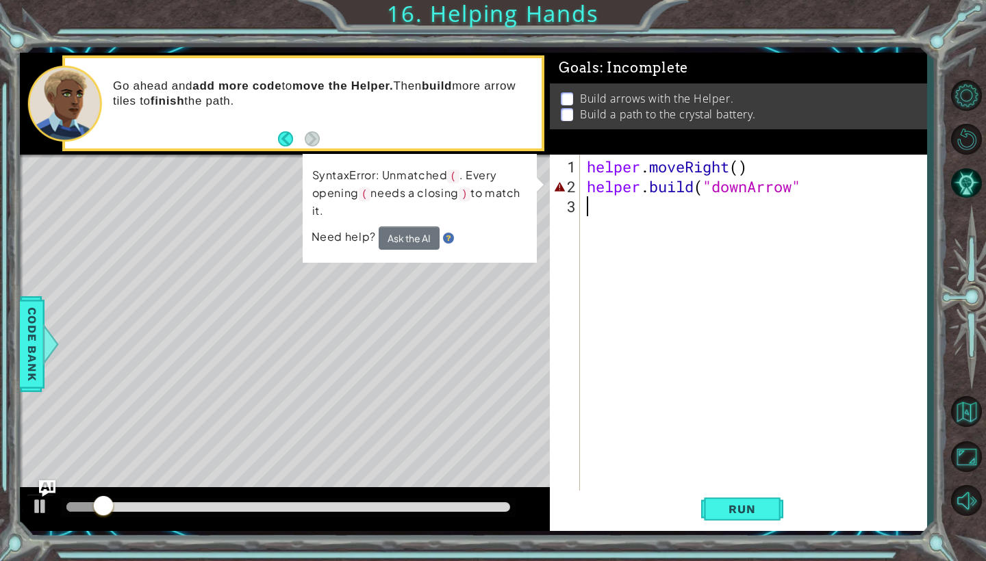
click at [637, 259] on div "helper . moveRight ( ) helper . build ( "downArrow"" at bounding box center [757, 345] width 346 height 377
click at [812, 191] on div "helper . moveRight ( ) helper . build ( "downArrow"" at bounding box center [757, 345] width 346 height 377
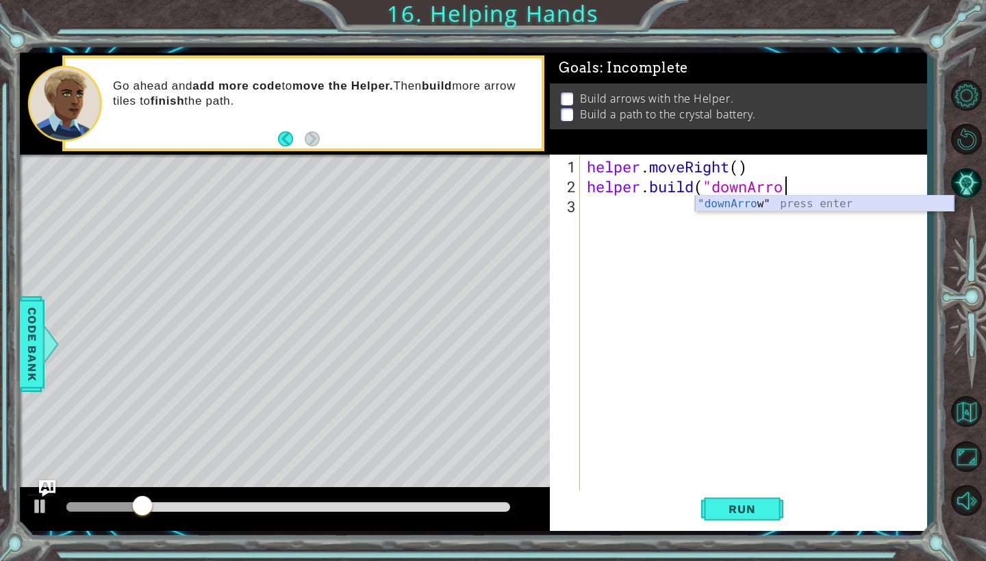
click at [758, 199] on div ""downArro w" press enter" at bounding box center [824, 220] width 259 height 49
type textarea "[DOMAIN_NAME]("downArrow""
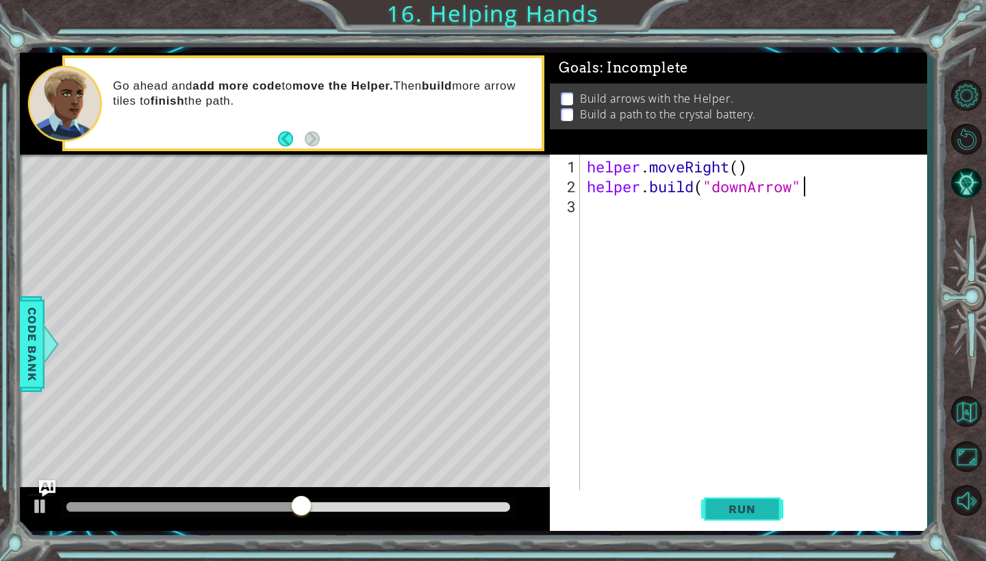
click at [773, 517] on button "Run" at bounding box center [742, 510] width 82 height 38
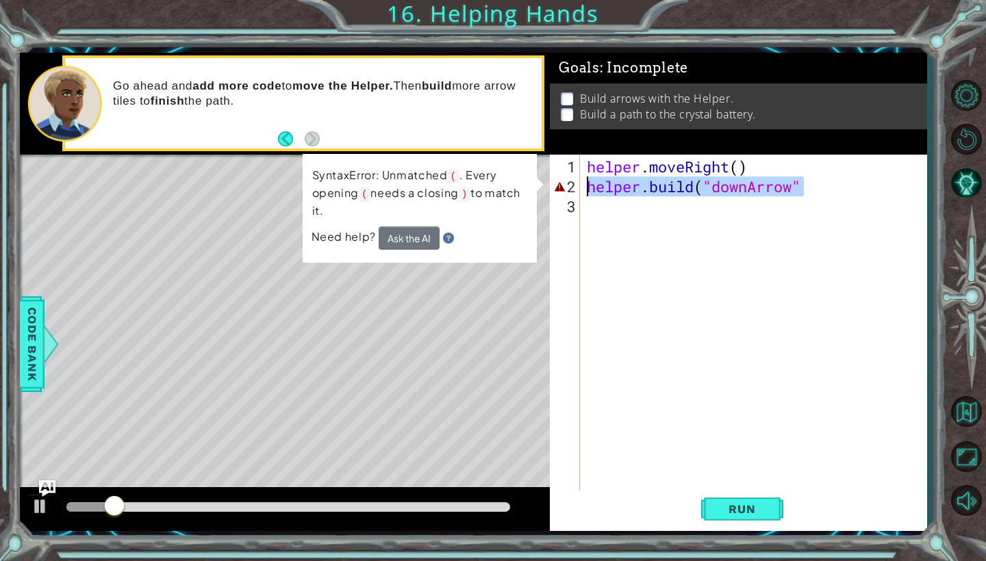
drag, startPoint x: 812, startPoint y: 190, endPoint x: 589, endPoint y: 181, distance: 222.6
click at [589, 181] on div "helper . moveRight ( ) helper . build ( "downArrow"" at bounding box center [757, 345] width 346 height 377
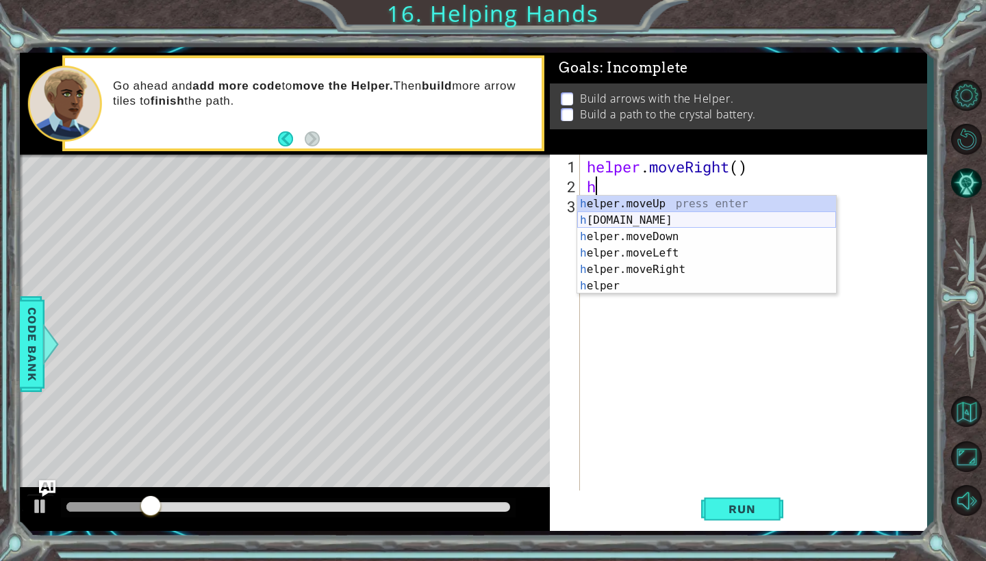
click at [677, 216] on div "h elper.moveUp press enter h [DOMAIN_NAME] press enter h elper.moveDown press e…" at bounding box center [706, 261] width 259 height 131
type textarea "[DOMAIN_NAME]("rightArrow")"
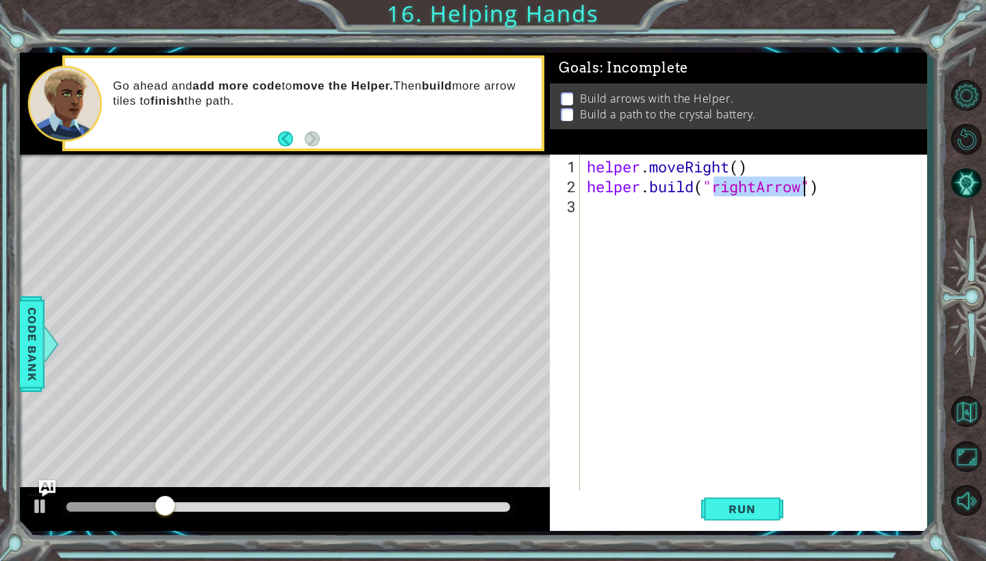
click at [804, 229] on div "helper . moveRight ( ) helper . build ( "rightArrow" )" at bounding box center [757, 345] width 346 height 377
click at [728, 513] on span "Run" at bounding box center [742, 509] width 54 height 14
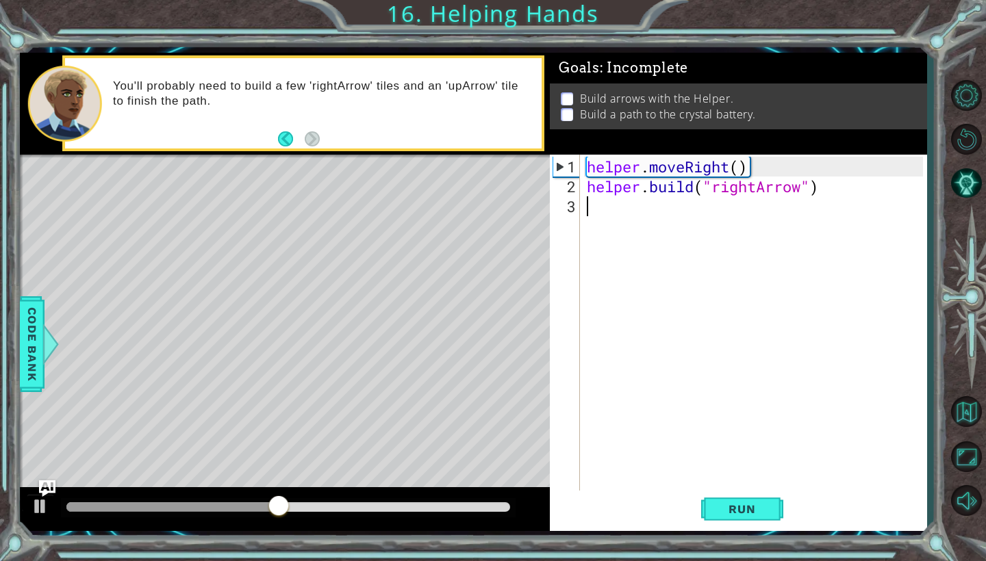
click at [624, 220] on div "helper . moveRight ( ) helper . build ( "rightArrow" )" at bounding box center [757, 345] width 346 height 377
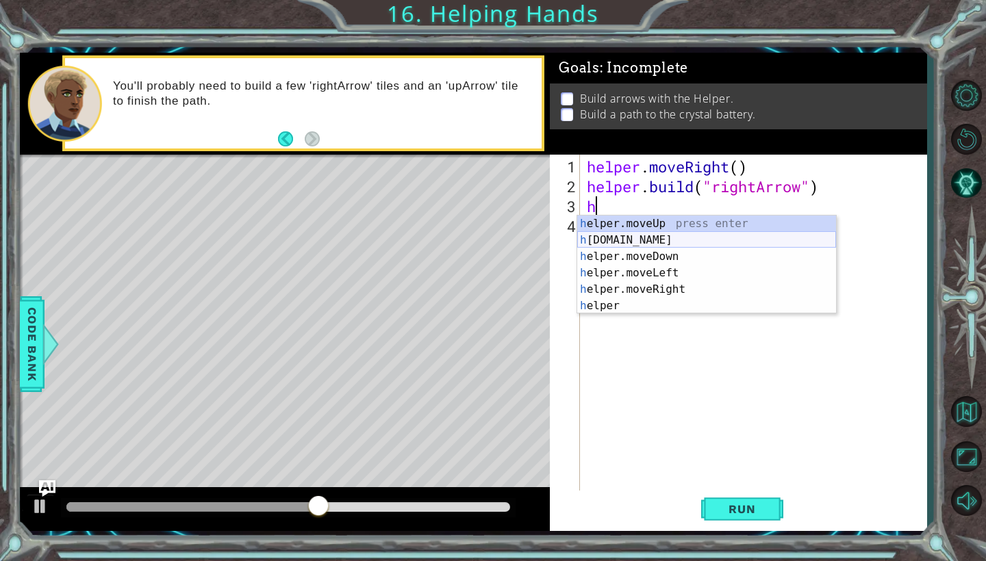
click at [650, 241] on div "h elper.moveUp press enter h [DOMAIN_NAME] press enter h elper.moveDown press e…" at bounding box center [706, 281] width 259 height 131
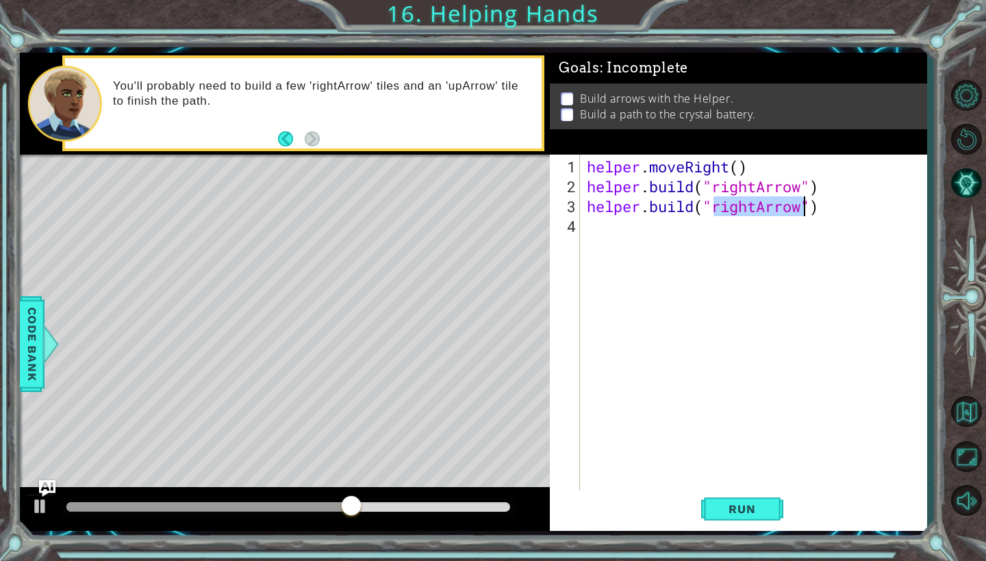
click at [750, 211] on div "helper . moveRight ( ) helper . build ( "rightArrow" ) helper . build ( "rightA…" at bounding box center [757, 345] width 346 height 377
click at [757, 207] on div "helper . moveRight ( ) helper . build ( "rightArrow" ) helper . build ( "rightA…" at bounding box center [757, 345] width 346 height 377
type textarea "[DOMAIN_NAME]("upArrow")"
click at [746, 507] on span "Run" at bounding box center [742, 509] width 54 height 14
